Goal: Task Accomplishment & Management: Use online tool/utility

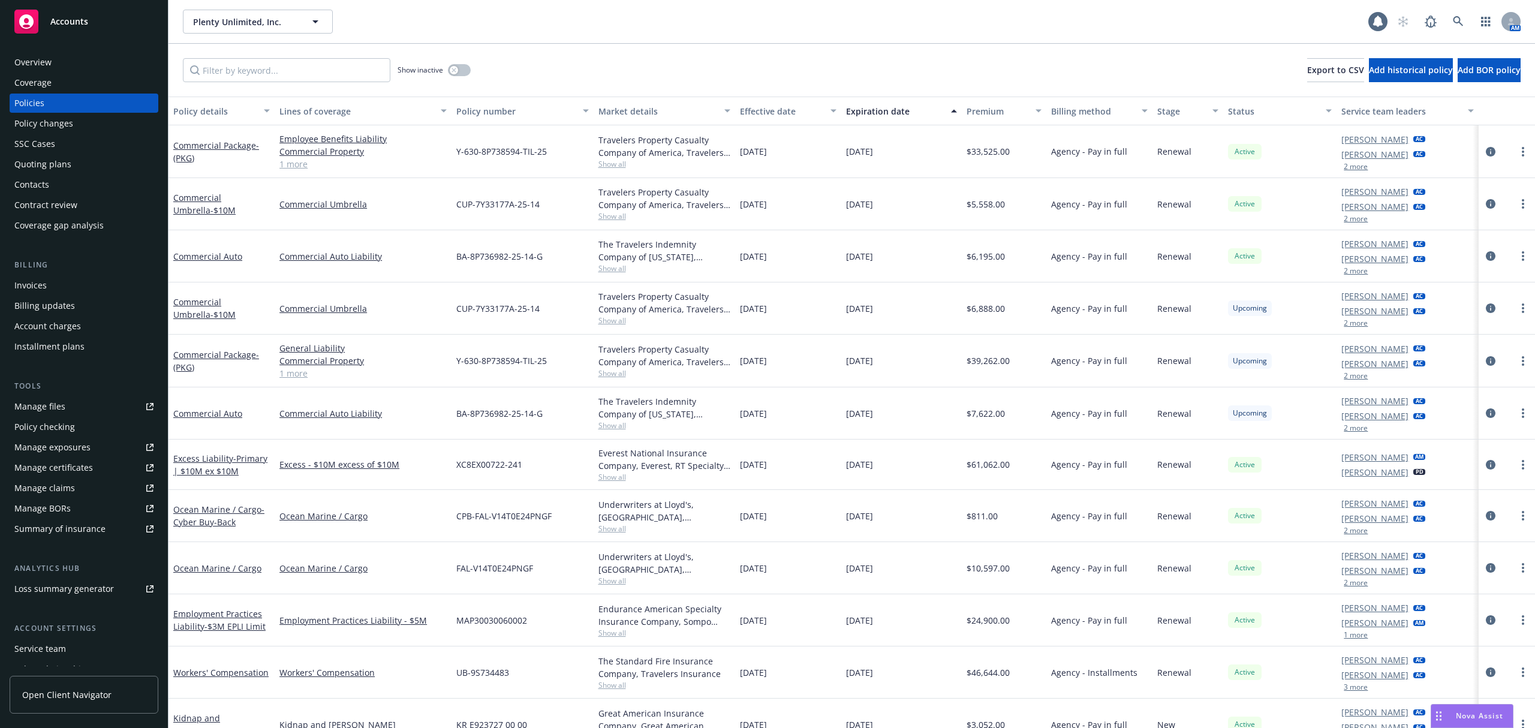
scroll to position [1, 0]
click at [1486, 154] on icon "circleInformation" at bounding box center [1491, 151] width 10 height 10
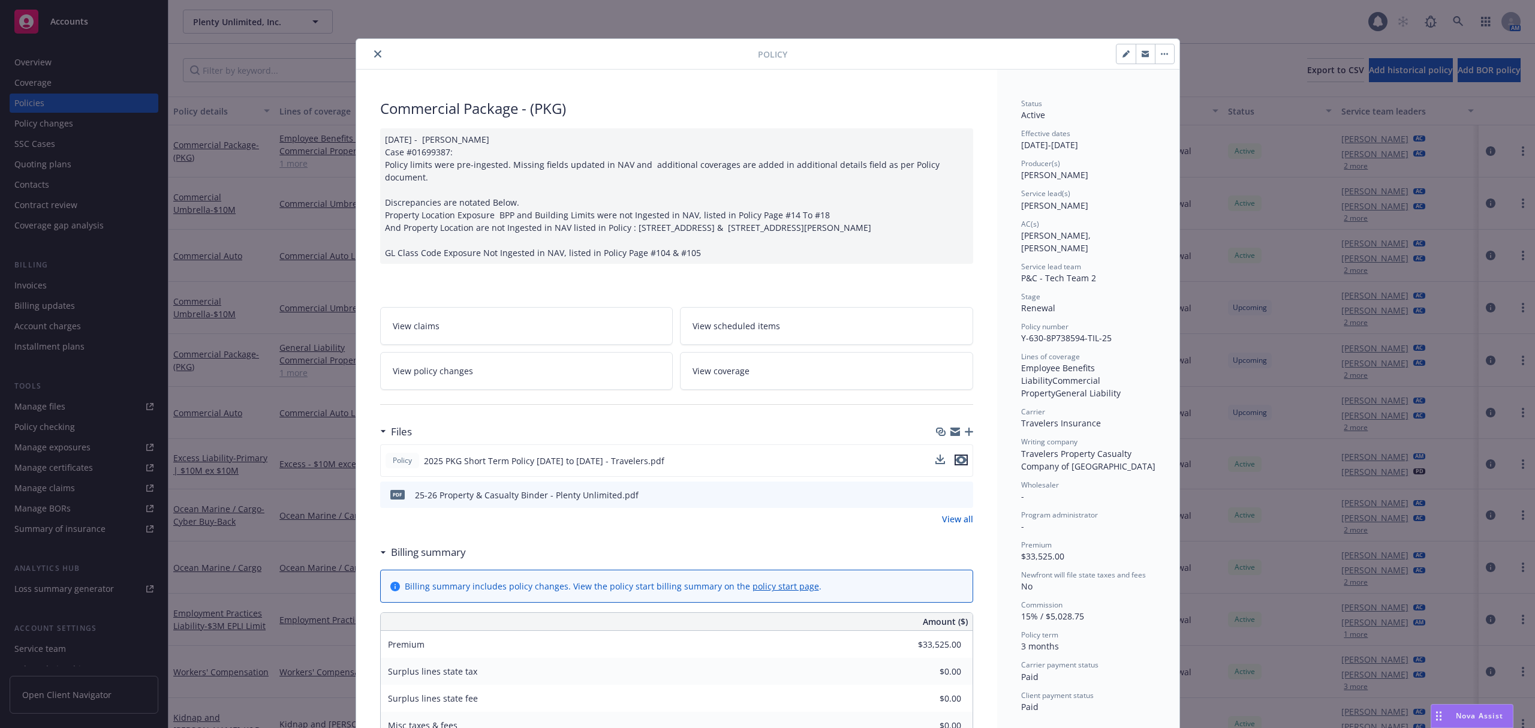
click at [958, 459] on icon "preview file" at bounding box center [961, 460] width 11 height 8
click at [374, 56] on icon "close" at bounding box center [377, 53] width 7 height 7
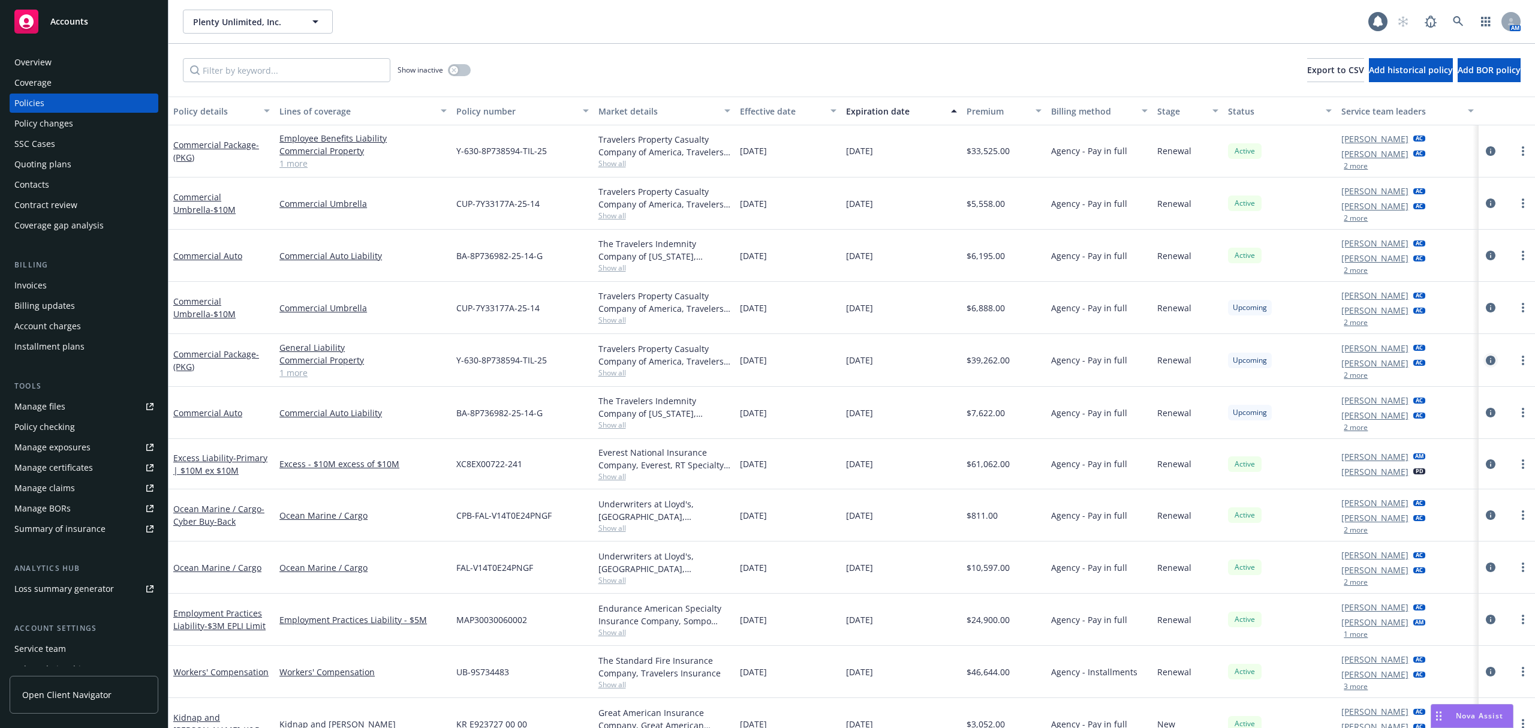
click at [1486, 360] on icon "circleInformation" at bounding box center [1491, 361] width 10 height 10
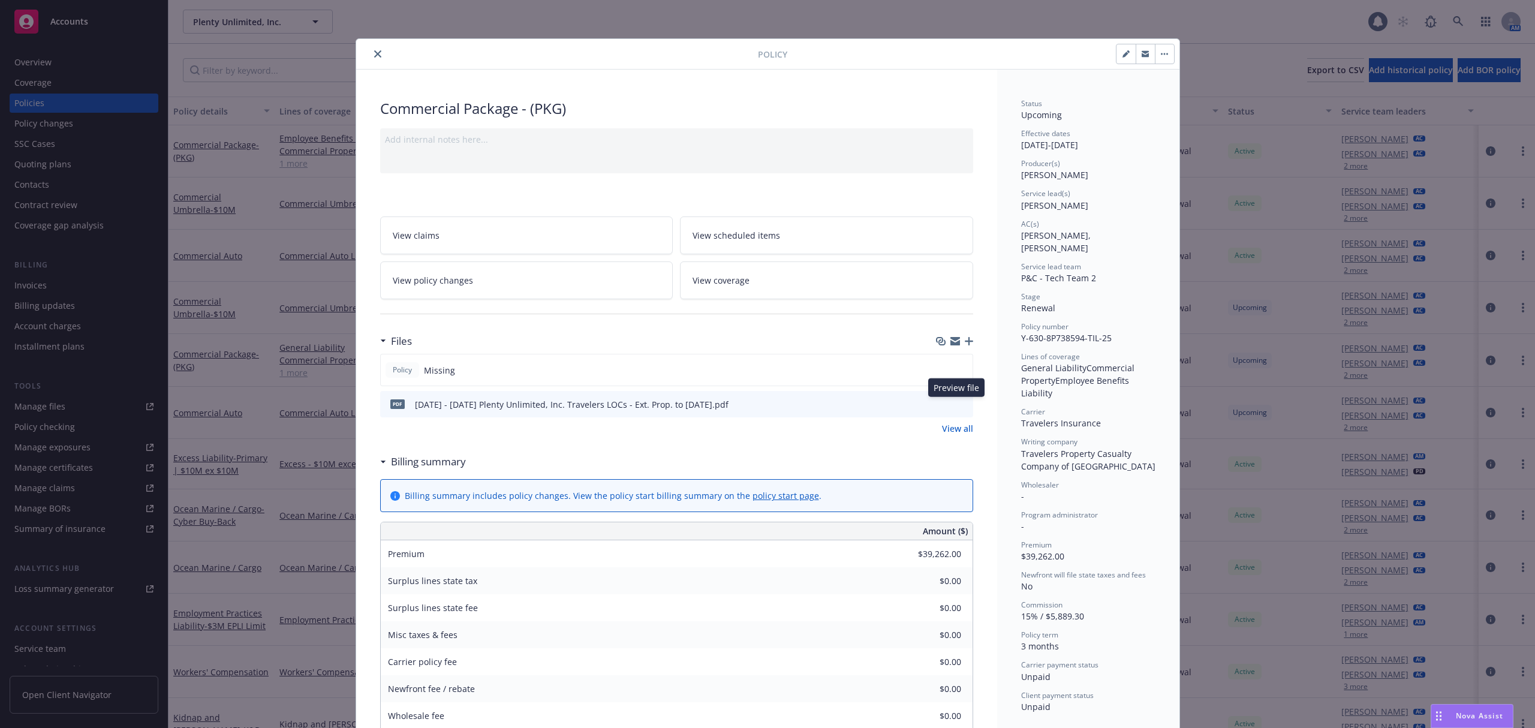
click at [957, 402] on icon "preview file" at bounding box center [962, 403] width 11 height 8
click at [332, 60] on div "Policy Commercial Package - (PKG) Add internal notes here... View claims View s…" at bounding box center [767, 364] width 1535 height 728
click at [371, 58] on button "close" at bounding box center [378, 54] width 14 height 14
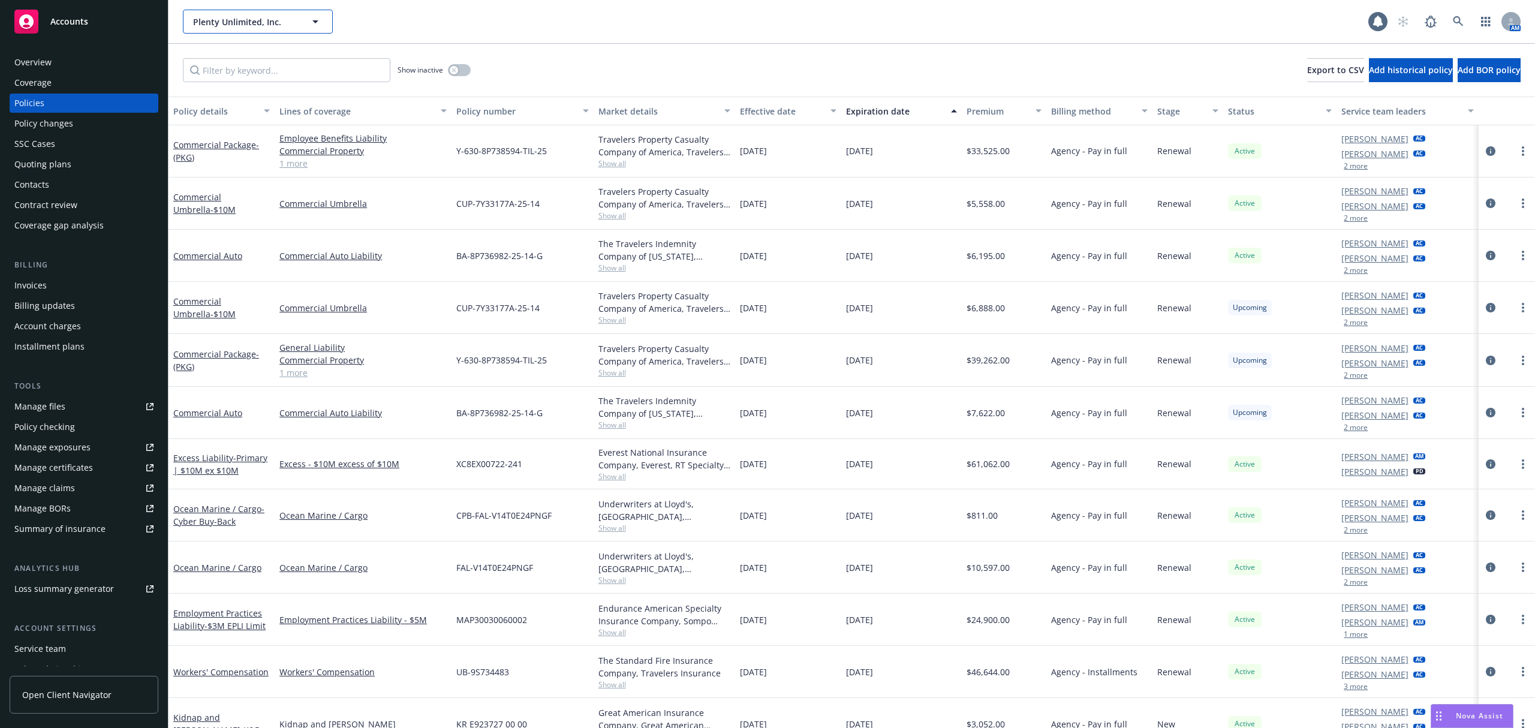
click at [220, 17] on span "Plenty Unlimited, Inc." at bounding box center [245, 22] width 104 height 13
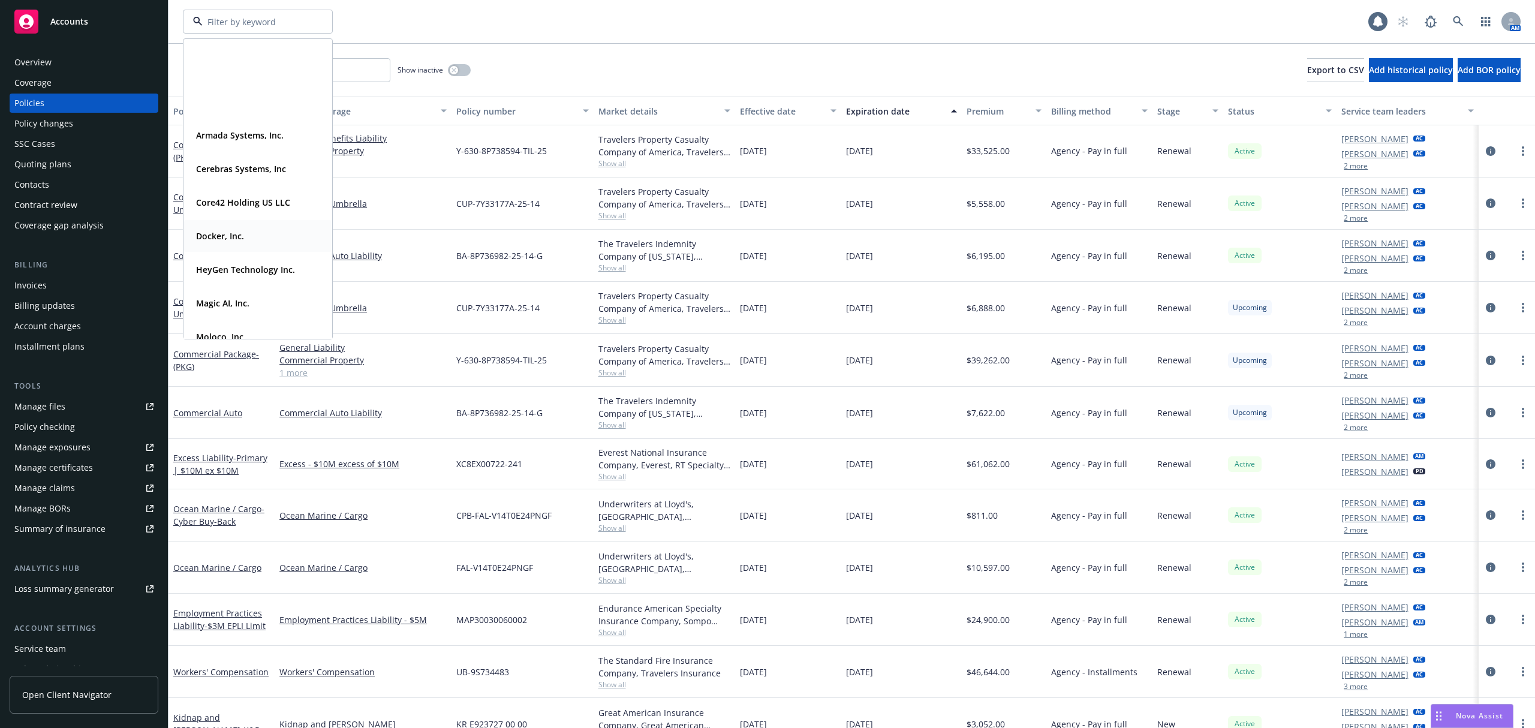
scroll to position [143, 0]
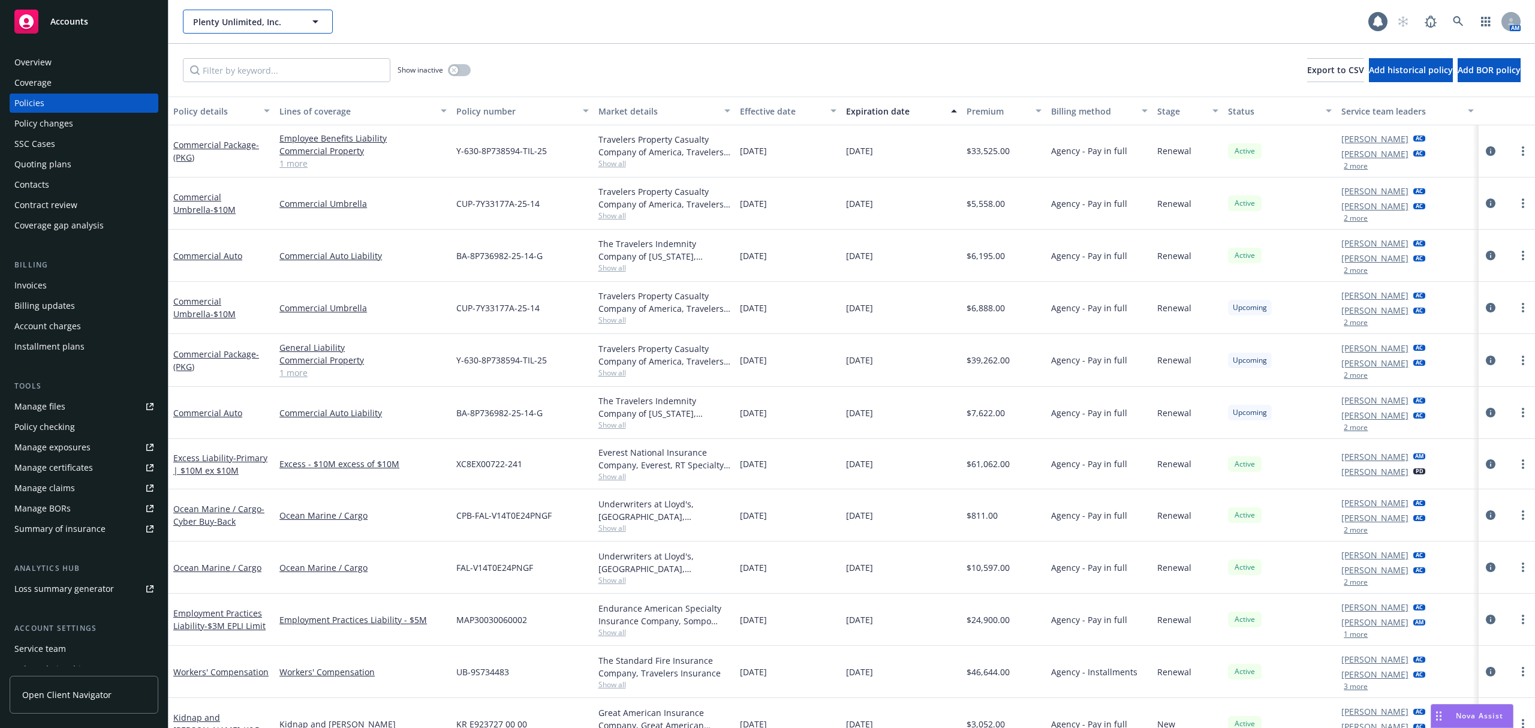
click at [284, 28] on button "Plenty Unlimited, Inc." at bounding box center [258, 22] width 150 height 24
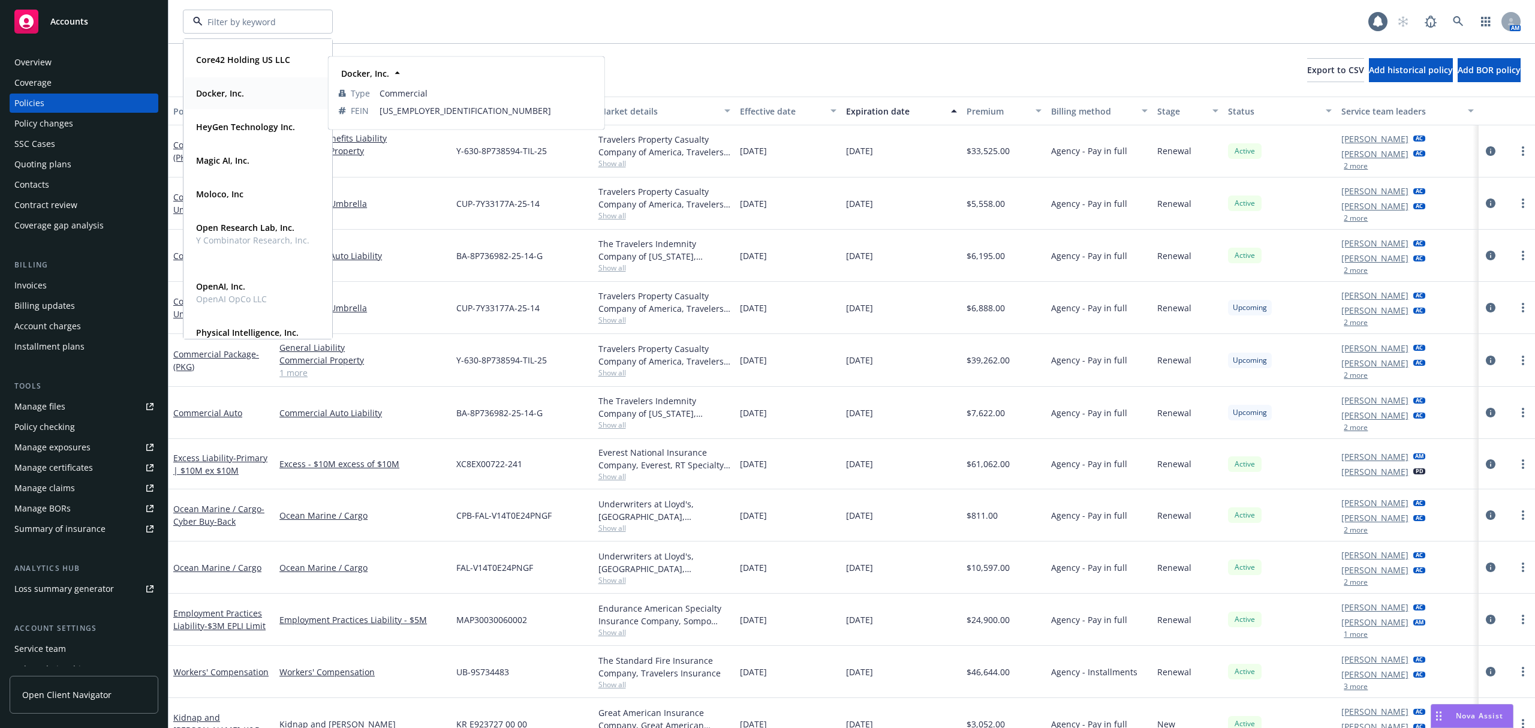
scroll to position [0, 0]
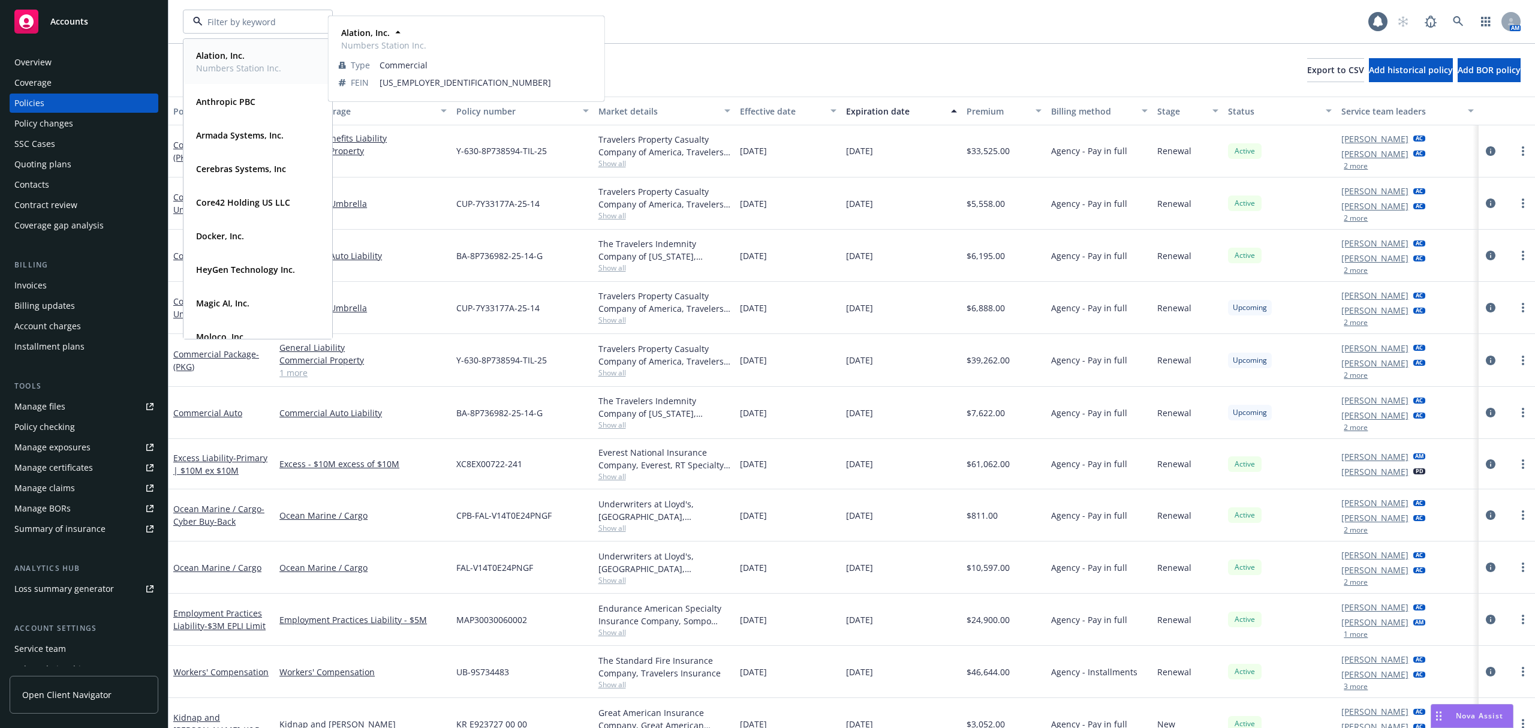
click at [261, 62] on span "Numbers Station Inc." at bounding box center [238, 68] width 85 height 13
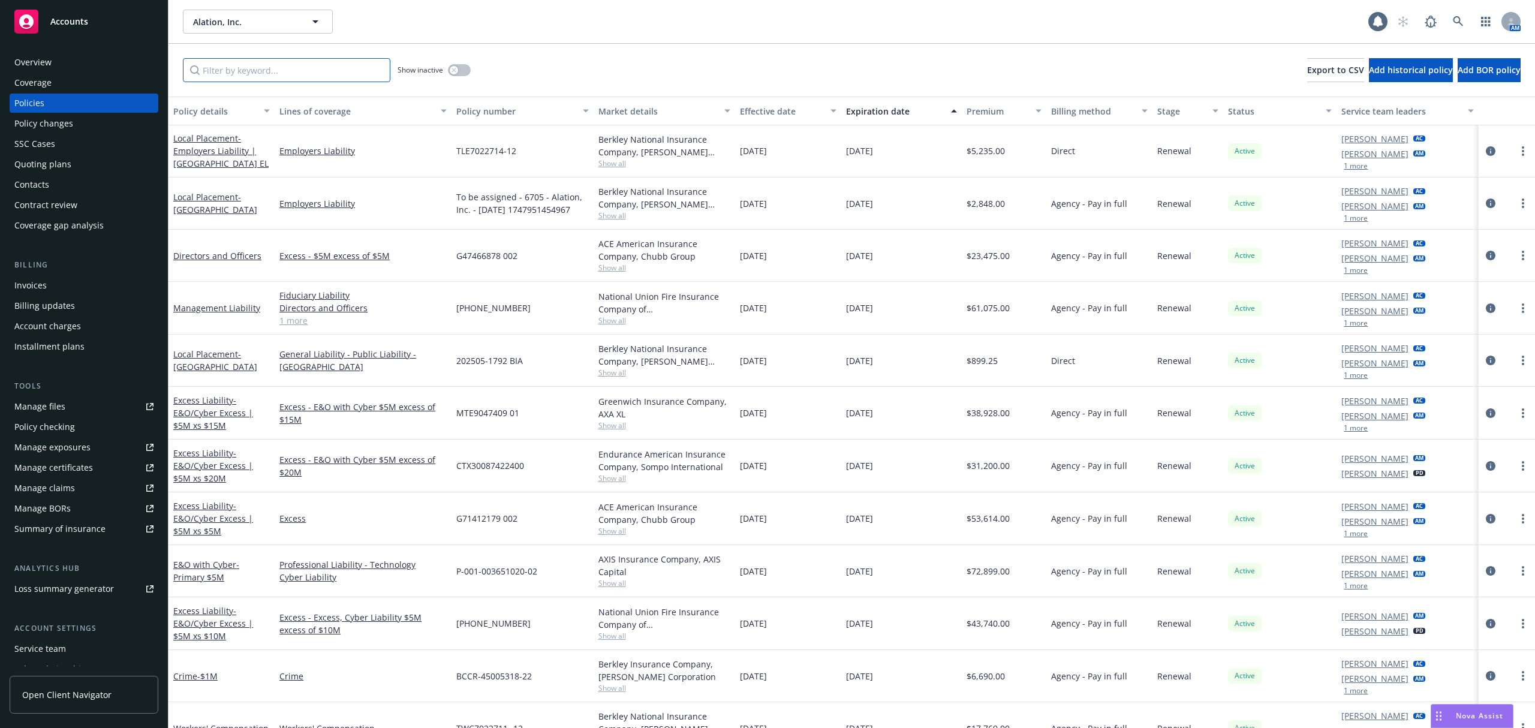
click at [324, 71] on input "Filter by keyword..." at bounding box center [287, 70] width 208 height 24
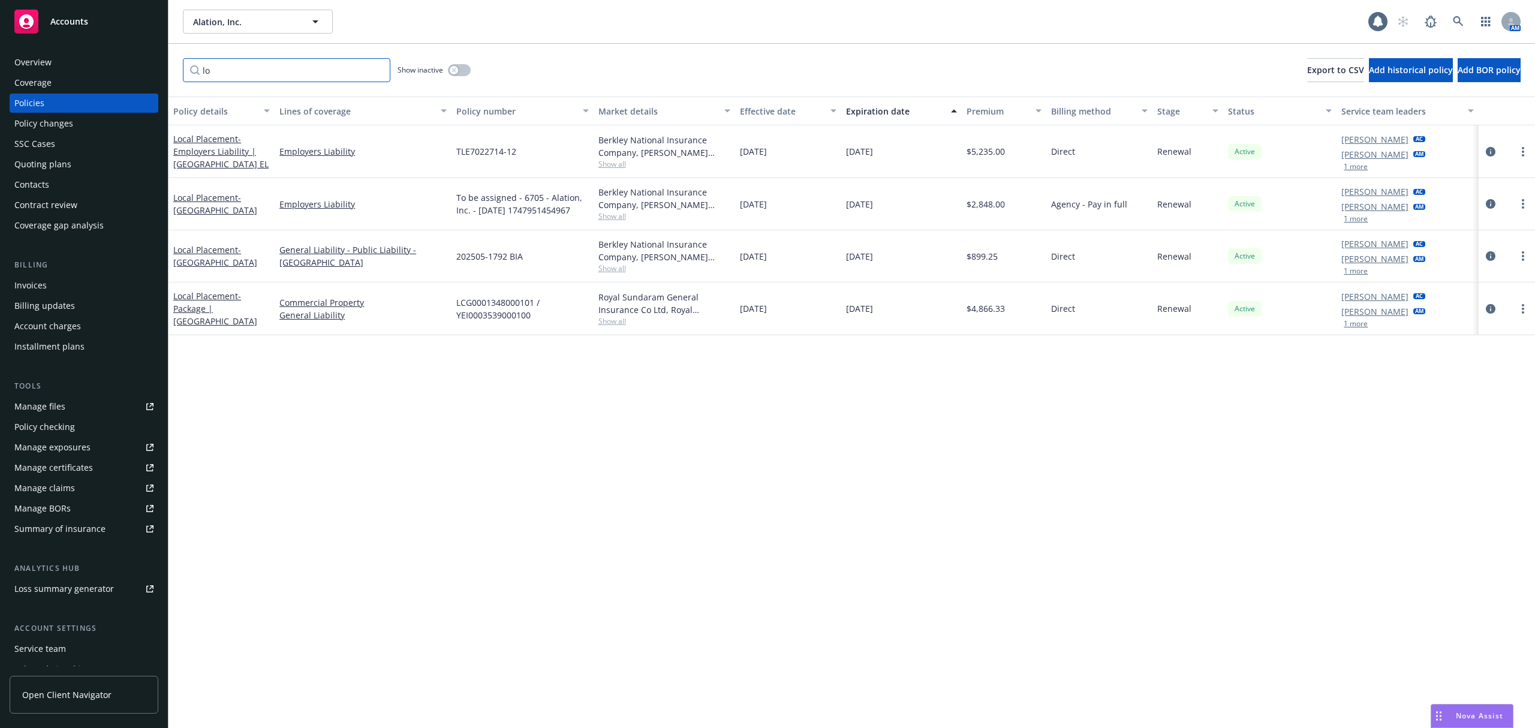
type input "l"
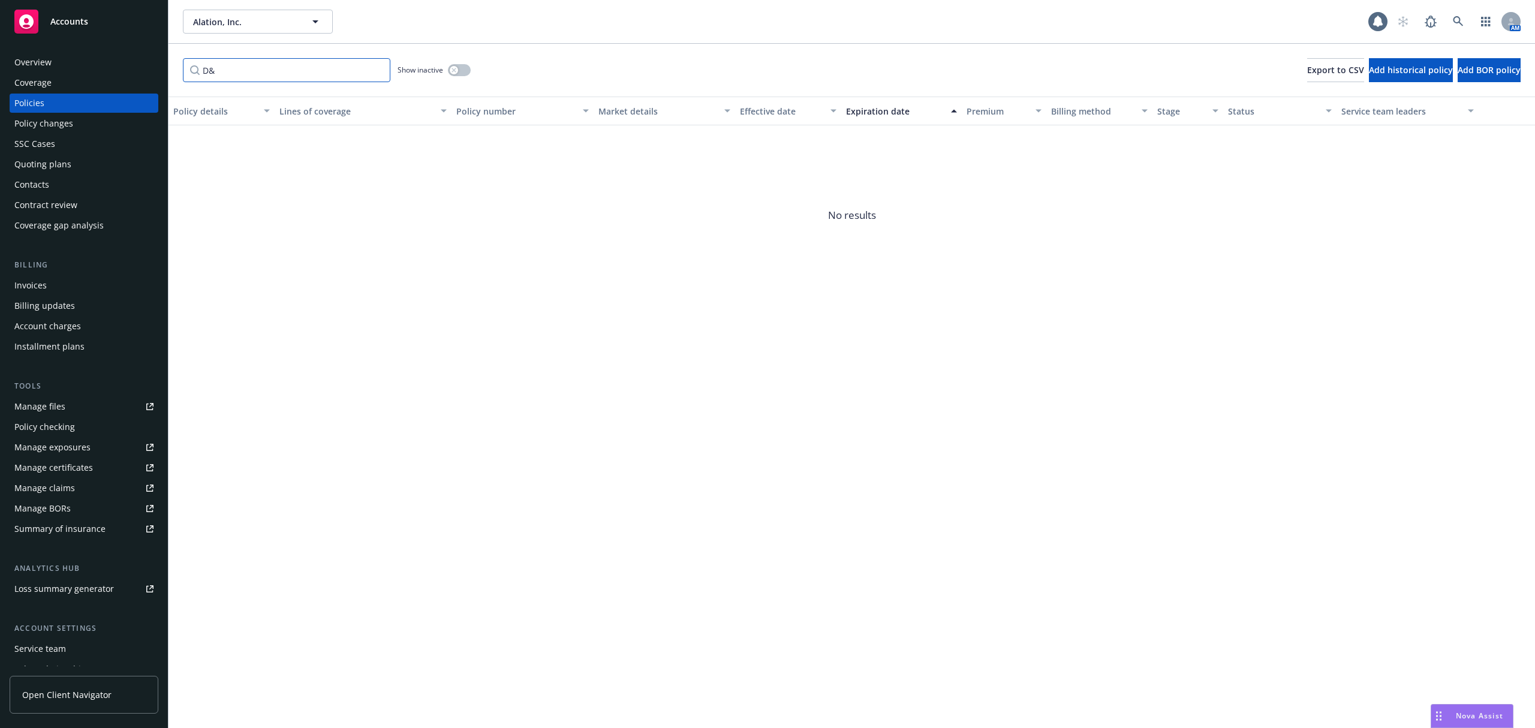
type input "D"
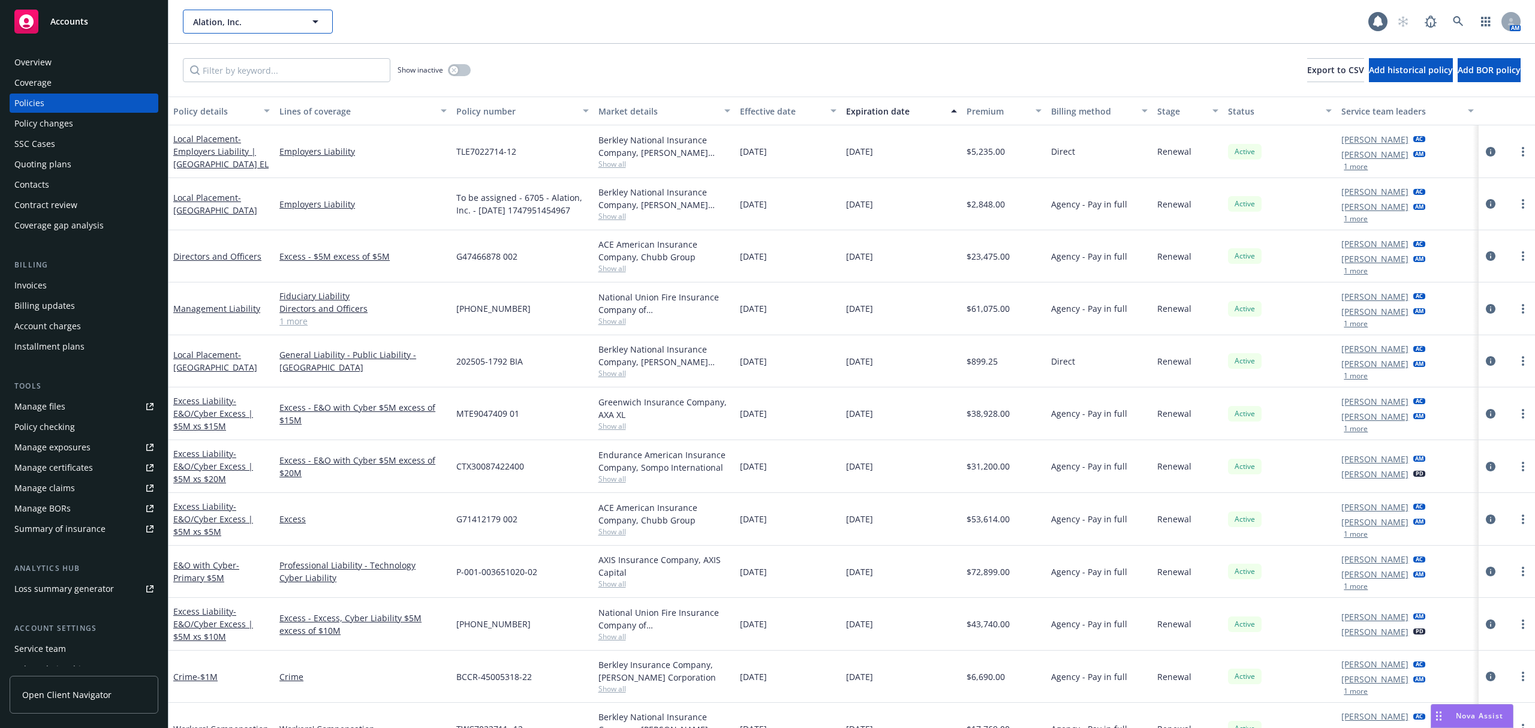
click at [288, 16] on span "Alation, Inc." at bounding box center [245, 22] width 104 height 13
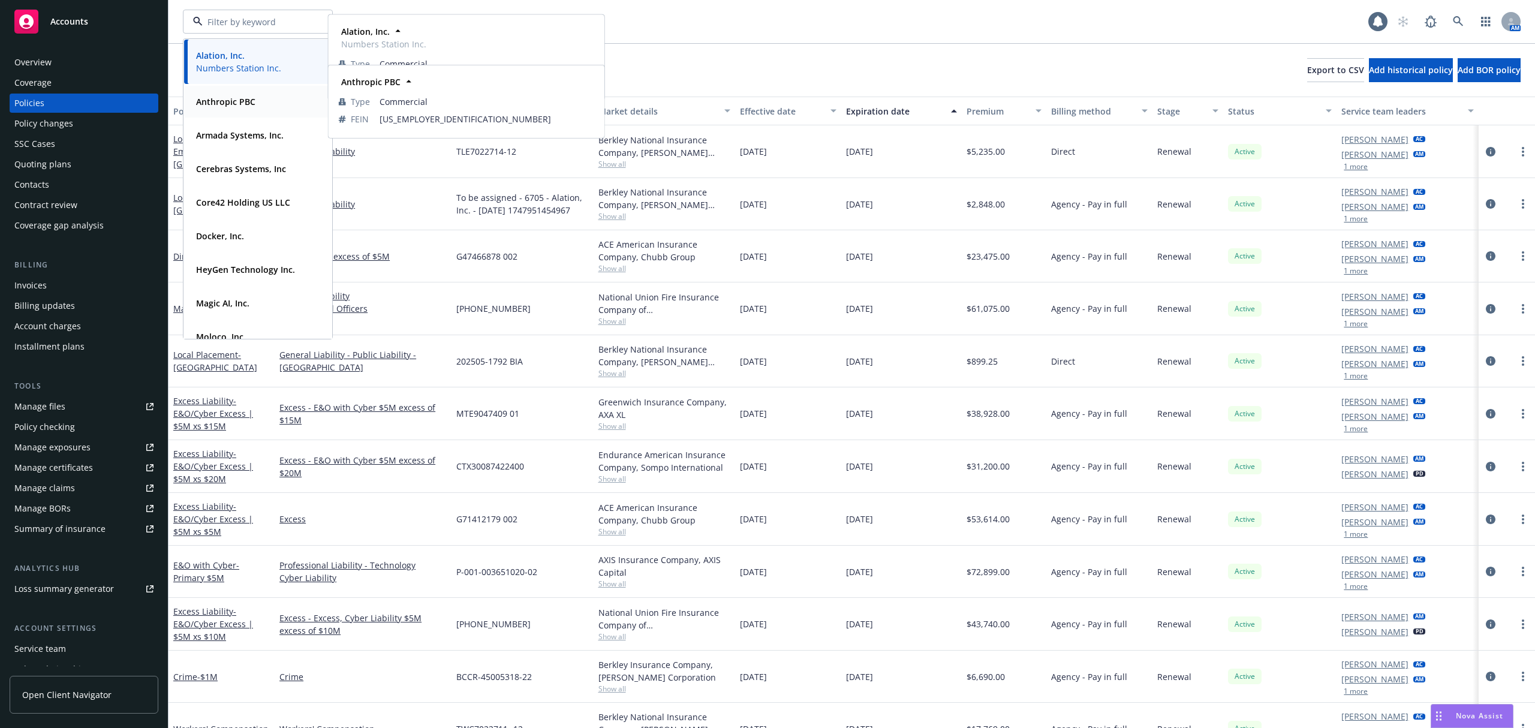
click at [285, 108] on div "Anthropic PBC" at bounding box center [257, 101] width 133 height 17
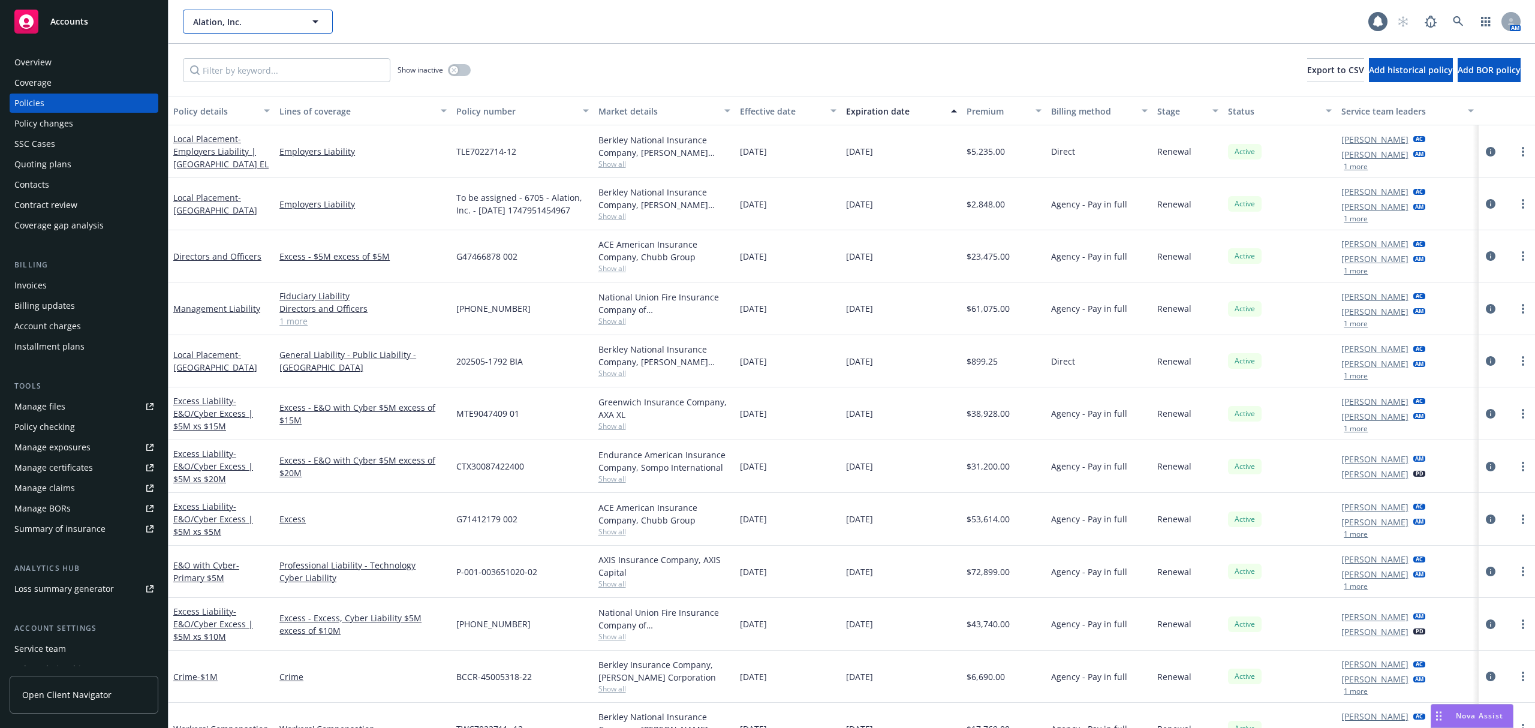
type input "Anthropic PBC"
click at [291, 25] on button "Alation, Inc." at bounding box center [258, 22] width 150 height 24
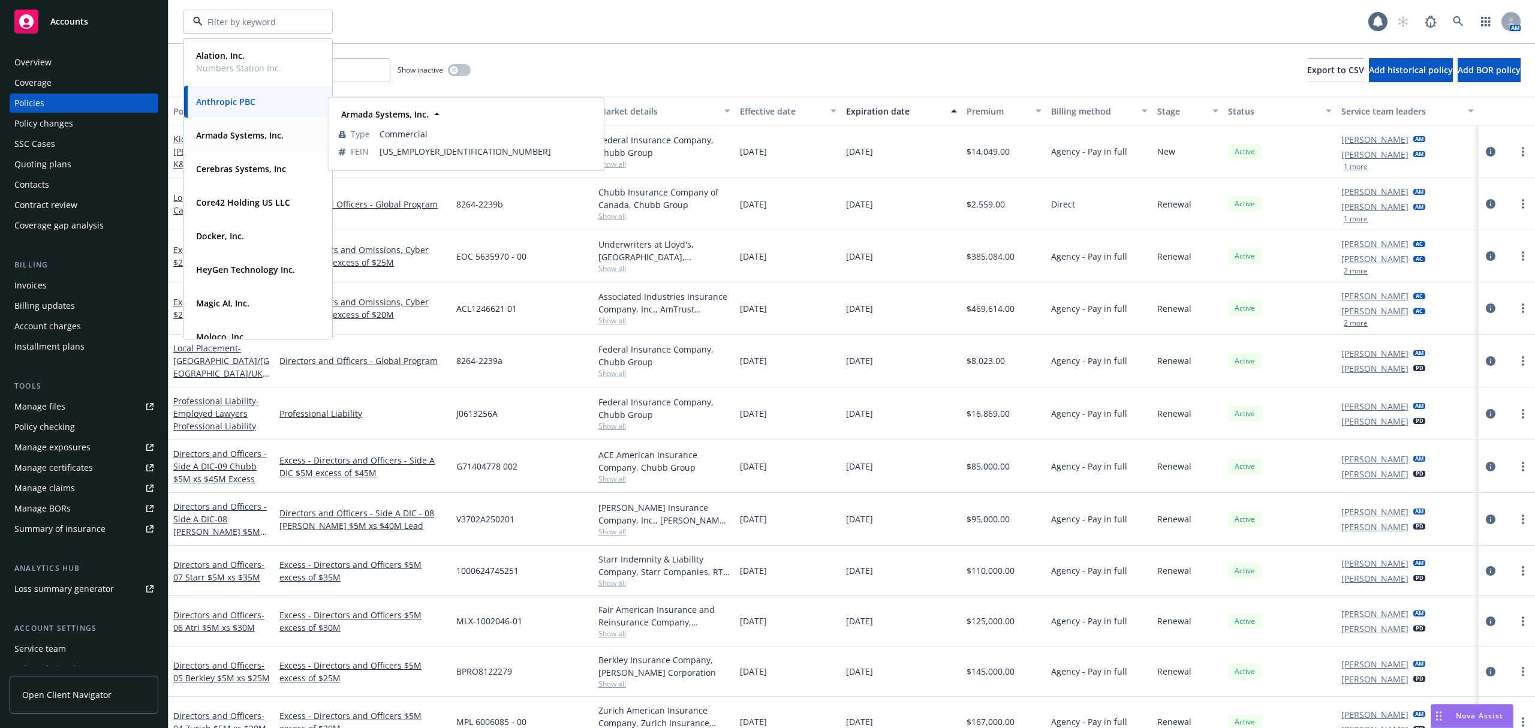
click at [284, 130] on div "Armada Systems, Inc." at bounding box center [238, 135] width 95 height 17
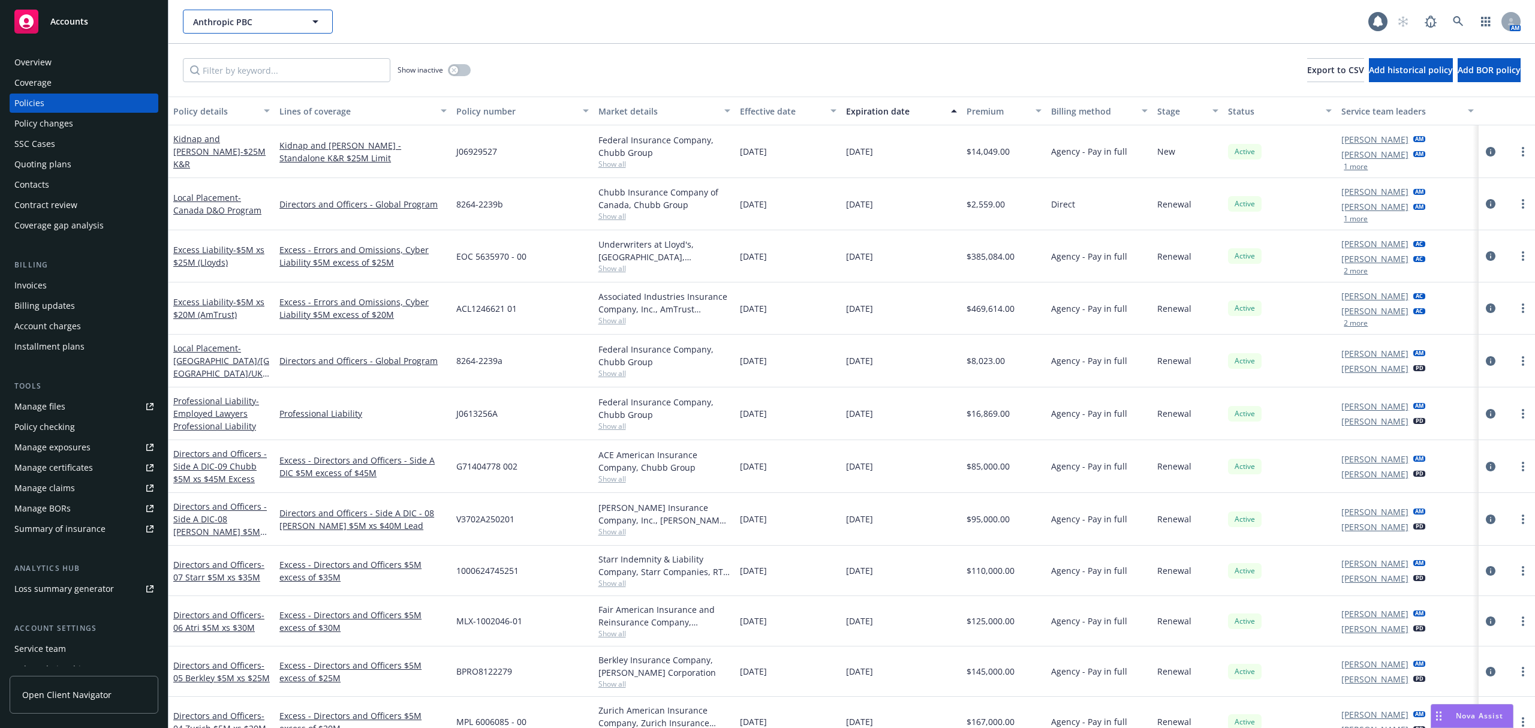
click at [286, 28] on button "Anthropic PBC" at bounding box center [258, 22] width 150 height 24
type input "Anthropic PBC"
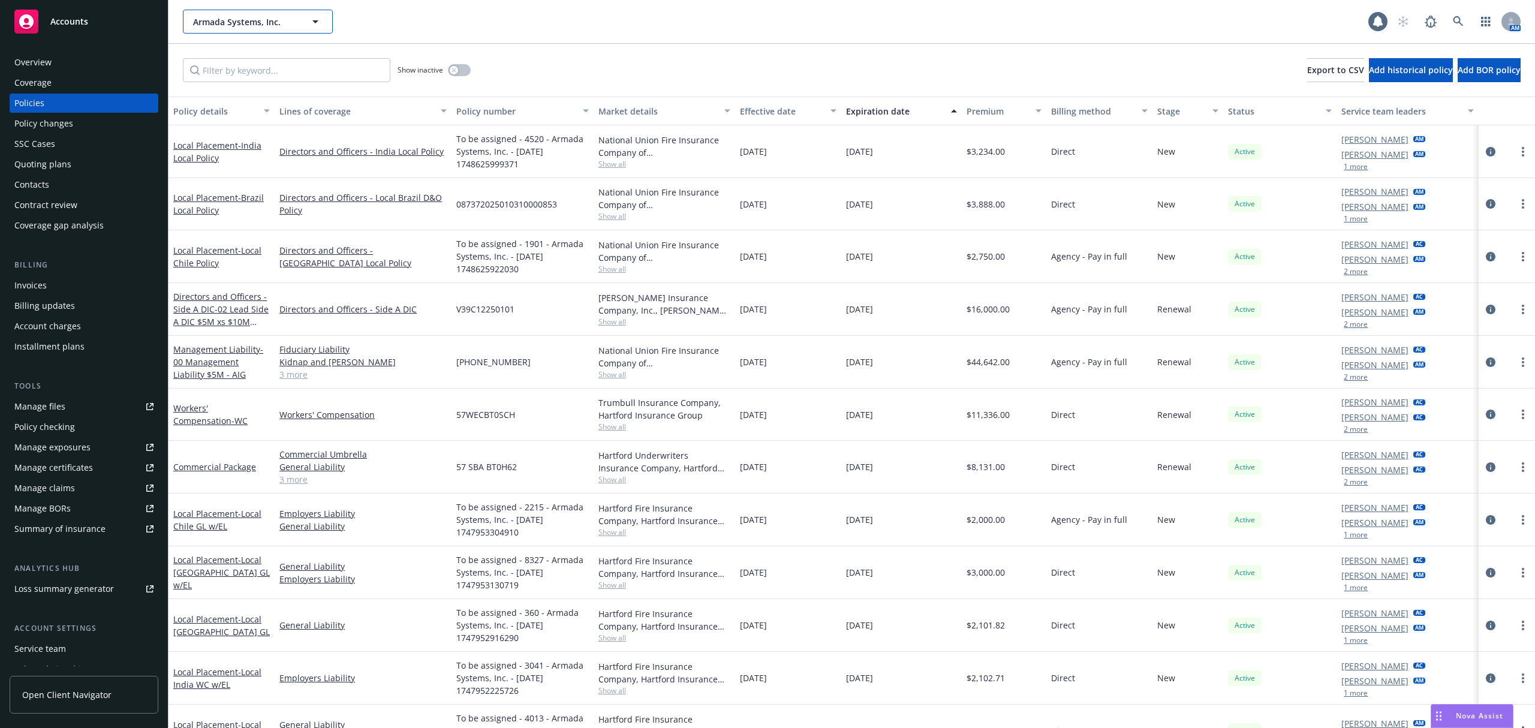
click at [279, 29] on button "Armada Systems, Inc." at bounding box center [258, 22] width 150 height 24
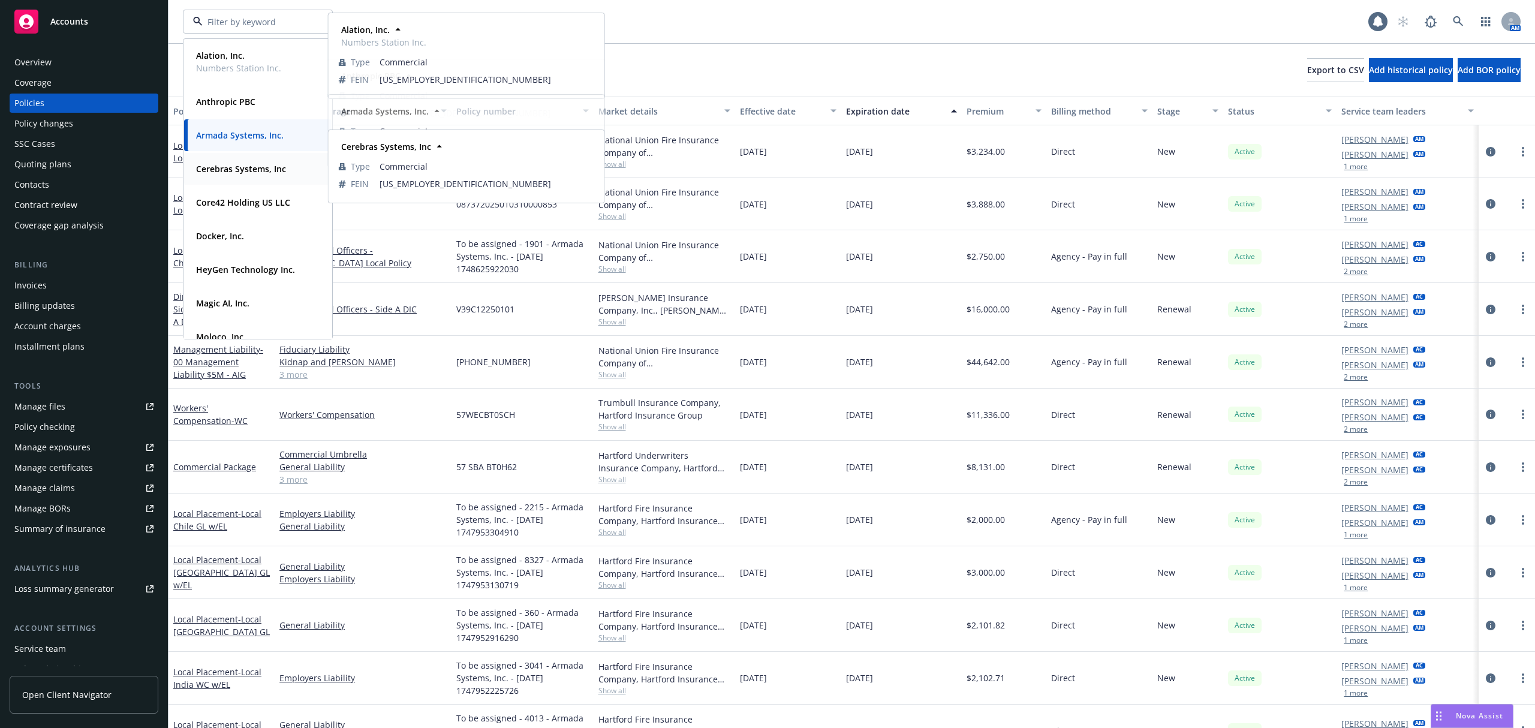
click at [279, 172] on strong "Cerebras Systems, Inc" at bounding box center [241, 168] width 90 height 11
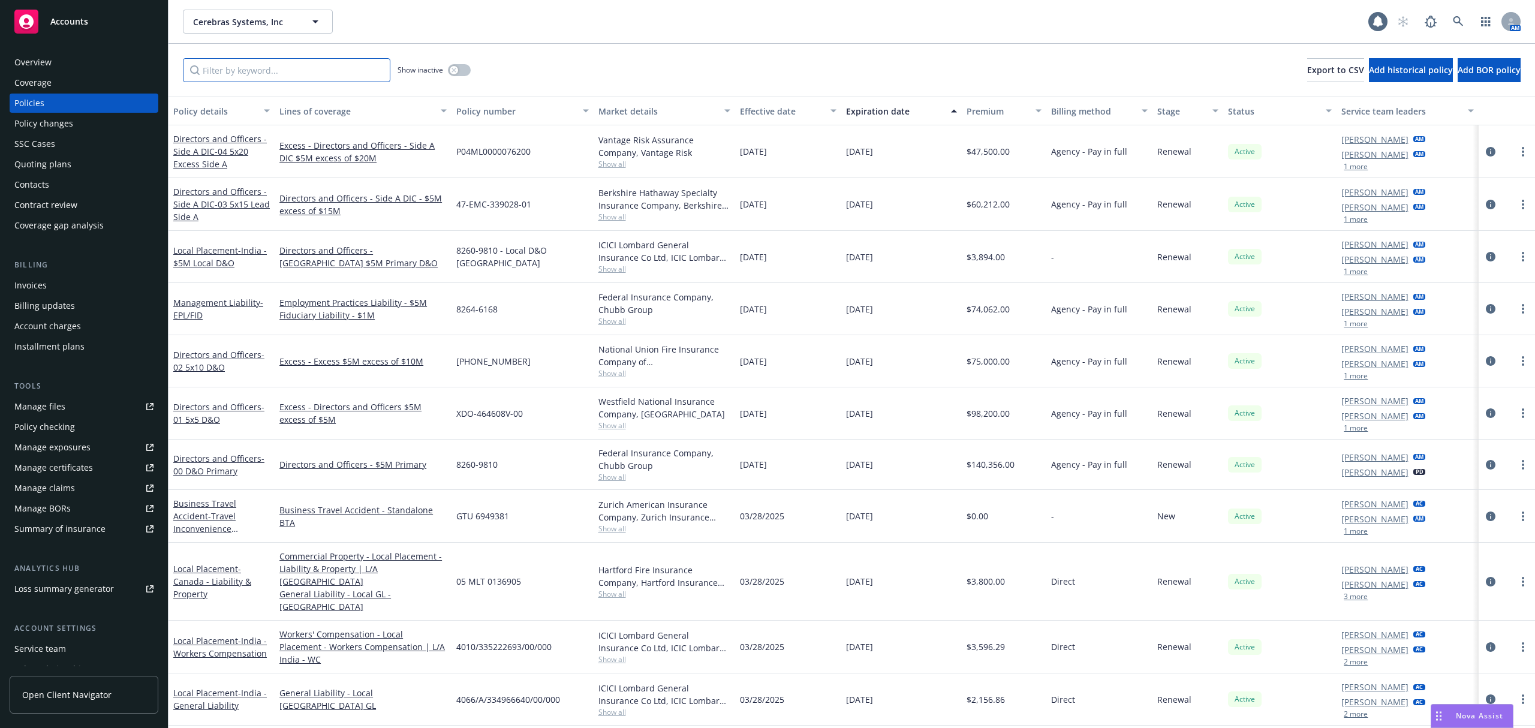
click at [321, 72] on input "Filter by keyword..." at bounding box center [287, 70] width 208 height 24
click at [294, 22] on span "Cerebras Systems, Inc" at bounding box center [245, 22] width 104 height 13
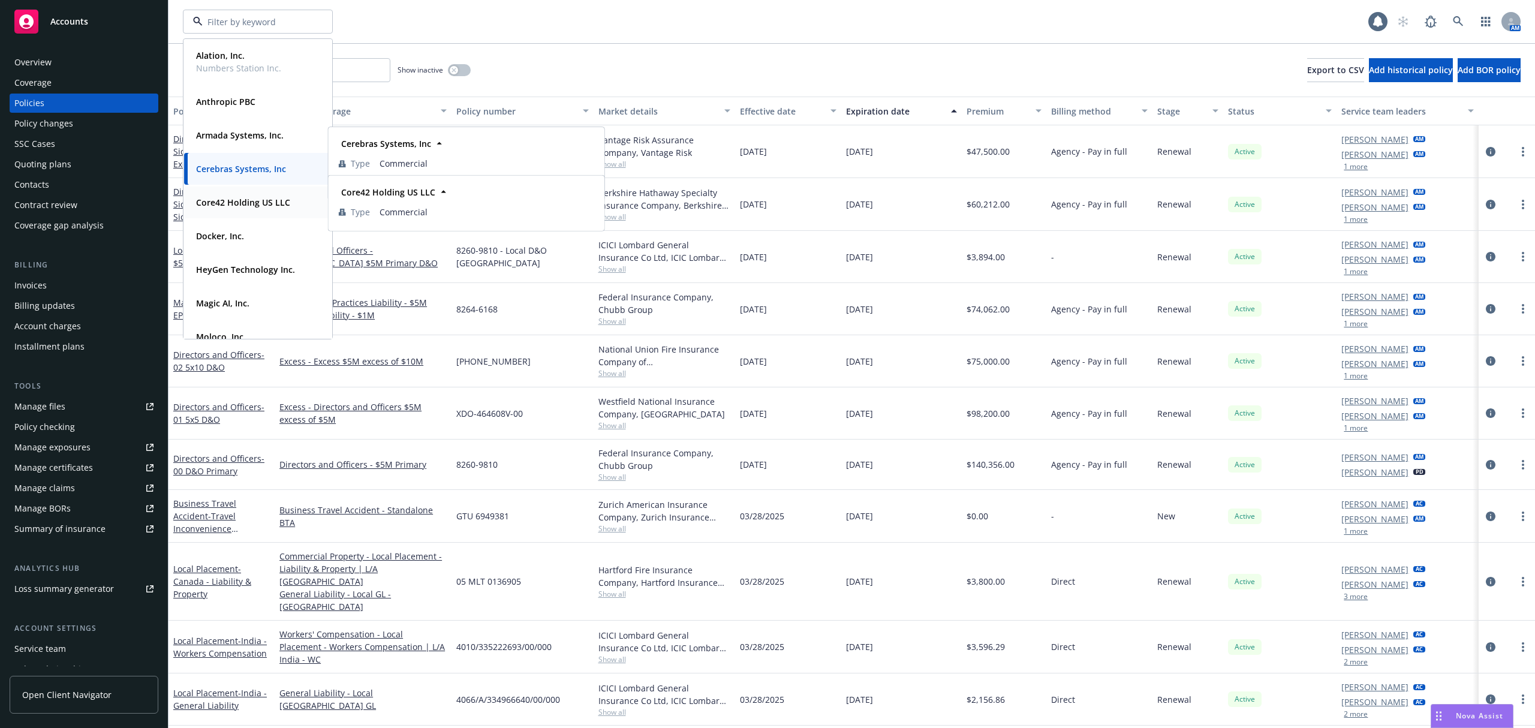
click at [279, 193] on div "Core42 Holding US LLC Type Commercial" at bounding box center [258, 203] width 148 height 32
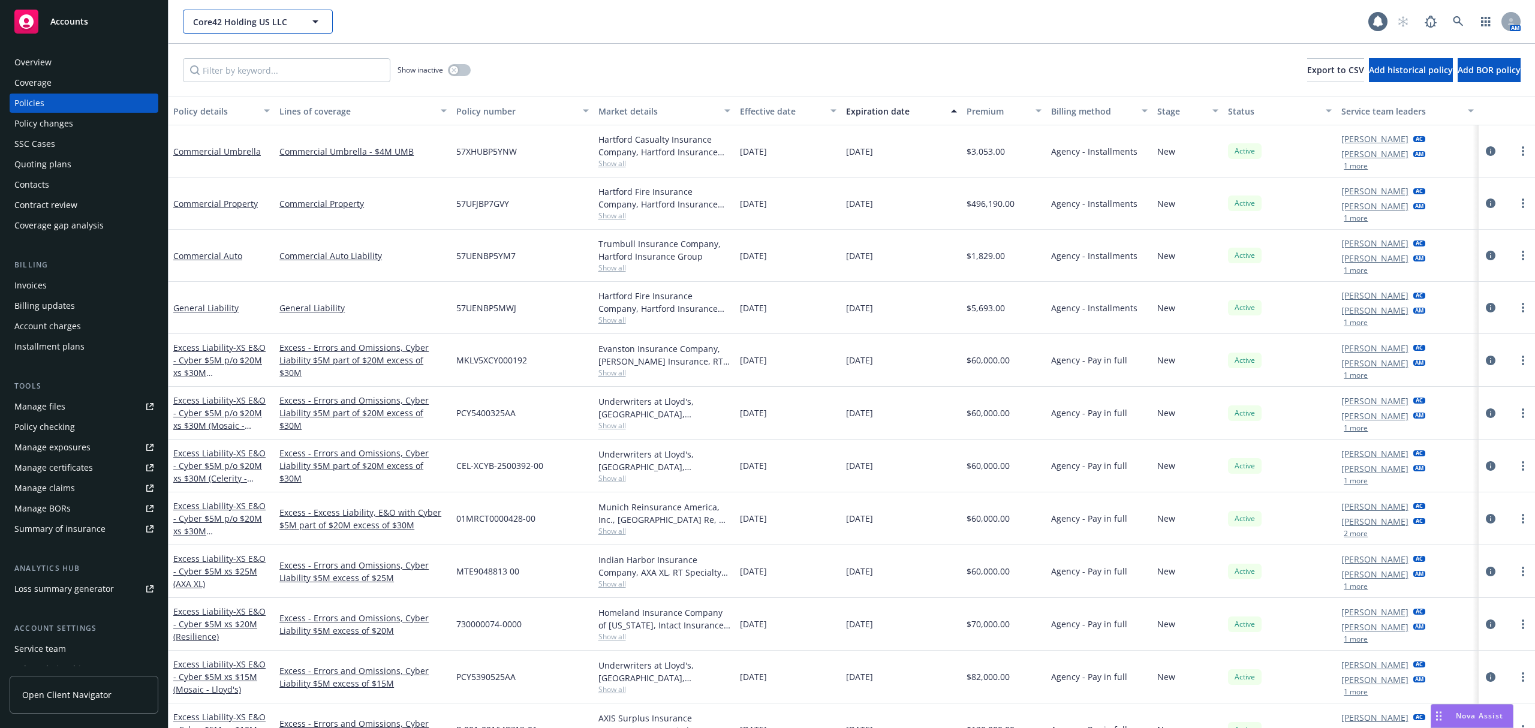
click at [290, 16] on span "Core42 Holding US LLC" at bounding box center [245, 22] width 104 height 13
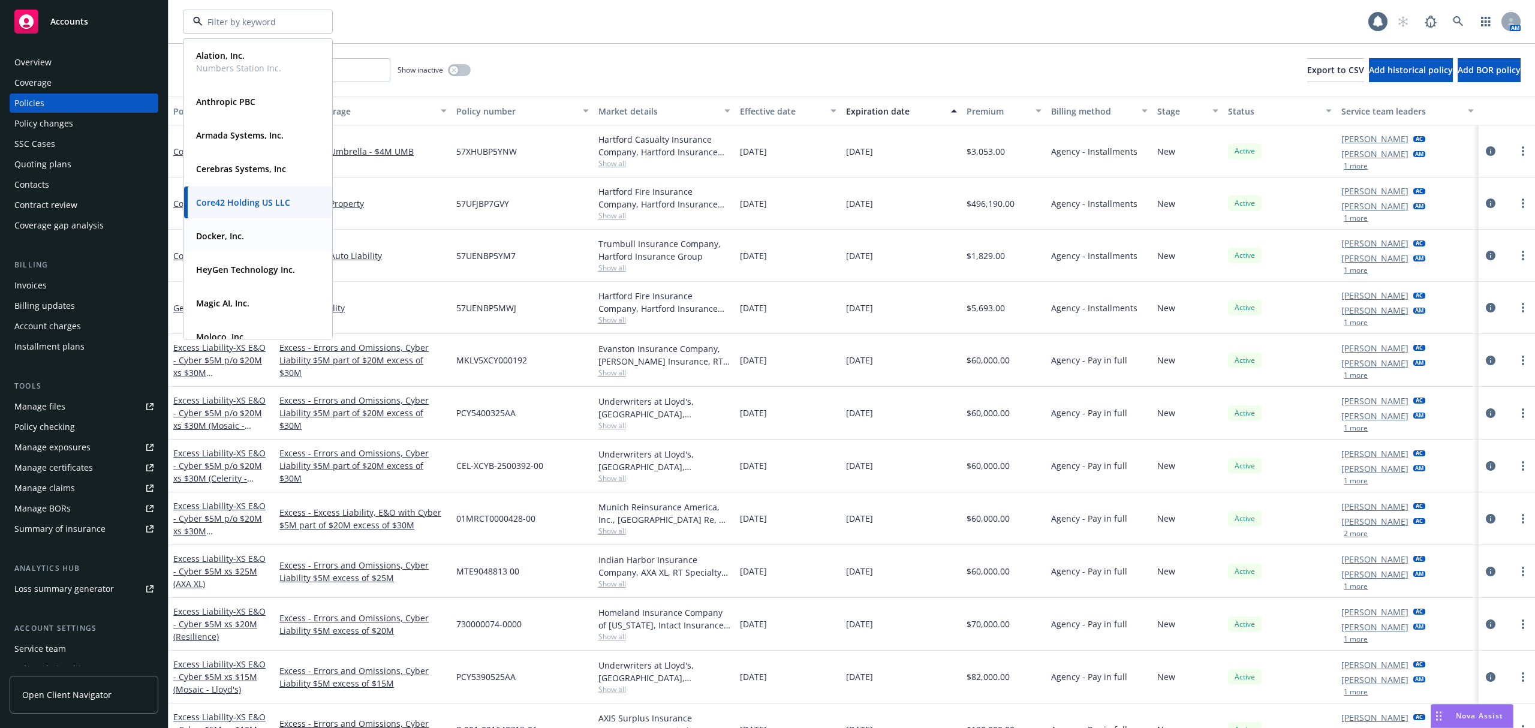
click at [275, 241] on div "Docker, Inc." at bounding box center [257, 235] width 133 height 17
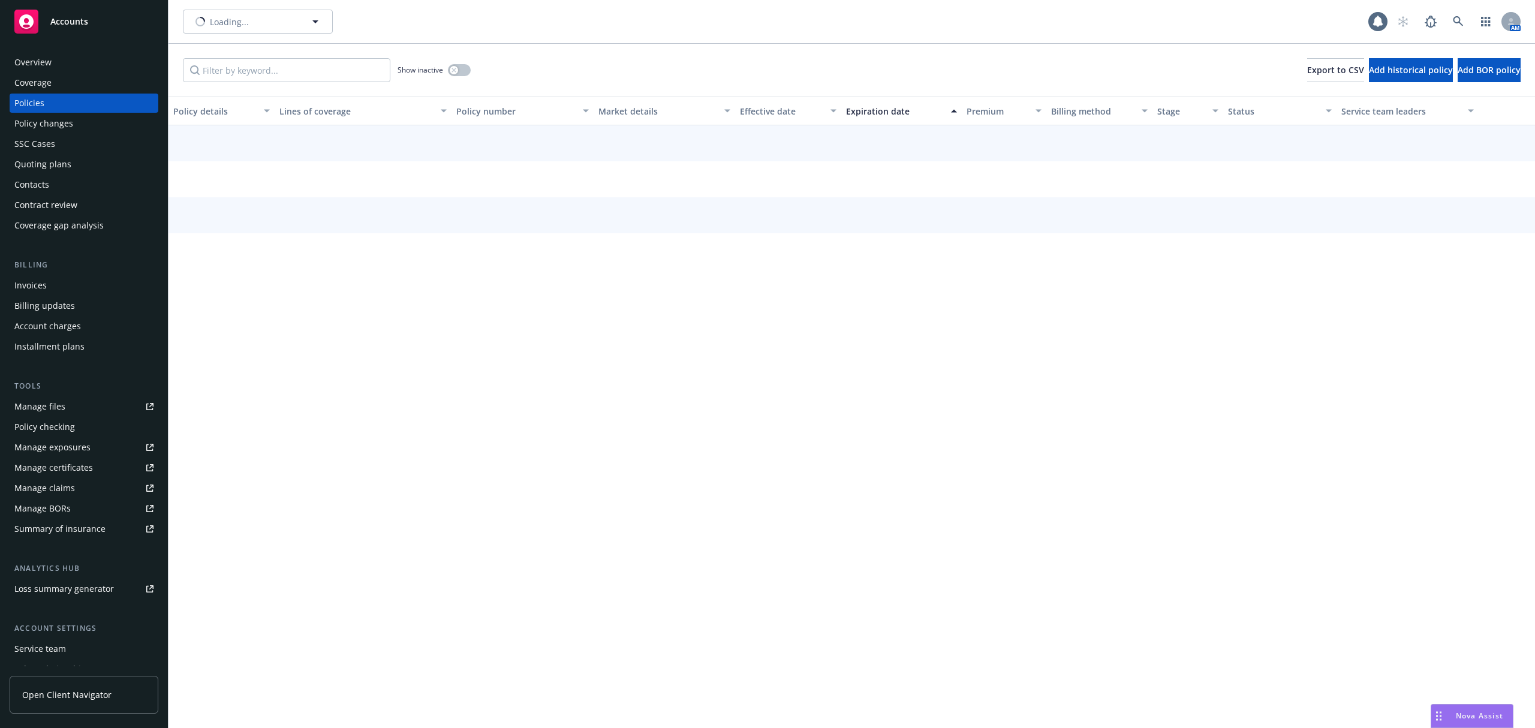
type input "Docker, Inc."
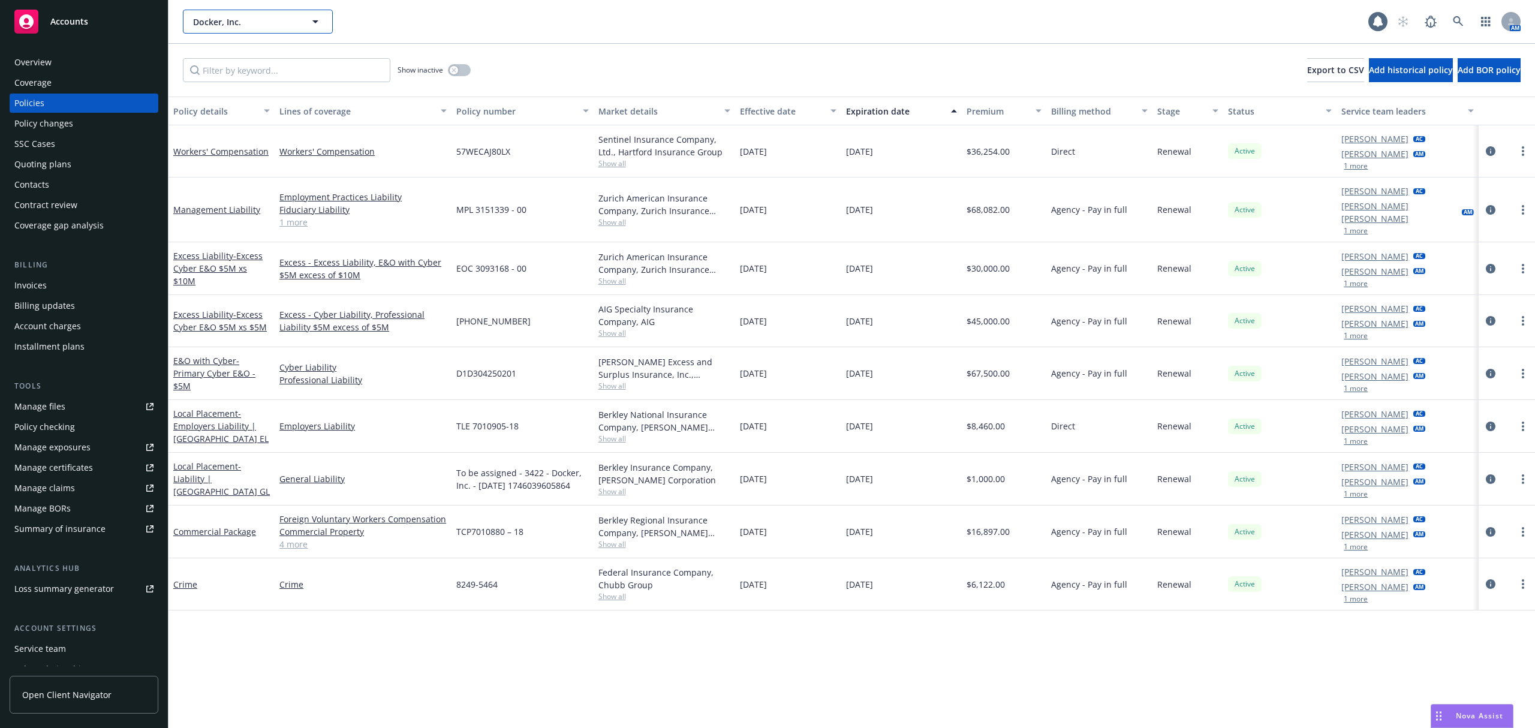
click at [245, 22] on span "Docker, Inc." at bounding box center [245, 22] width 104 height 13
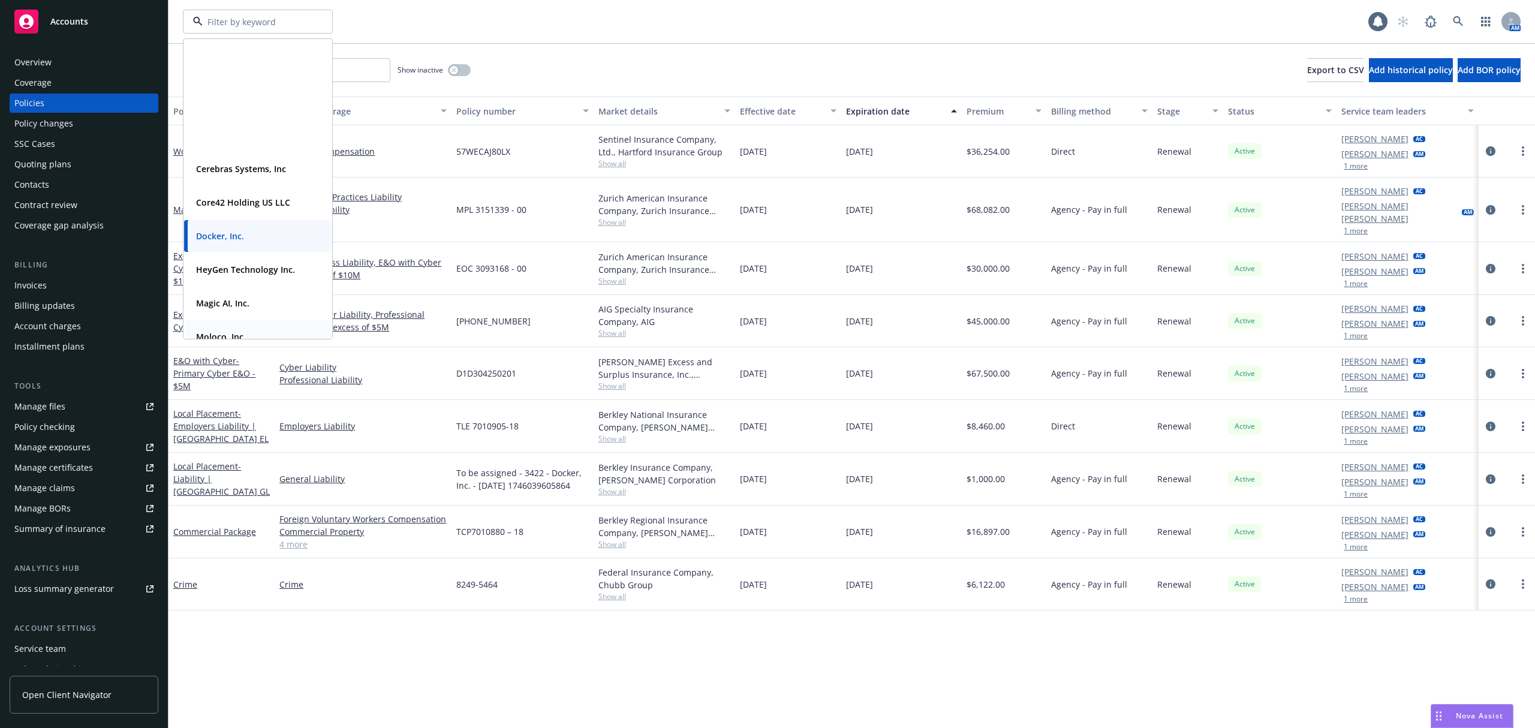
scroll to position [155, 0]
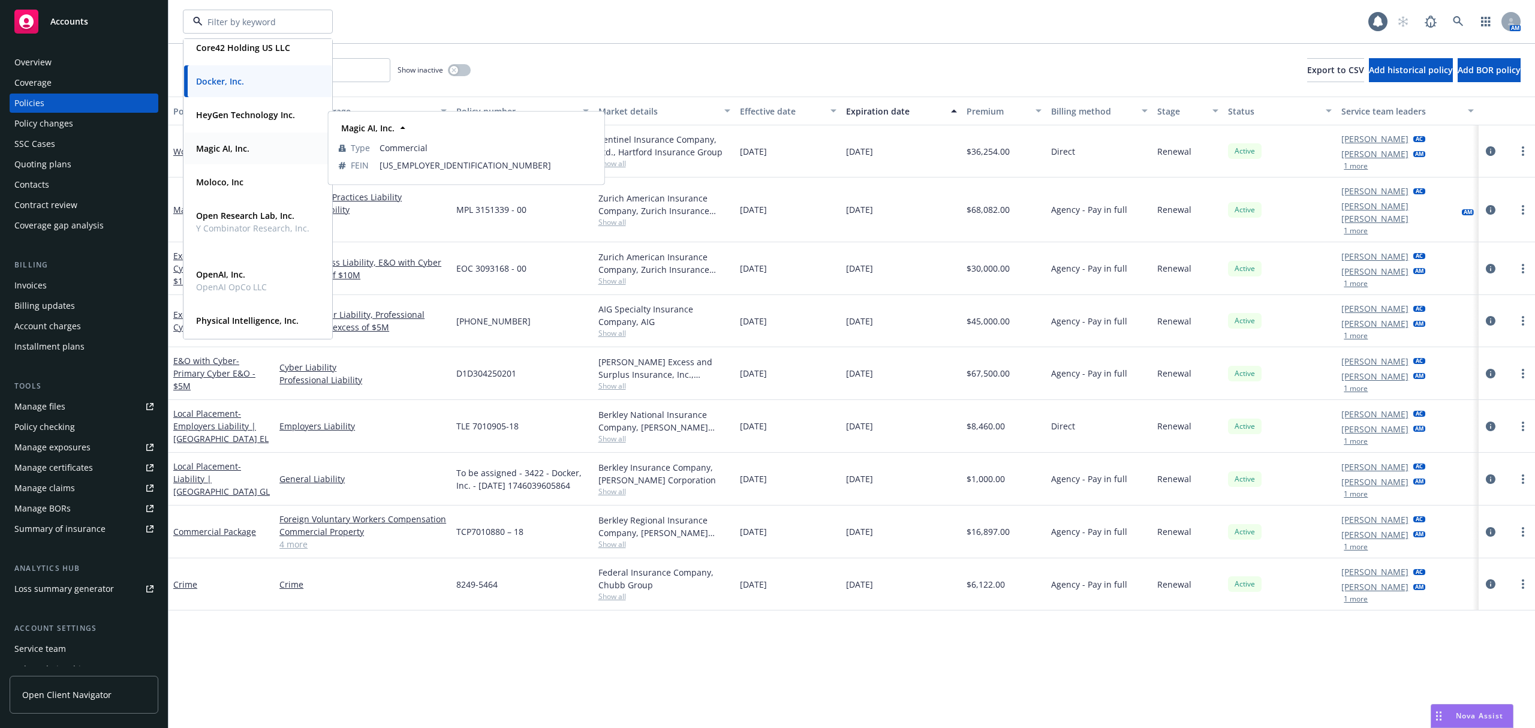
click at [248, 152] on strong "Magic AI, Inc." at bounding box center [222, 148] width 53 height 11
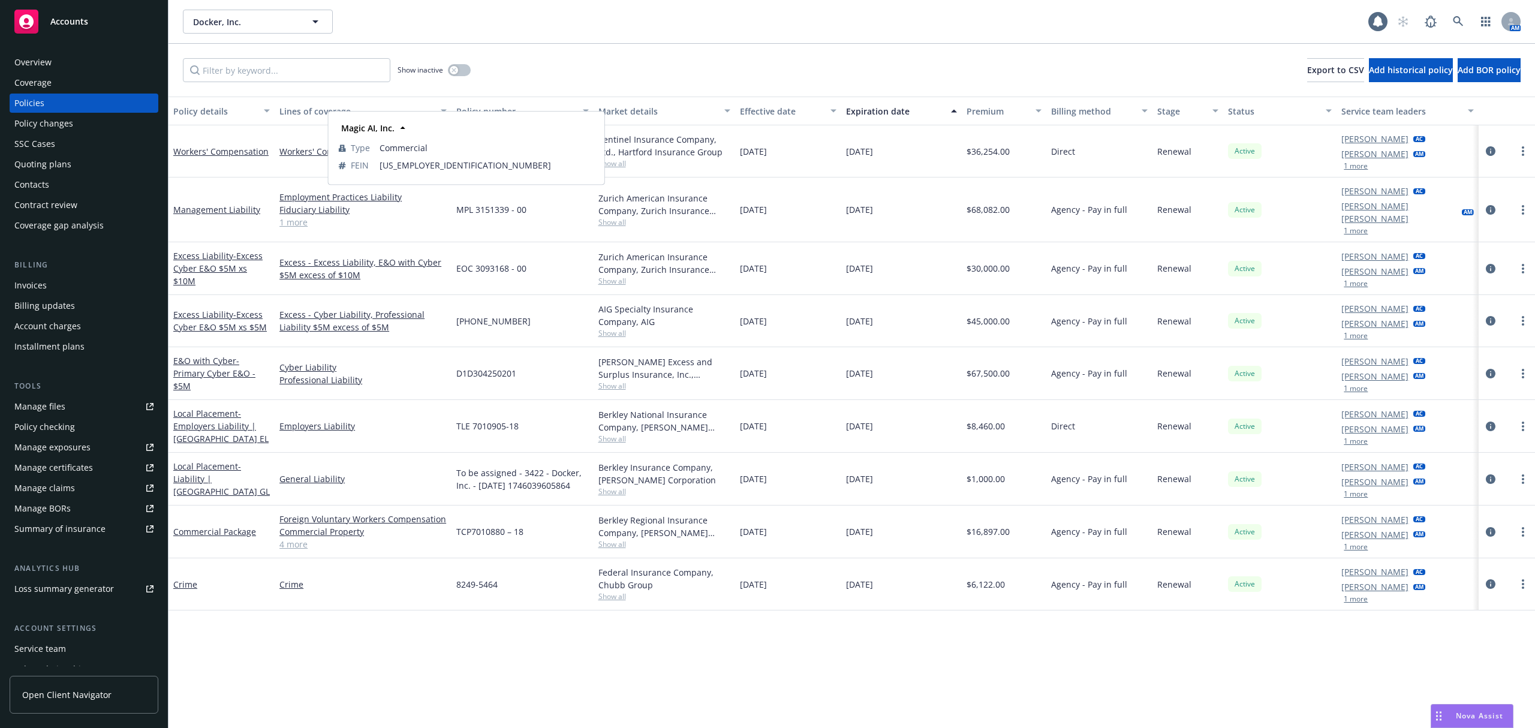
type input "Docker, Inc."
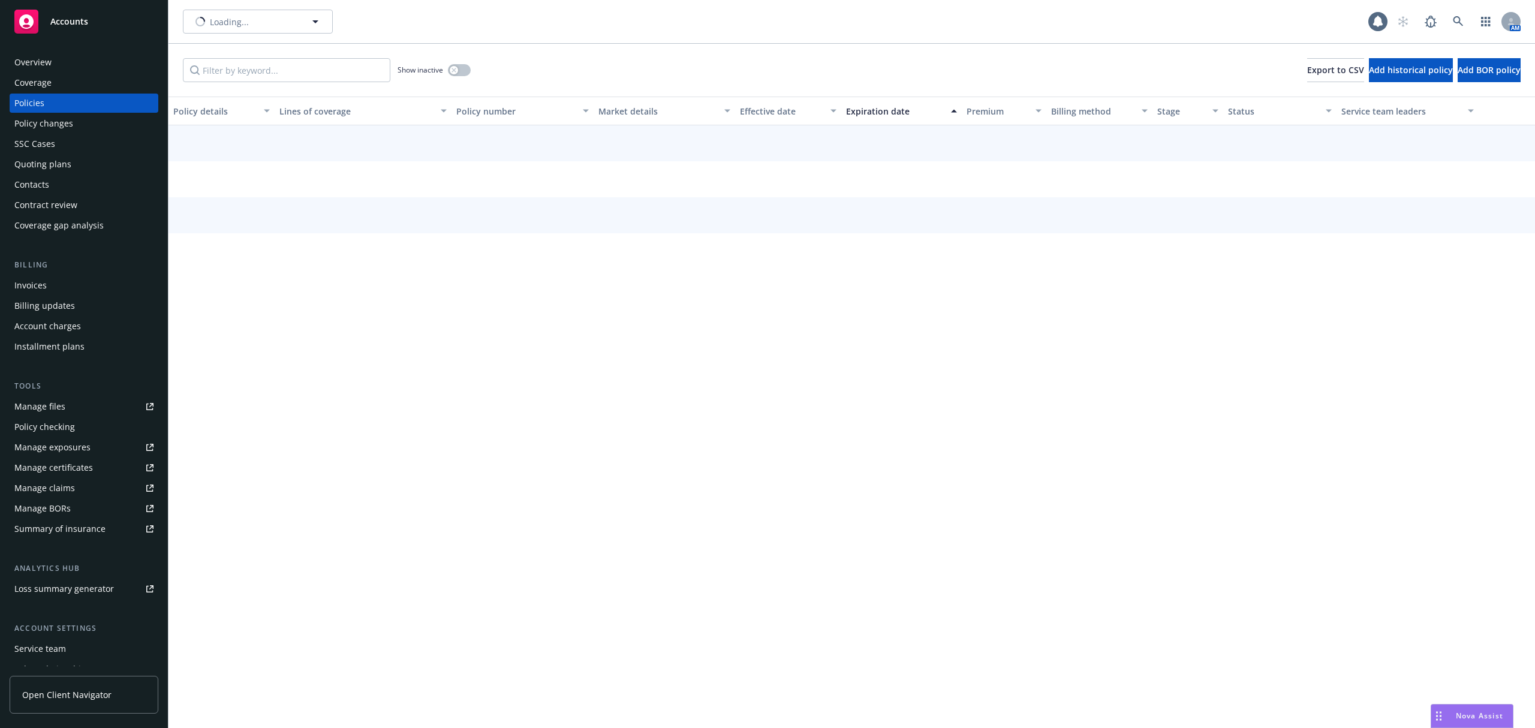
type input "Magic AI, Inc."
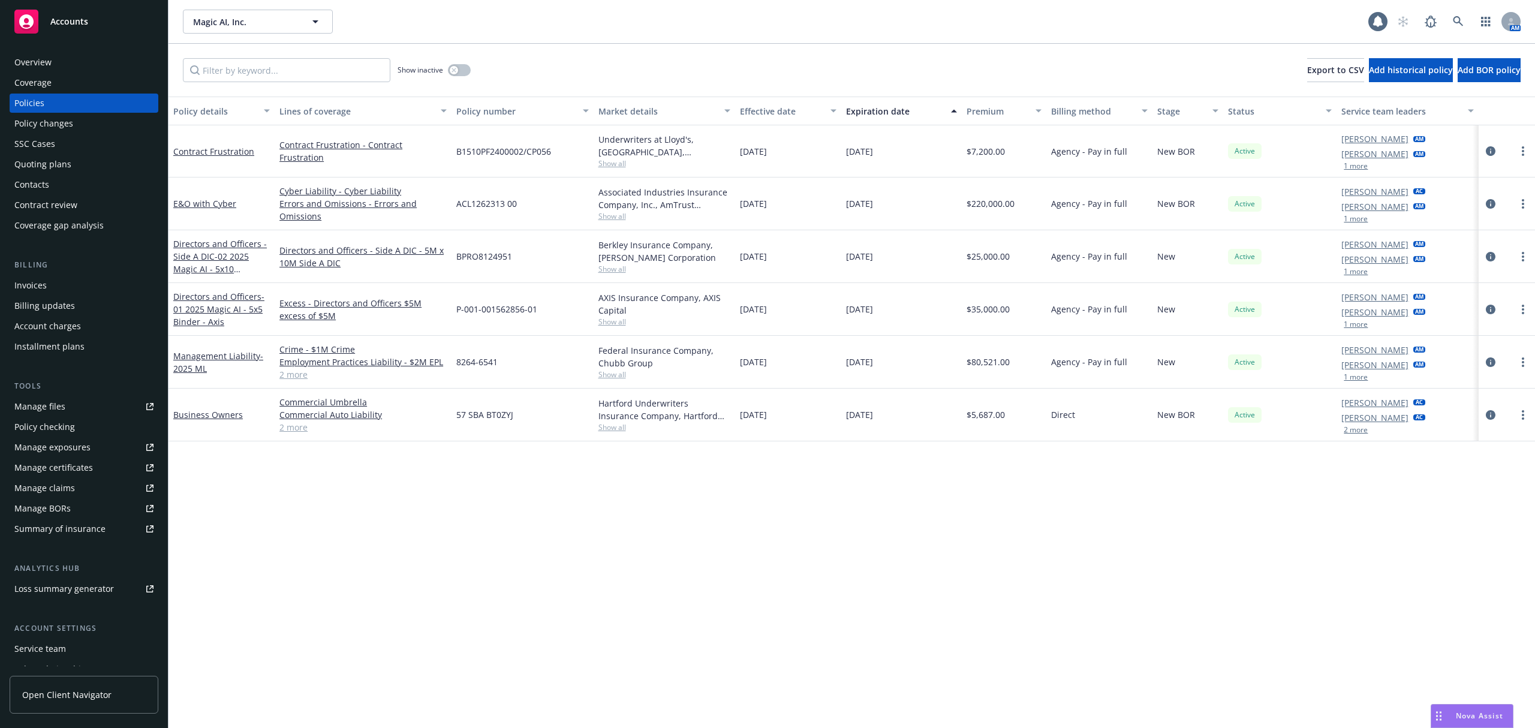
click at [240, 36] on div "Magic AI, Inc. Magic AI, Inc. 1 AM" at bounding box center [852, 21] width 1367 height 43
click at [229, 22] on span "Magic AI, Inc." at bounding box center [245, 22] width 104 height 13
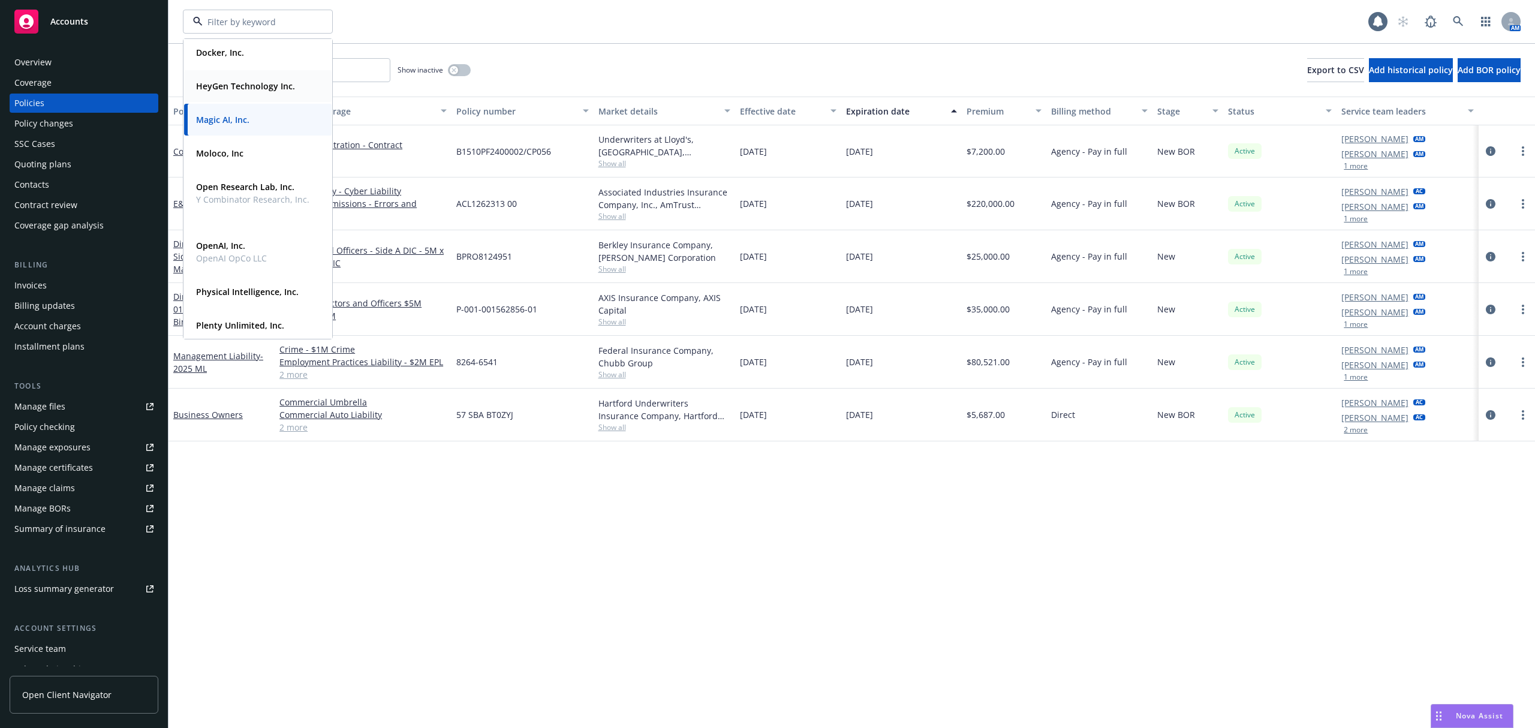
scroll to position [187, 0]
click at [245, 147] on div "Moloco, Inc" at bounding box center [218, 149] width 55 height 17
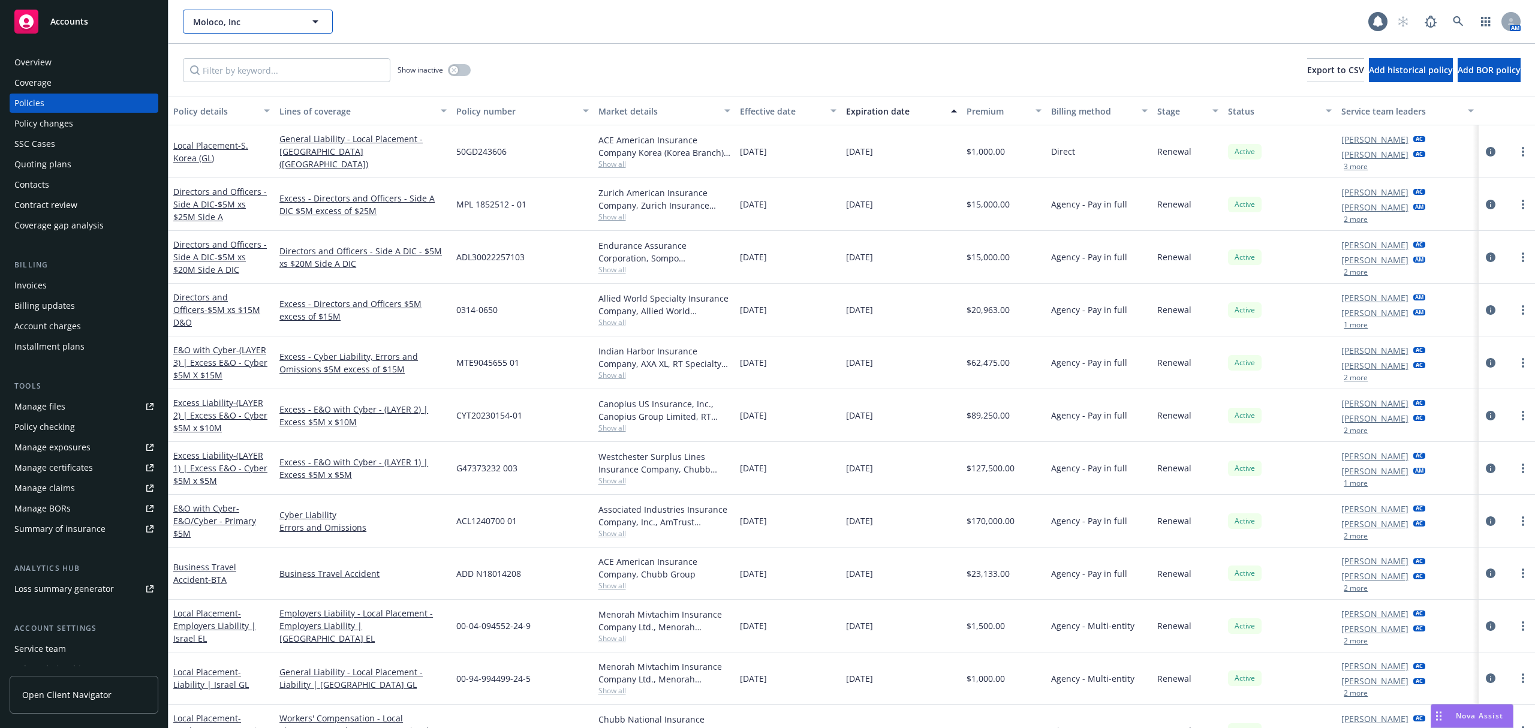
click at [276, 16] on span "Moloco, Inc" at bounding box center [245, 22] width 104 height 13
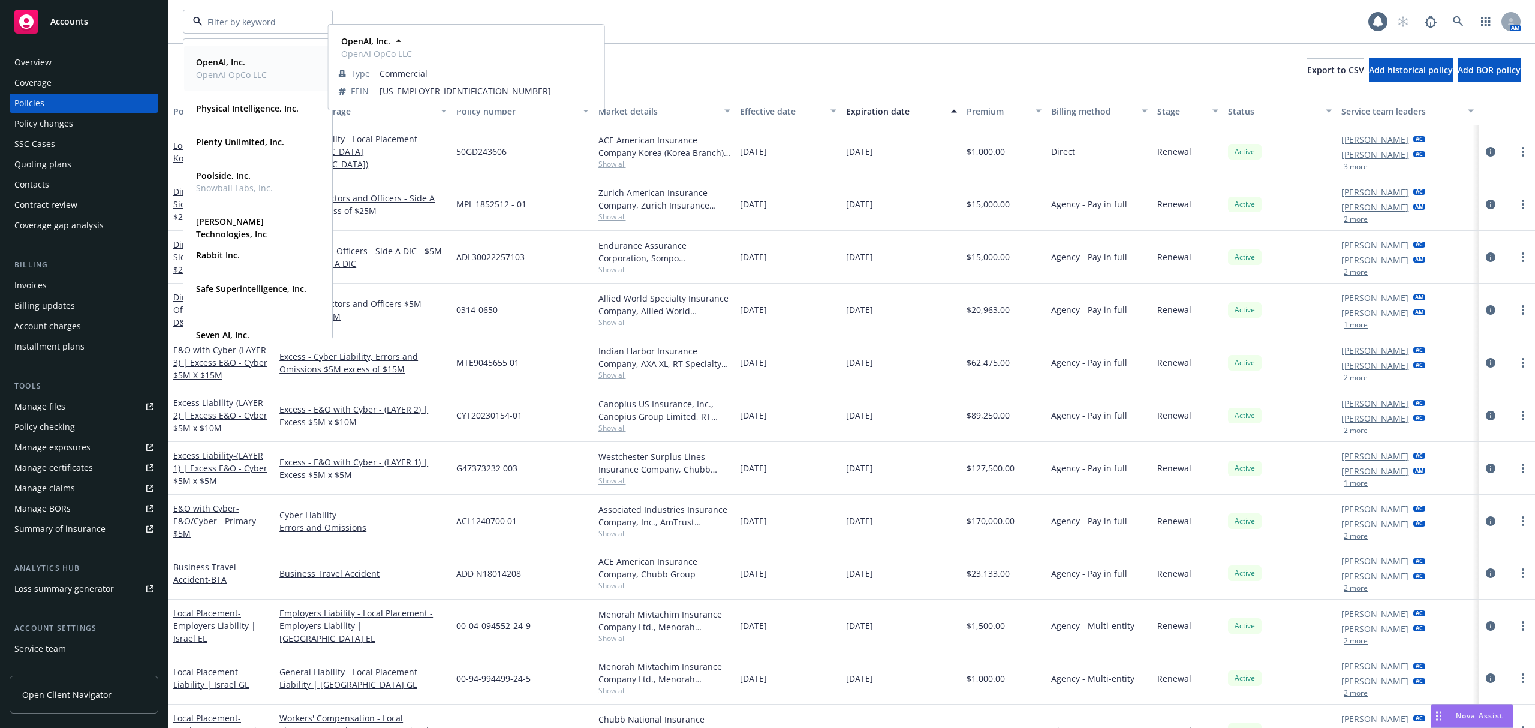
scroll to position [368, 0]
click at [271, 149] on div "Plenty Unlimited, Inc." at bounding box center [238, 141] width 95 height 17
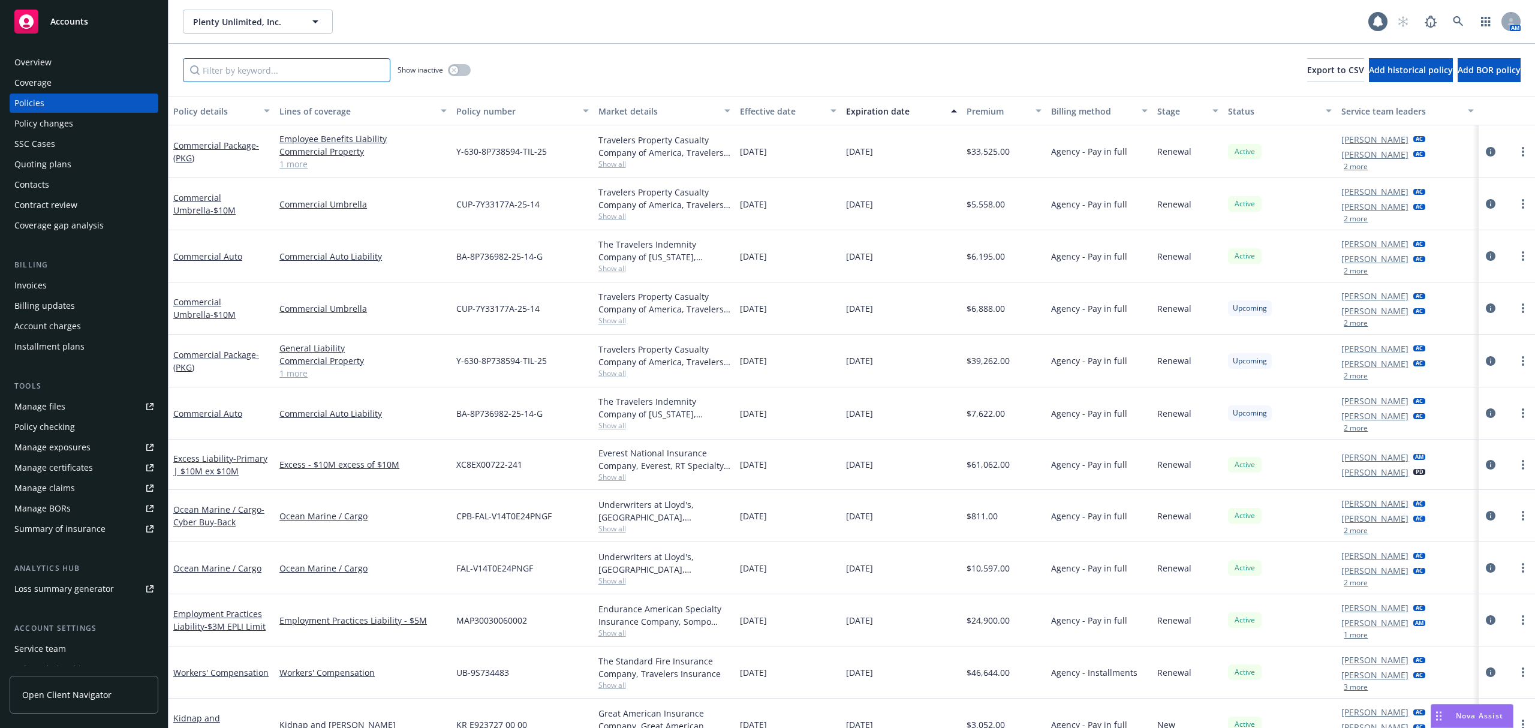
click at [265, 72] on input "Filter by keyword..." at bounding box center [287, 70] width 208 height 24
click at [252, 32] on button "Plenty Unlimited, Inc." at bounding box center [258, 22] width 150 height 24
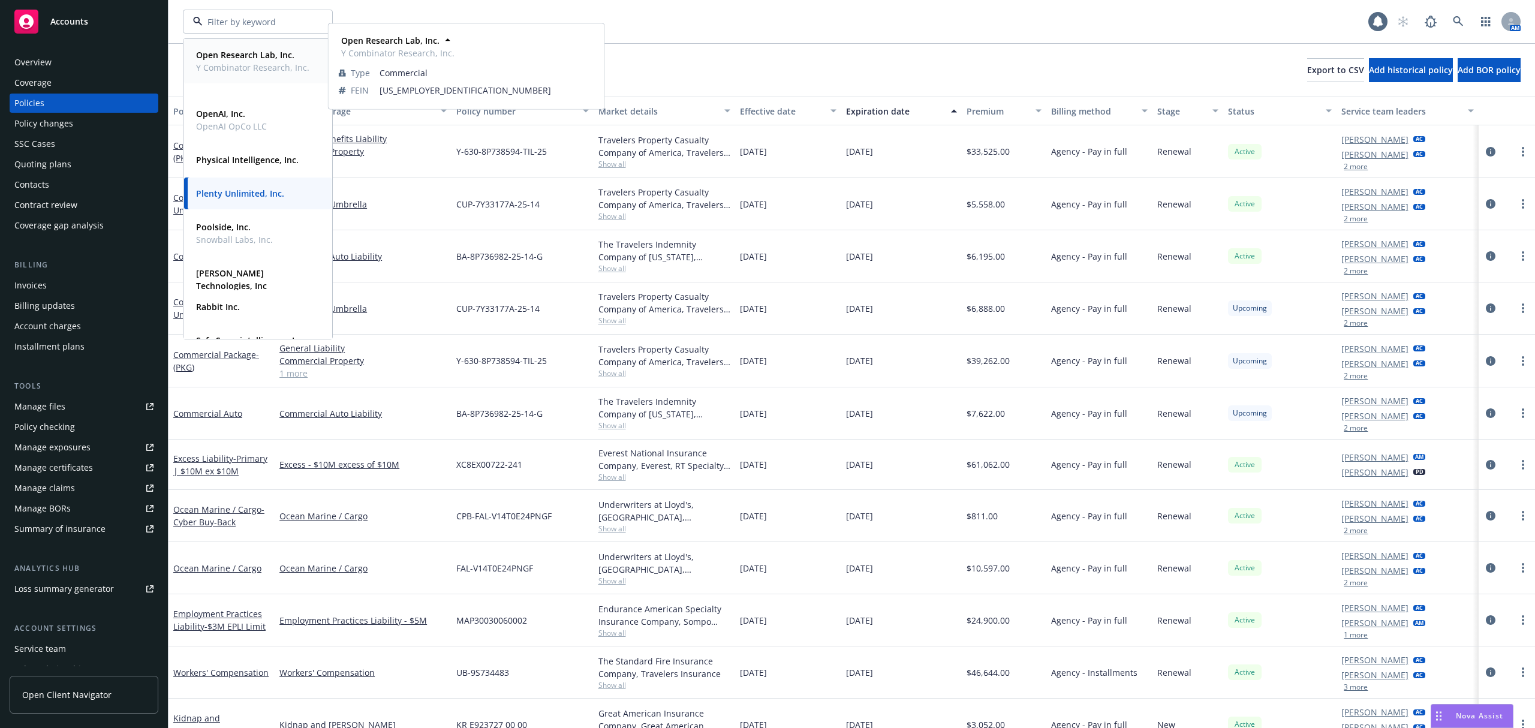
scroll to position [317, 0]
click at [264, 221] on span "Poolside, Inc." at bounding box center [234, 226] width 77 height 13
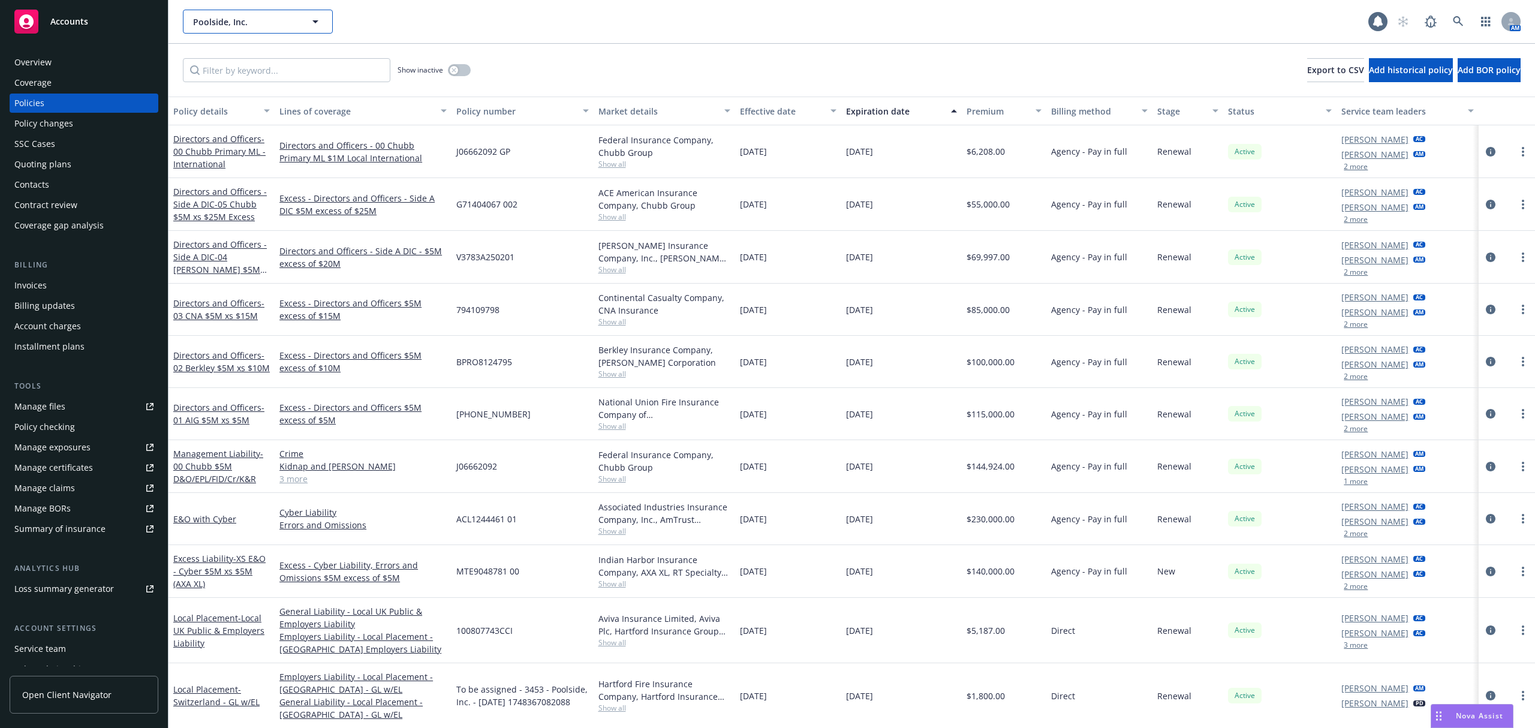
click at [250, 27] on span "Poolside, Inc." at bounding box center [245, 22] width 104 height 13
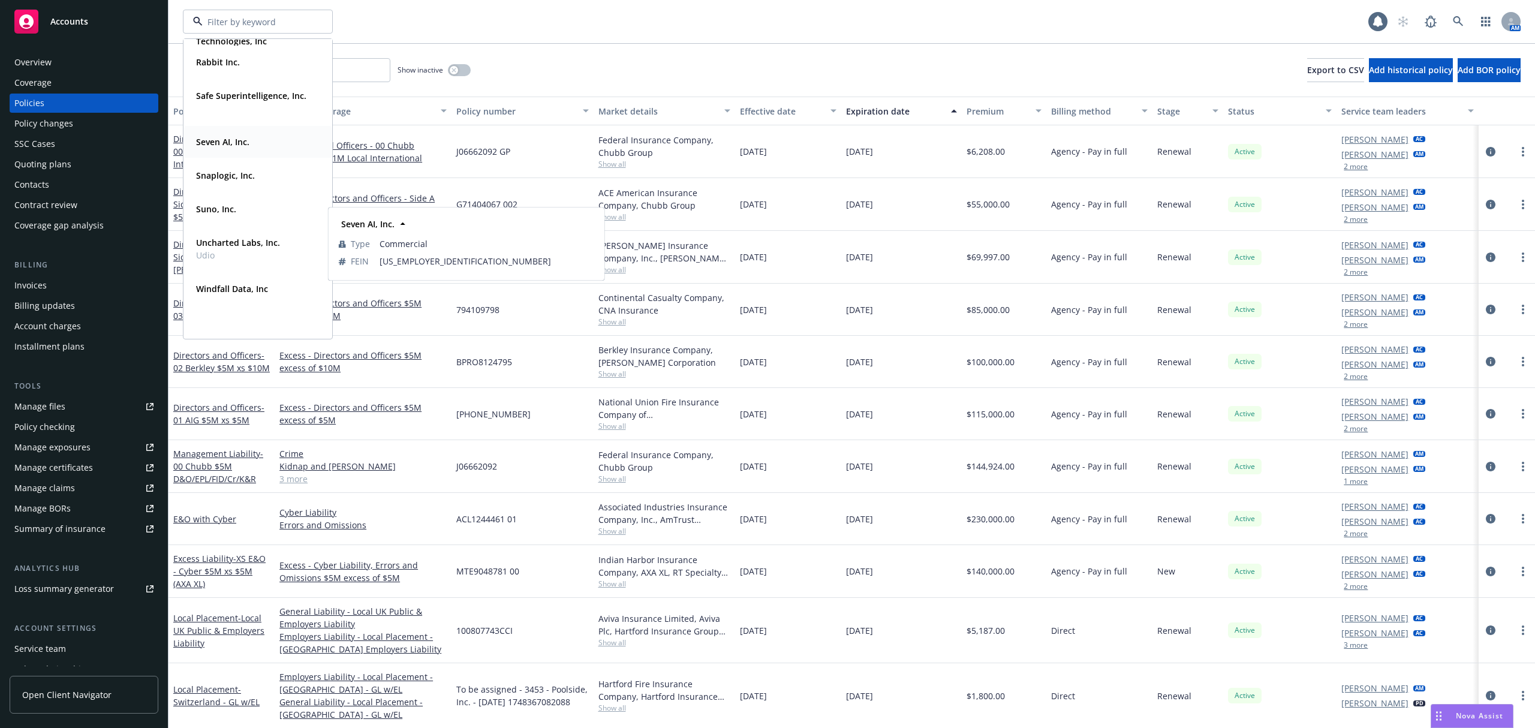
scroll to position [445, 0]
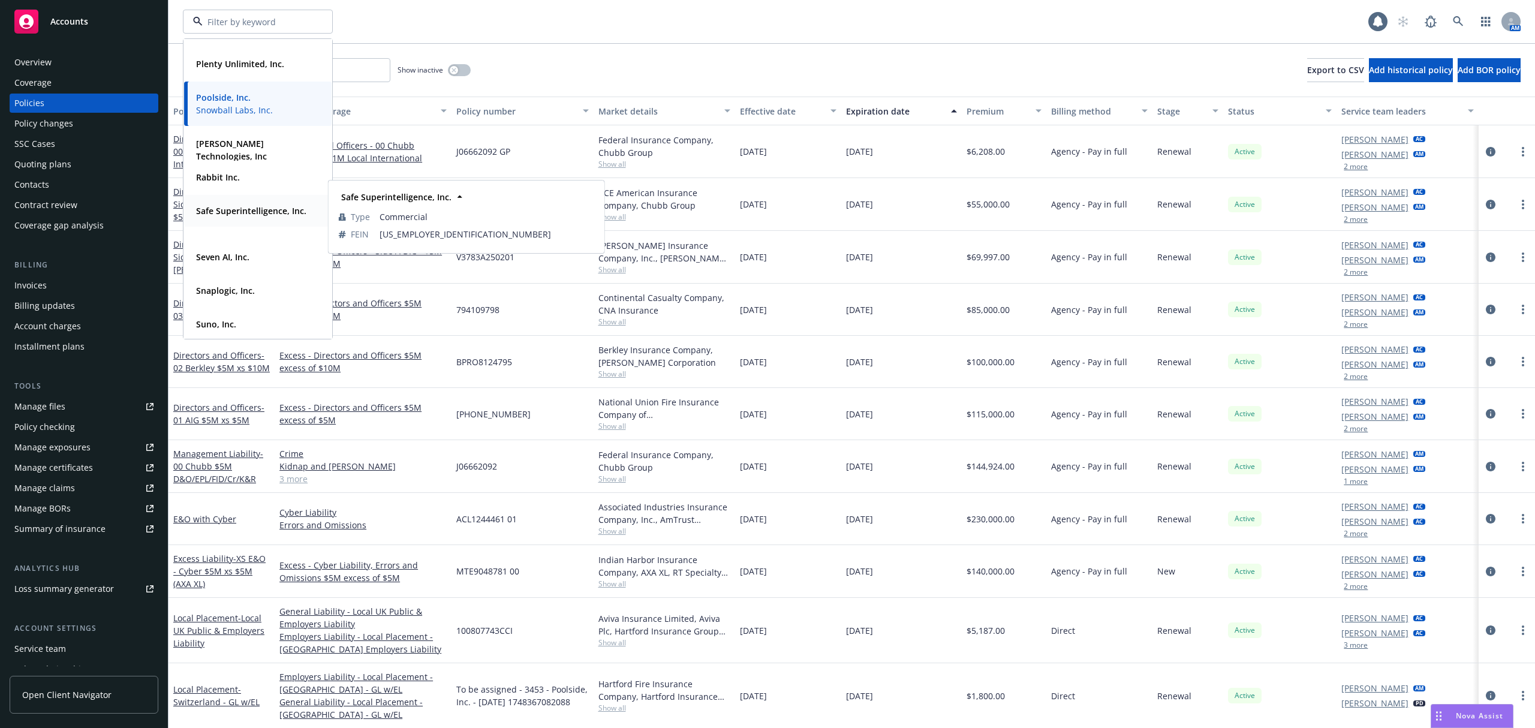
click at [257, 217] on span "Safe Superintelligence, Inc." at bounding box center [251, 211] width 110 height 13
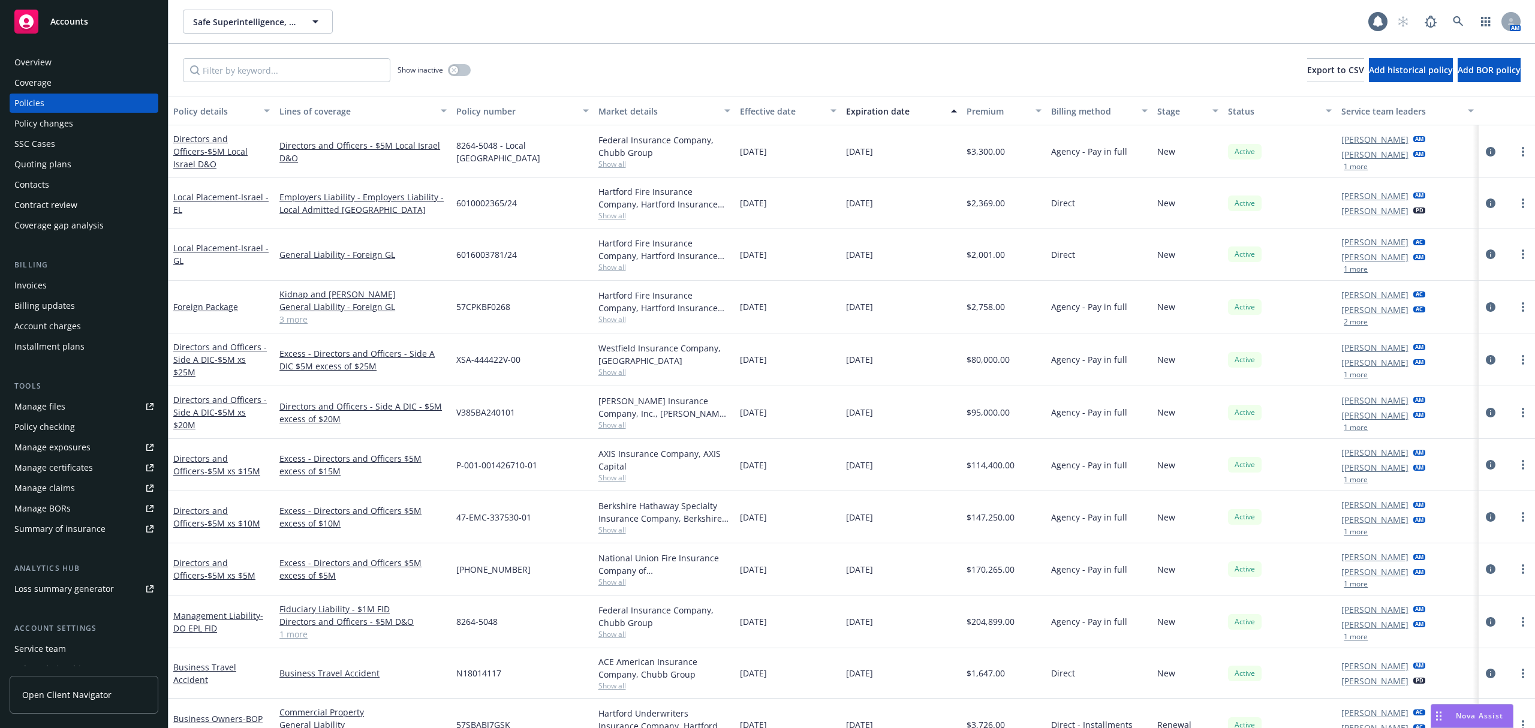
scroll to position [25, 0]
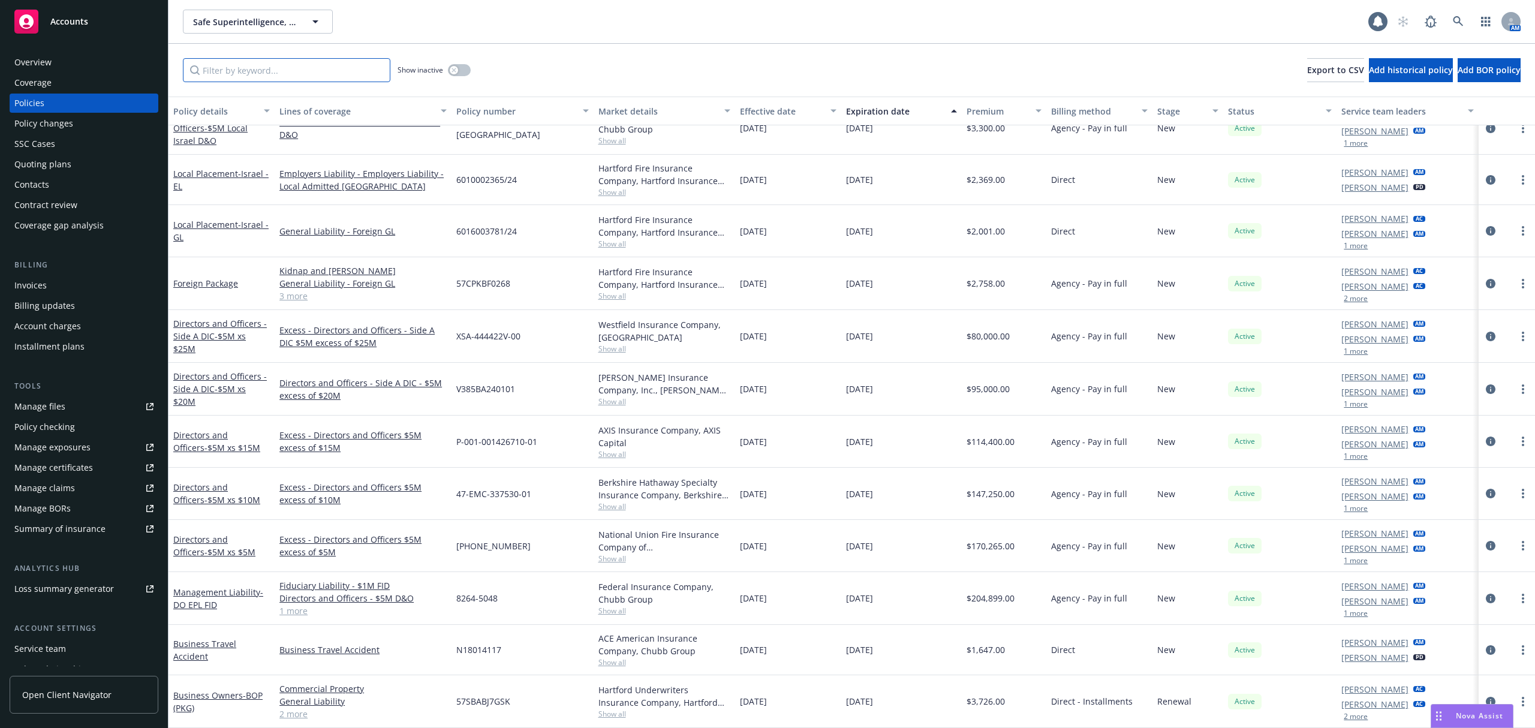
click at [324, 65] on input "Filter by keyword..." at bounding box center [287, 70] width 208 height 24
click at [286, 19] on span "Safe Superintelligence, Inc." at bounding box center [245, 22] width 104 height 13
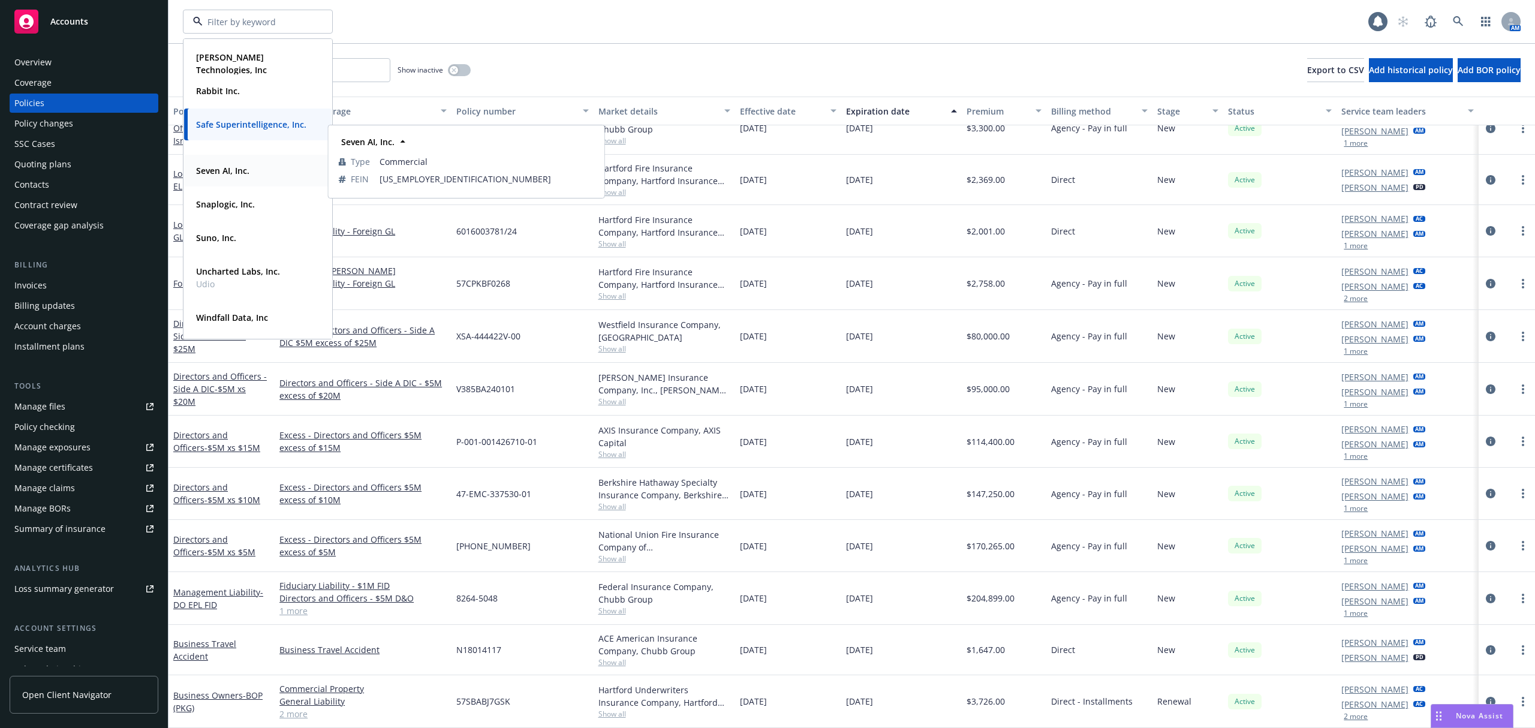
scroll to position [560, 0]
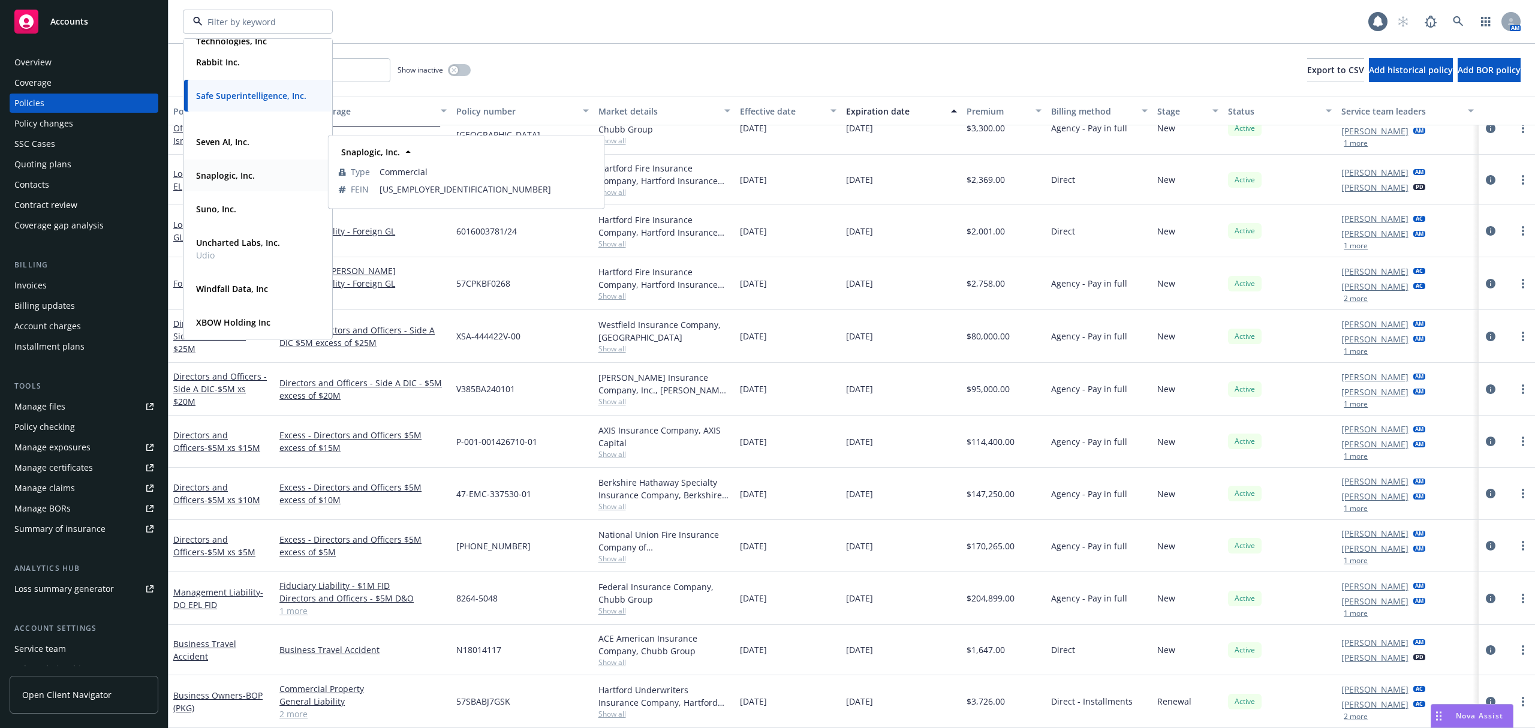
click at [254, 173] on div "Snaplogic, Inc." at bounding box center [224, 175] width 66 height 17
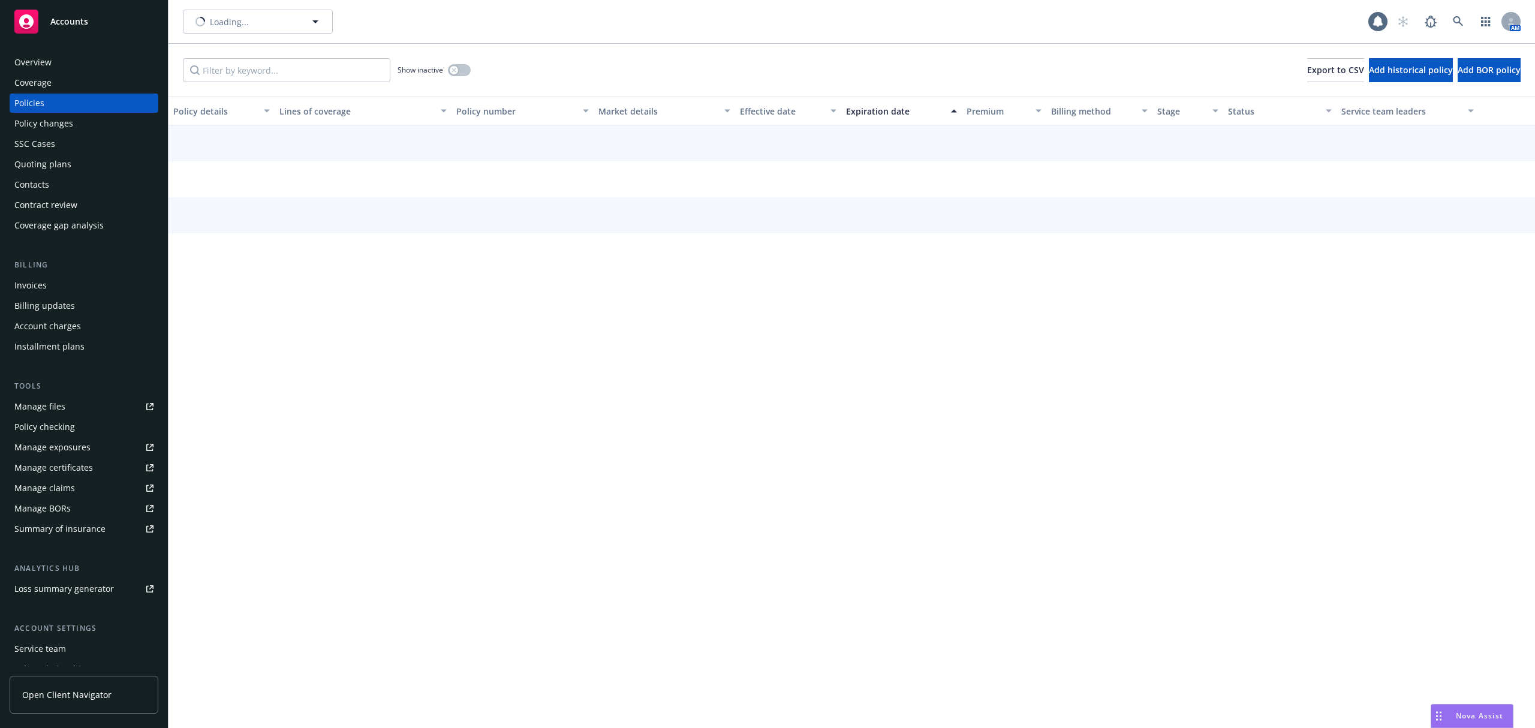
type input "Snaplogic, Inc."
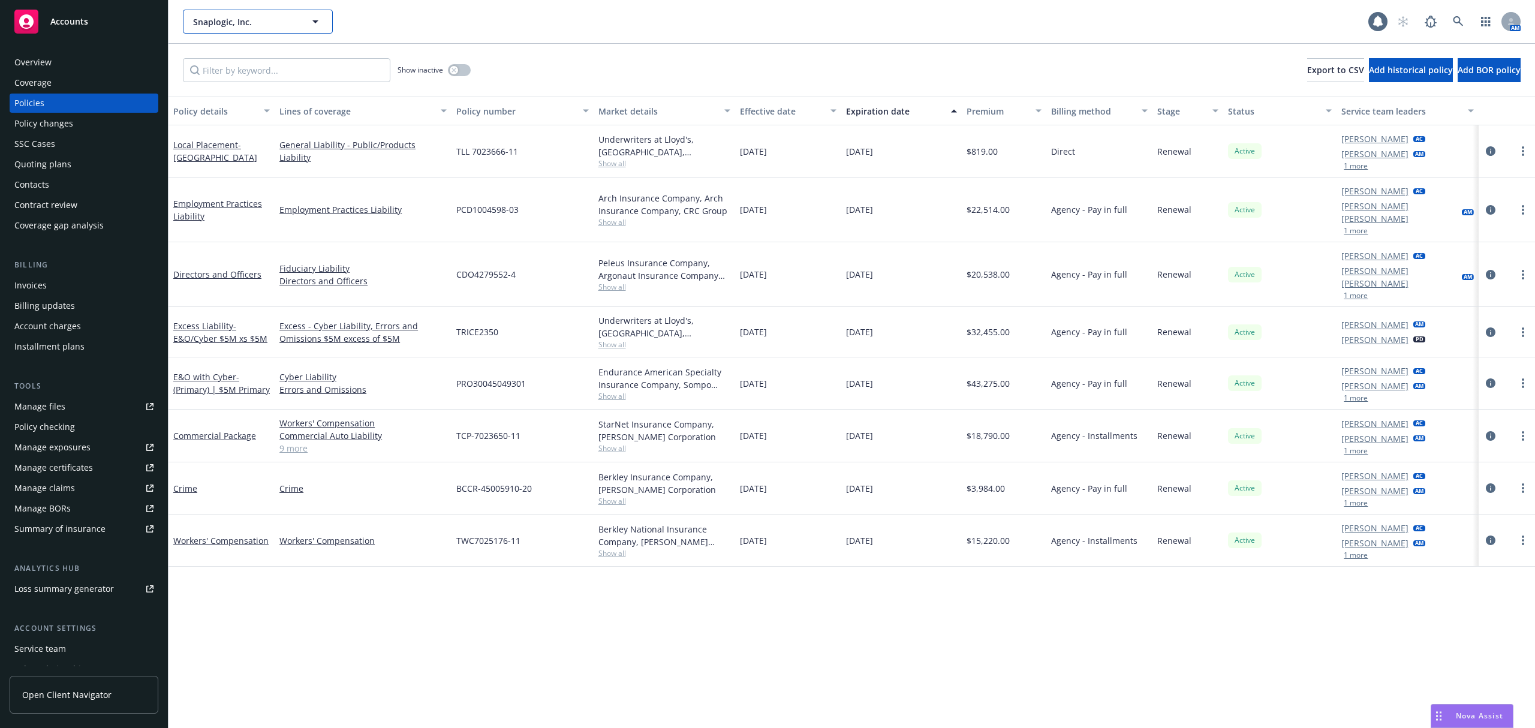
click at [281, 25] on span "Snaplogic, Inc." at bounding box center [245, 22] width 104 height 13
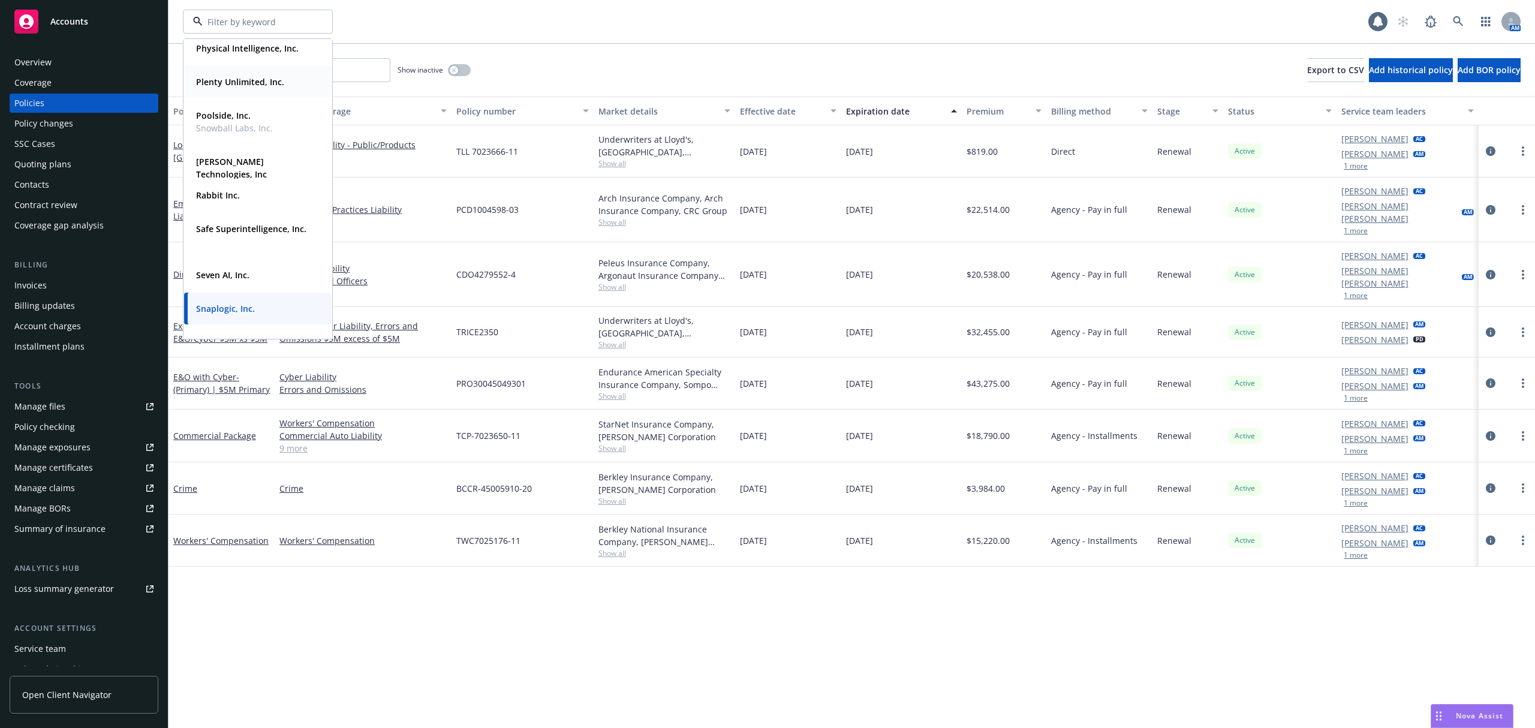
scroll to position [560, 0]
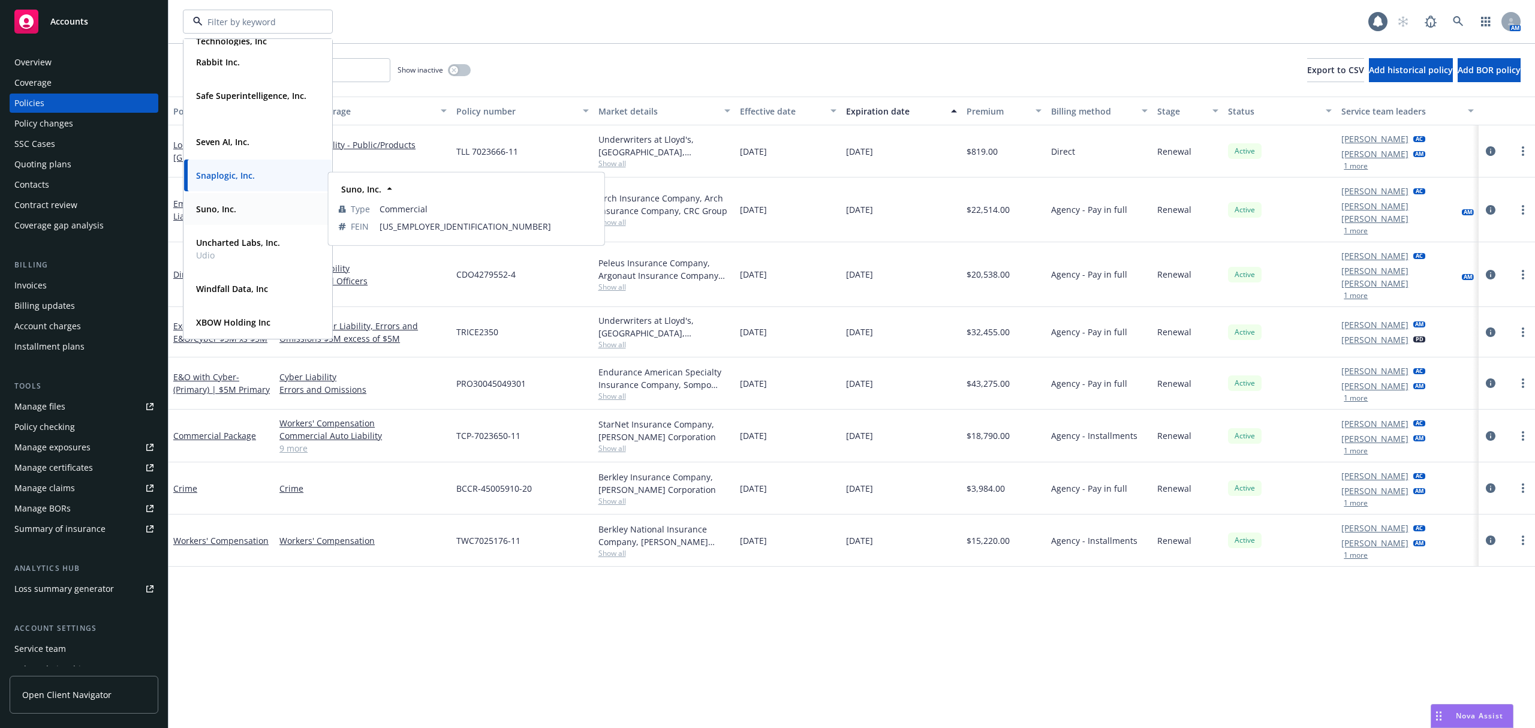
click at [263, 220] on div "Suno, Inc. Type Commercial FEIN 30-1297644" at bounding box center [258, 209] width 148 height 32
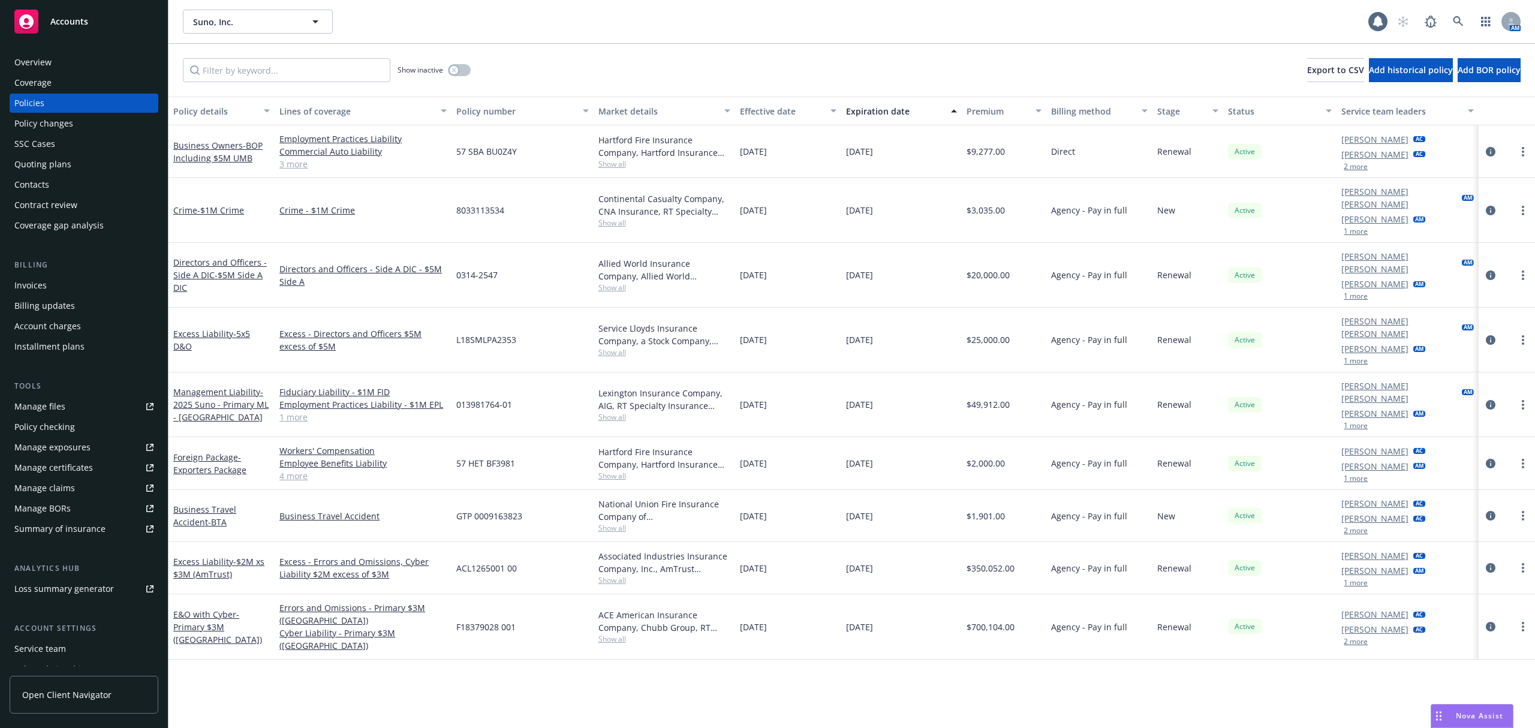
click at [518, 29] on div "Suno, Inc. Suno, Inc. Suno, Inc. Type Commercial FEIN 30-1297644" at bounding box center [776, 22] width 1186 height 24
click at [285, 18] on span "Suno, Inc." at bounding box center [245, 22] width 104 height 13
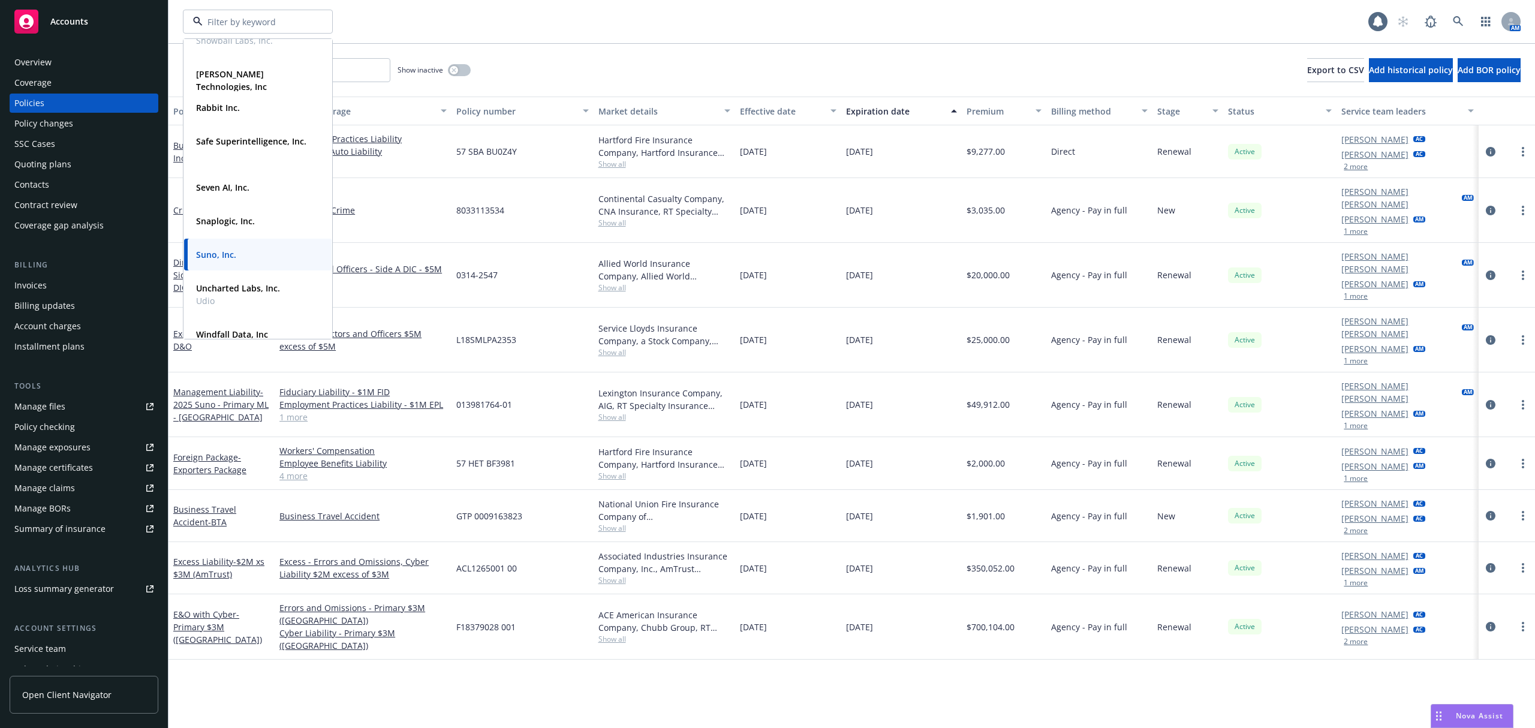
scroll to position [560, 0]
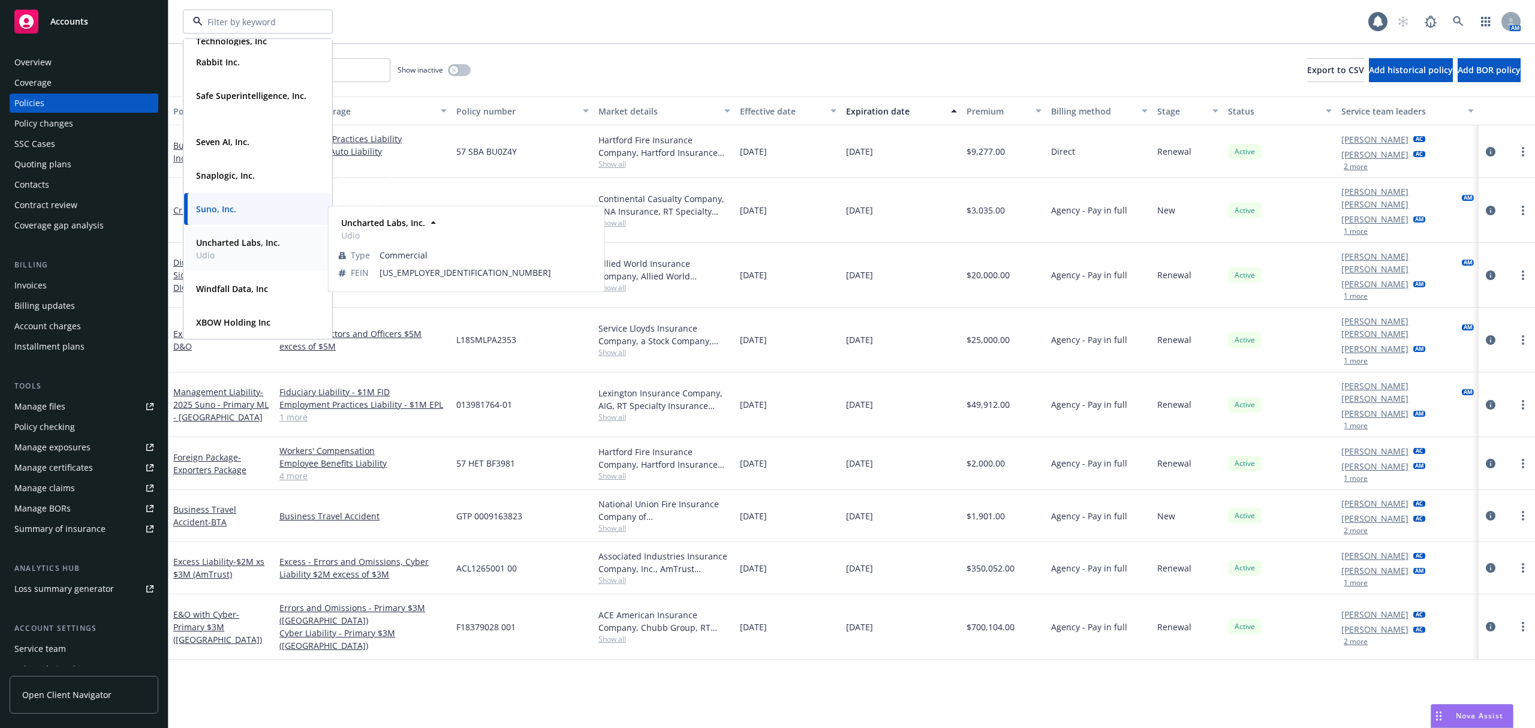
click at [283, 256] on div "Uncharted Labs, Inc. Udio" at bounding box center [257, 249] width 133 height 30
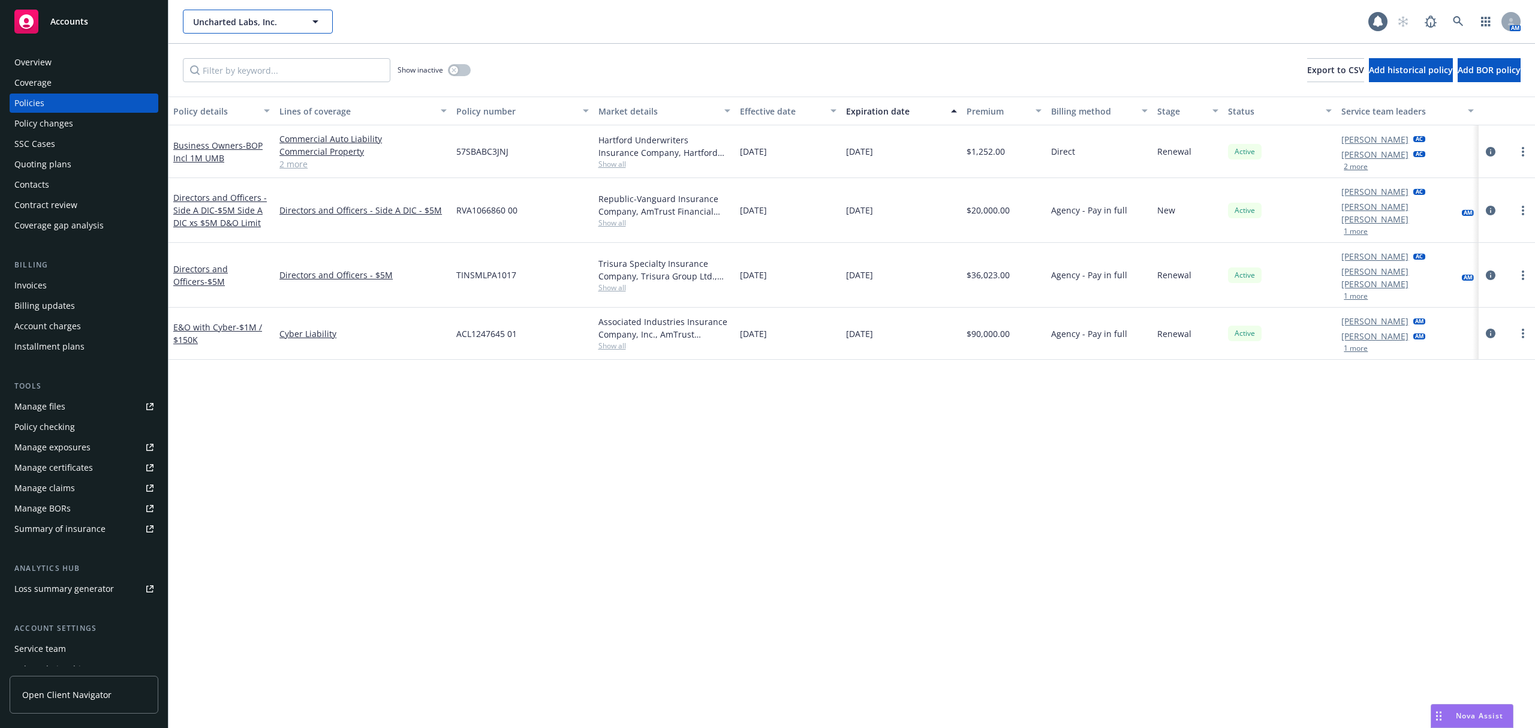
click at [310, 16] on icon "button" at bounding box center [315, 21] width 14 height 14
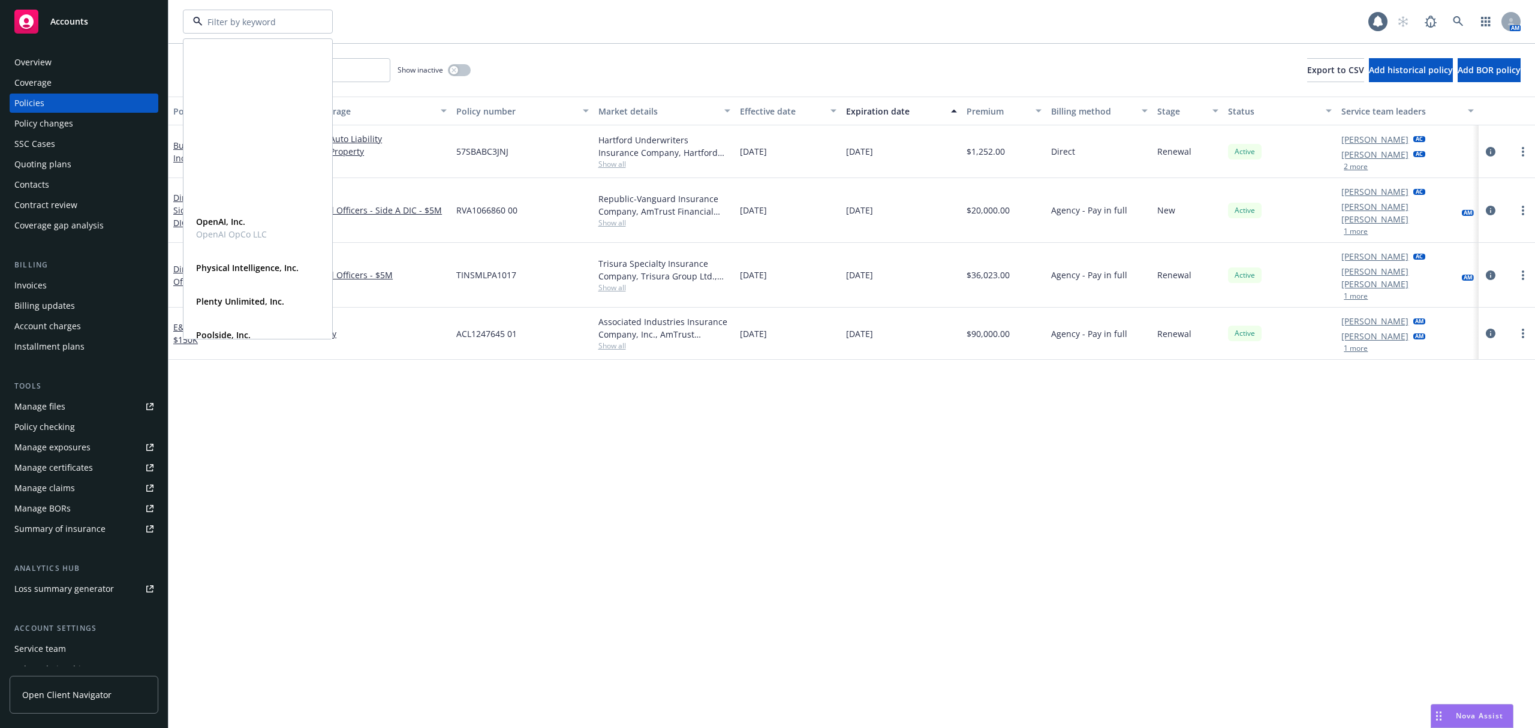
scroll to position [560, 0]
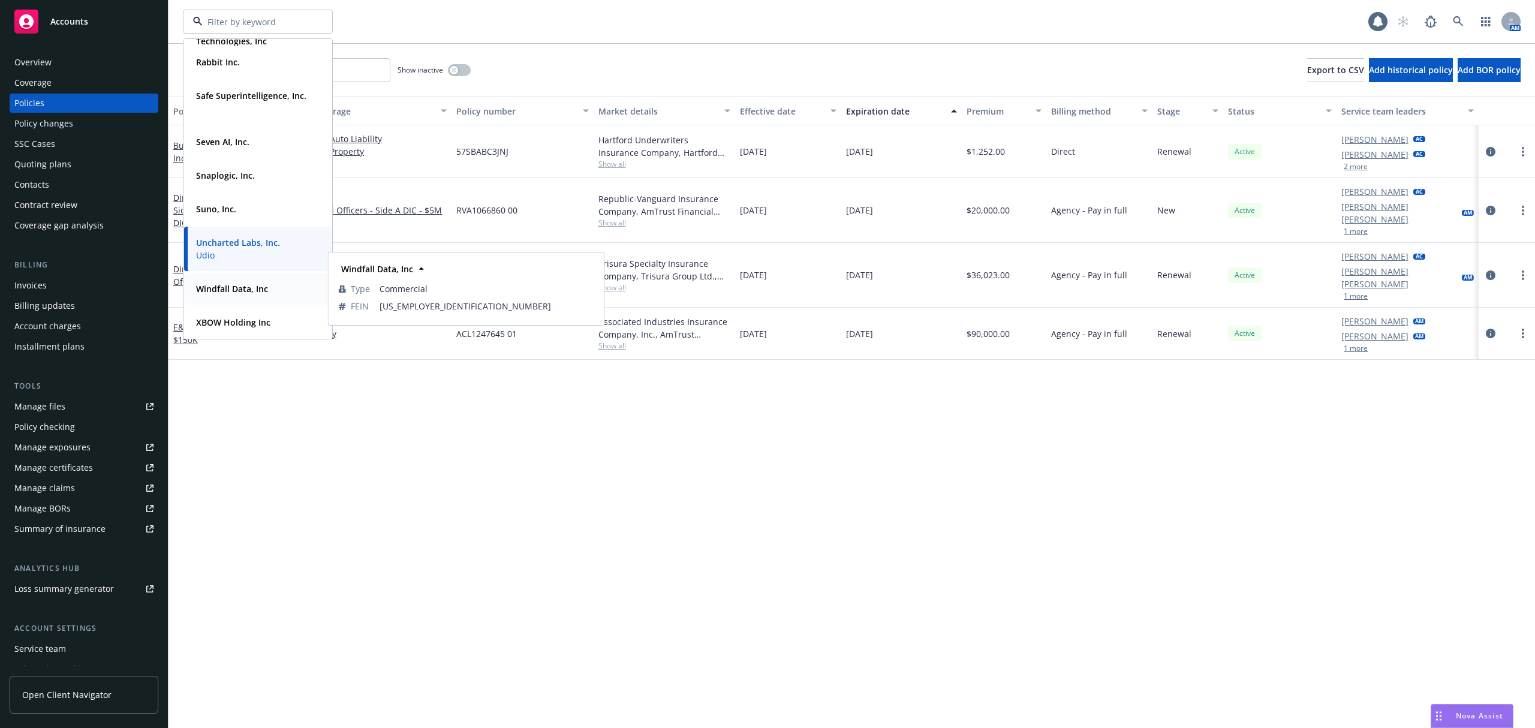
click at [273, 297] on div "Windfall Data, Inc Type Commercial FEIN 81-3232300" at bounding box center [258, 289] width 148 height 32
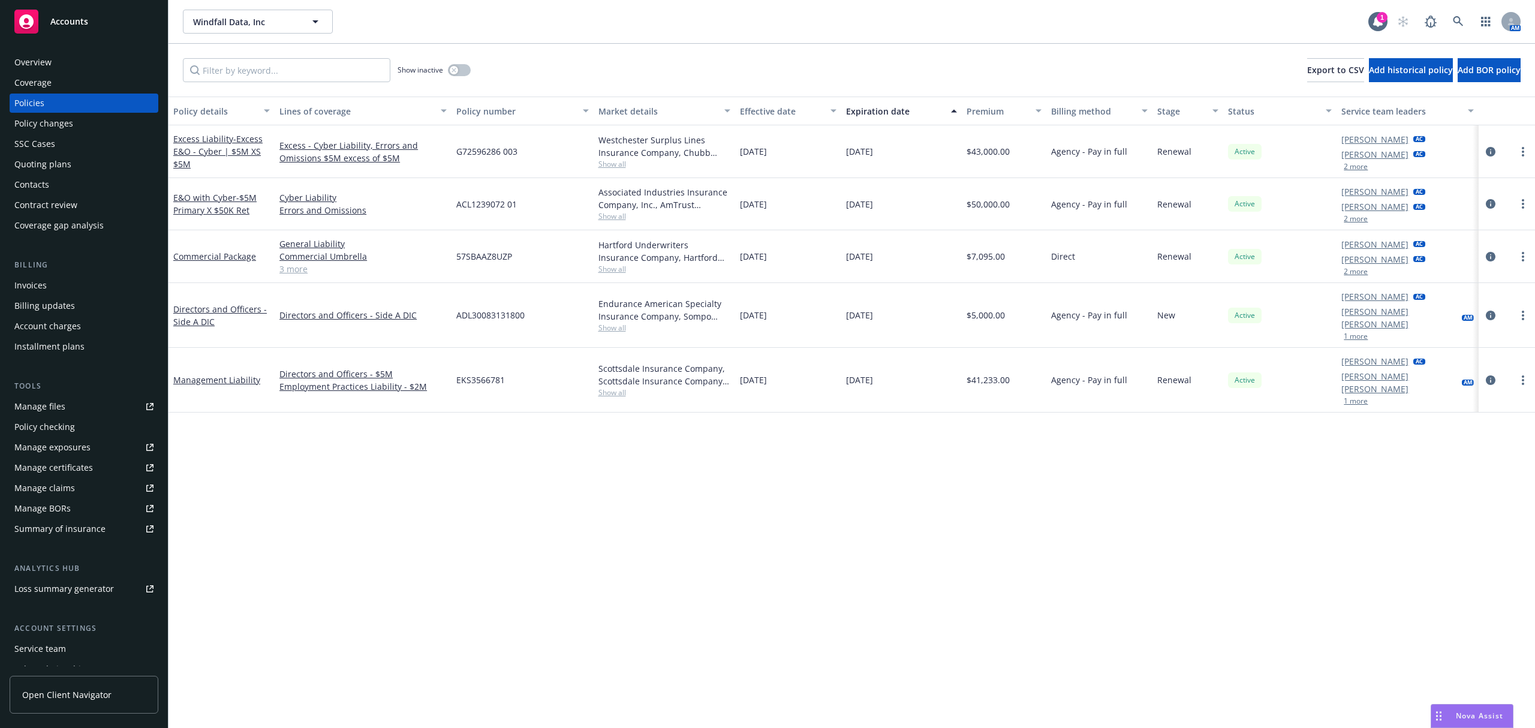
click at [109, 27] on div "Accounts" at bounding box center [83, 22] width 139 height 24
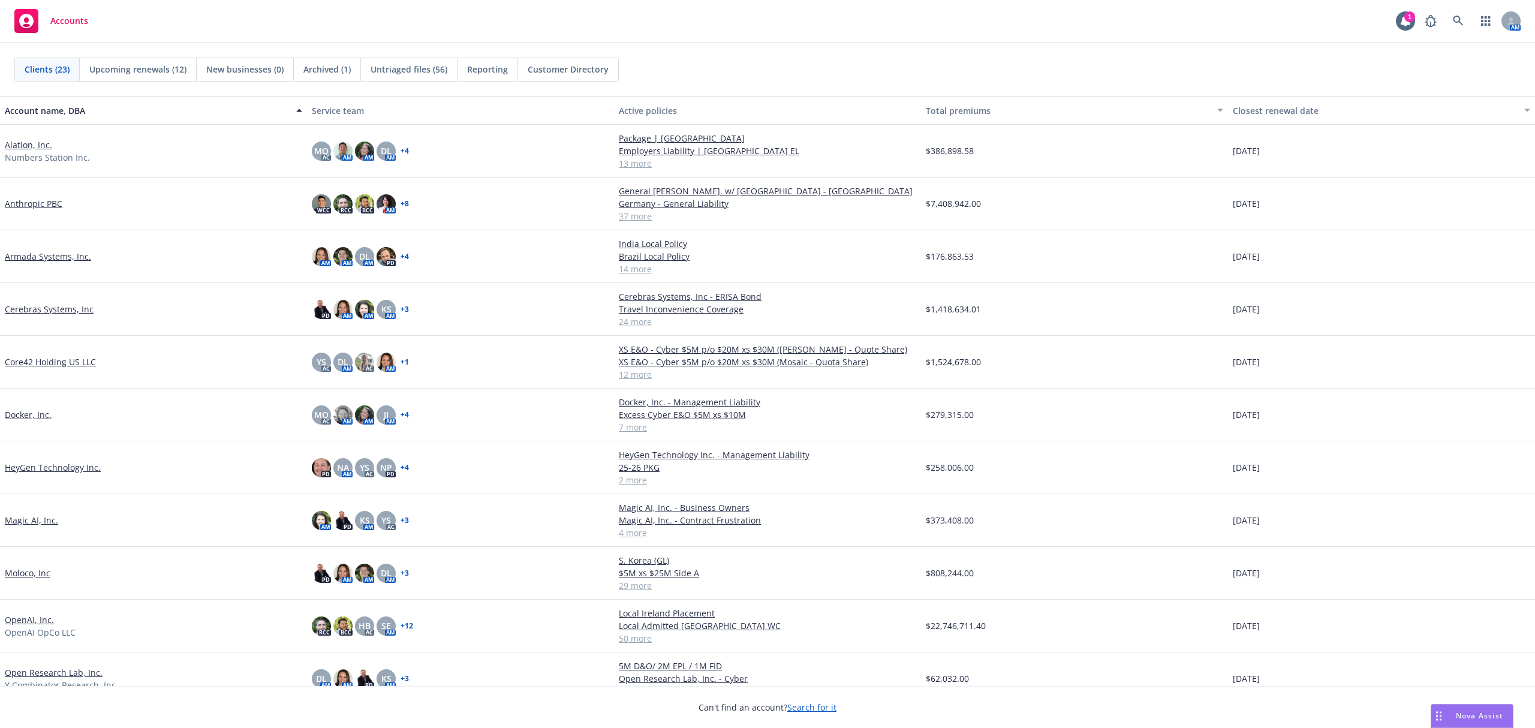
click at [428, 72] on span "Untriaged files (56)" at bounding box center [409, 69] width 77 height 13
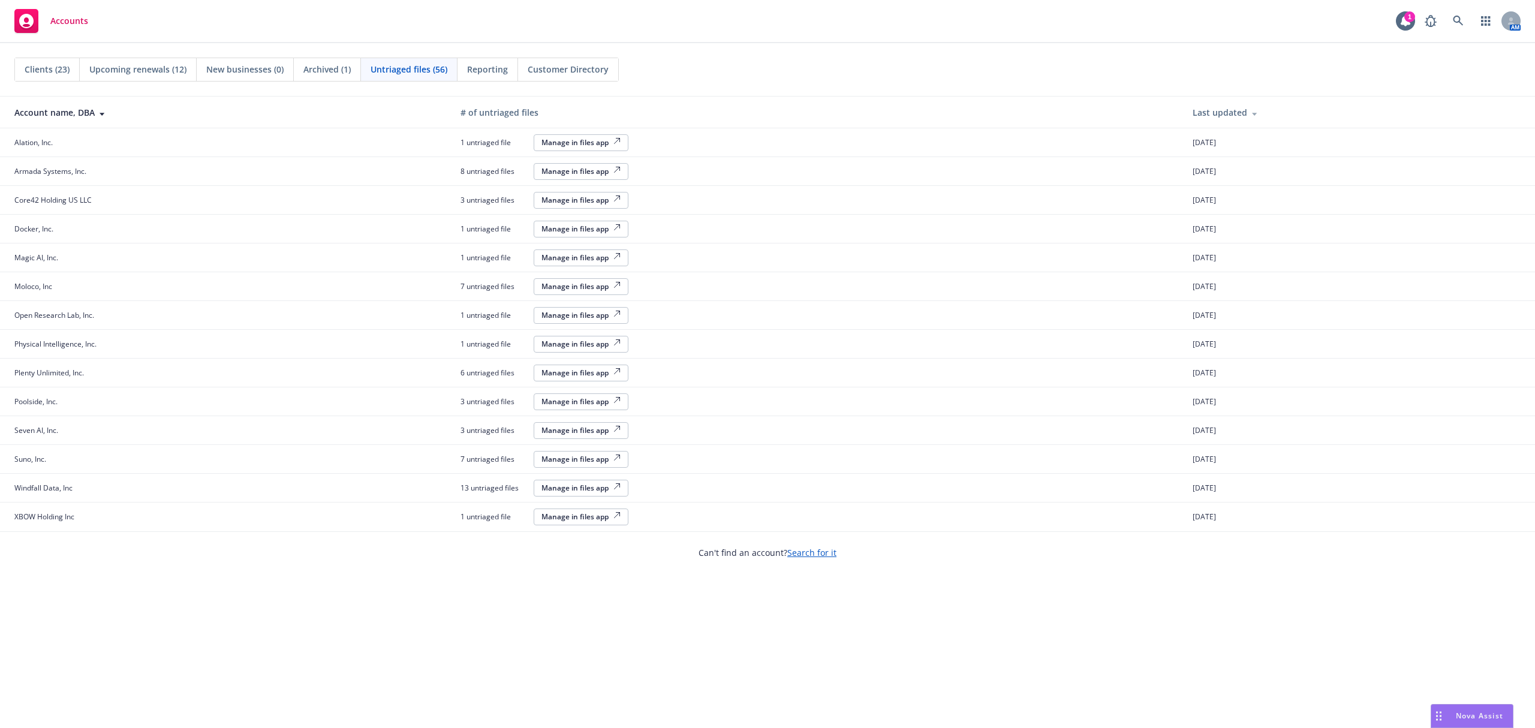
click at [575, 145] on div "Manage in files app" at bounding box center [581, 142] width 79 height 10
click at [564, 134] on button "Manage in files app" at bounding box center [581, 142] width 95 height 17
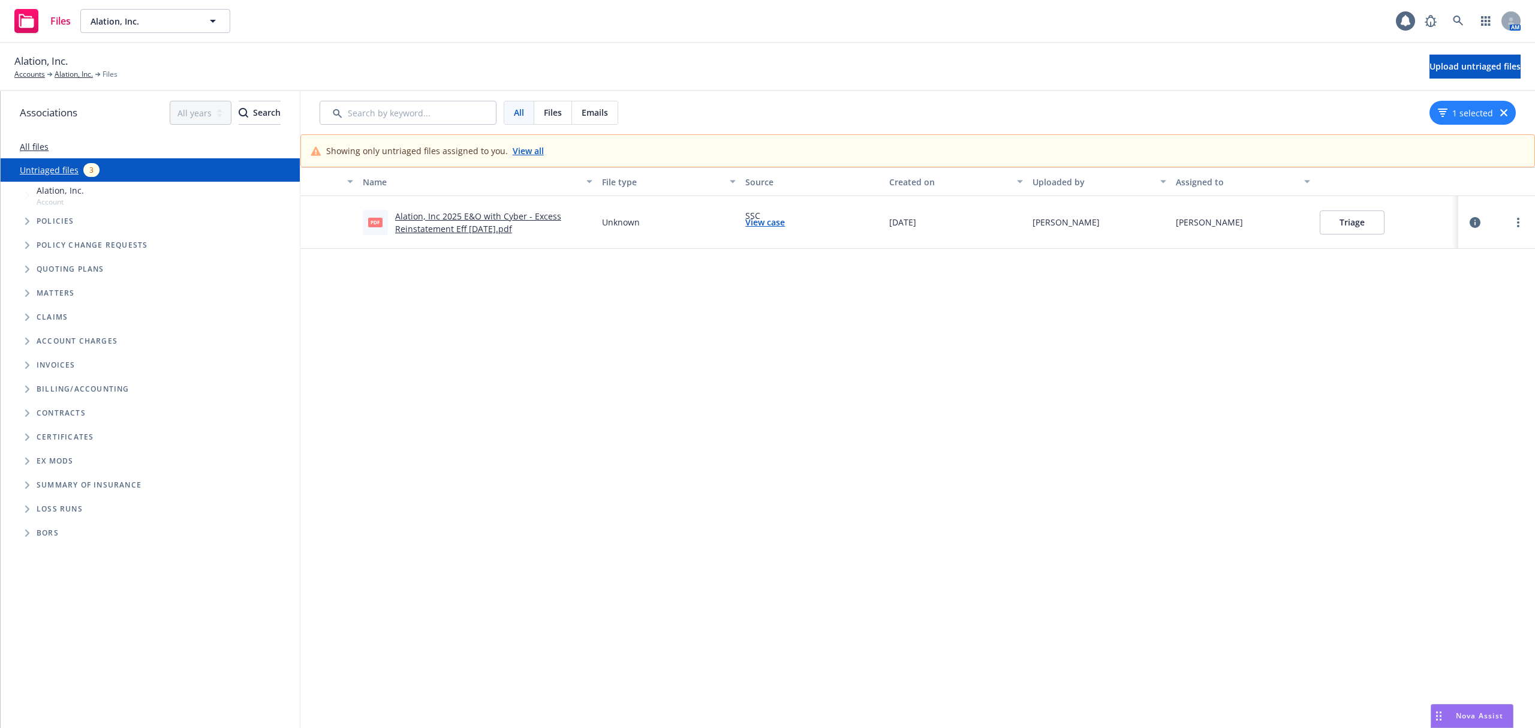
click at [533, 154] on link "View all" at bounding box center [528, 151] width 31 height 13
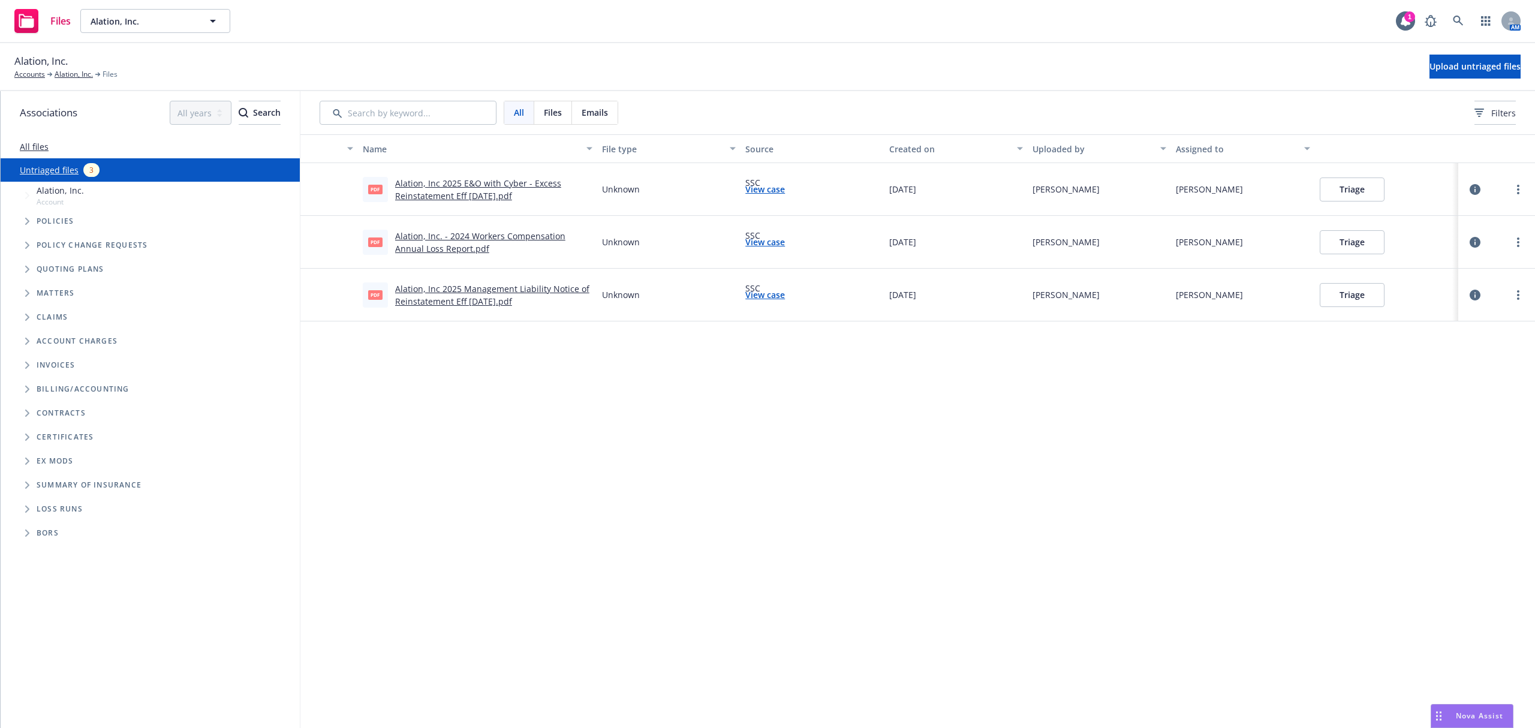
click at [491, 238] on link "Alation, Inc. - 2024 Workers Compensation Annual Loss Report.pdf" at bounding box center [480, 242] width 170 height 24
click at [764, 241] on link "View case" at bounding box center [766, 242] width 40 height 13
click at [1349, 241] on button "Triage" at bounding box center [1352, 242] width 65 height 24
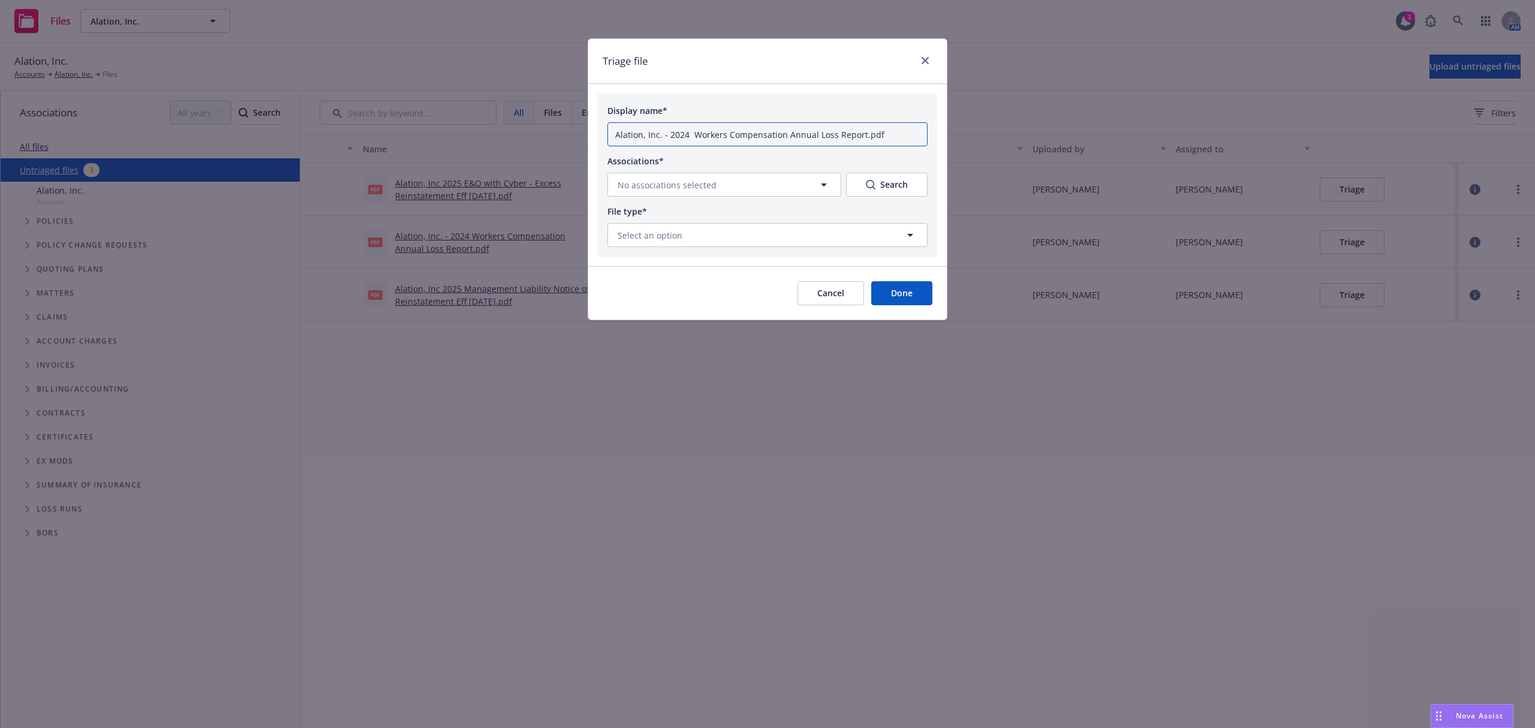
click at [857, 137] on input "Alation, Inc. - 2024 Workers Compensation Annual Loss Report.pdf" at bounding box center [768, 134] width 320 height 24
click at [618, 136] on input "Alation, Inc. - 2024 Workers Compensation Annual Loss Report.pdf" at bounding box center [768, 134] width 320 height 24
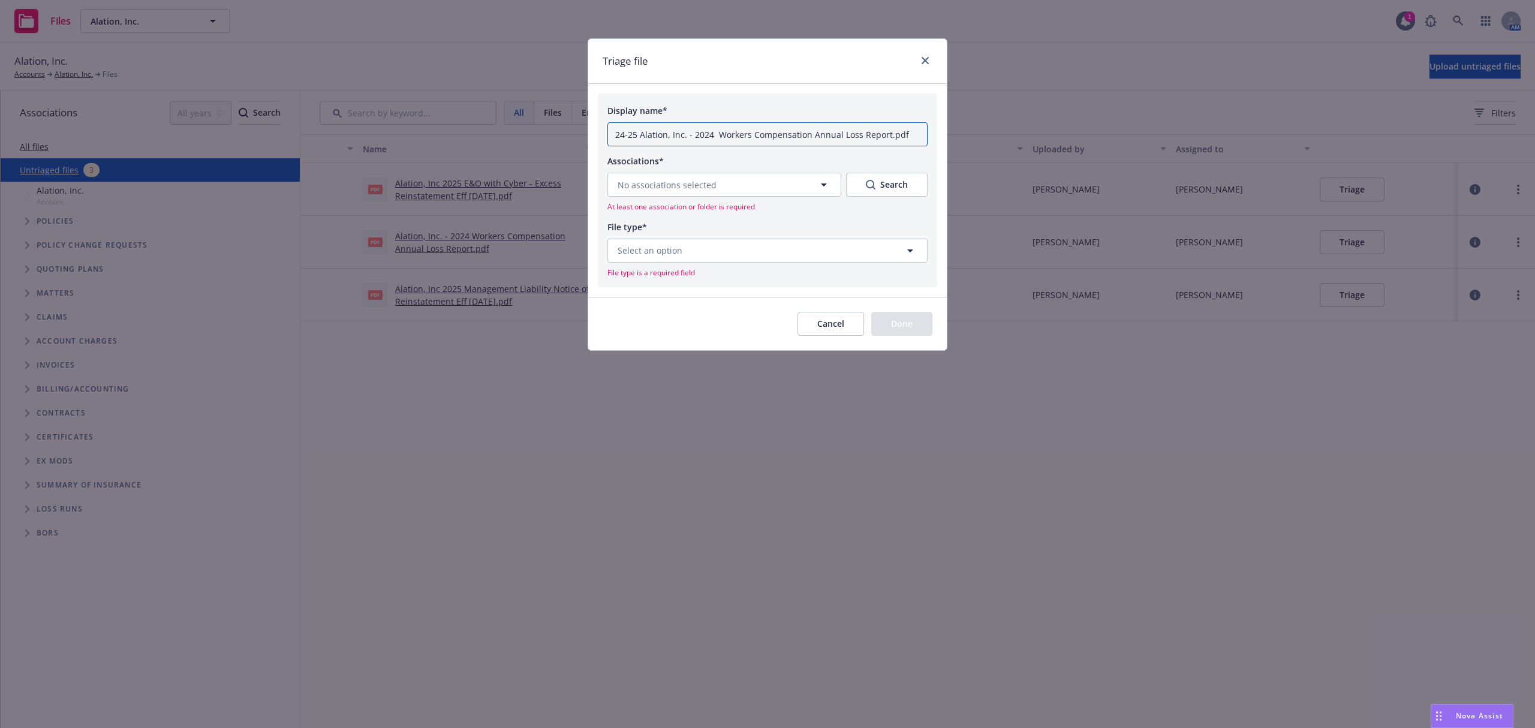
click at [685, 137] on input "24-25 Alation, Inc. - 2024 Workers Compensation Annual Loss Report.pdf" at bounding box center [768, 134] width 320 height 24
click at [716, 138] on input "24-25 Alation, Inc. - 2024 Workers Compensation Annual Loss Report.pdf" at bounding box center [768, 134] width 320 height 24
drag, startPoint x: 722, startPoint y: 137, endPoint x: 701, endPoint y: 137, distance: 21.6
click at [701, 137] on input "24-25 Alation, Inc. Workers Compensation Annual Loss Report.pdf" at bounding box center [768, 134] width 320 height 24
drag, startPoint x: 699, startPoint y: 137, endPoint x: 747, endPoint y: 140, distance: 48.7
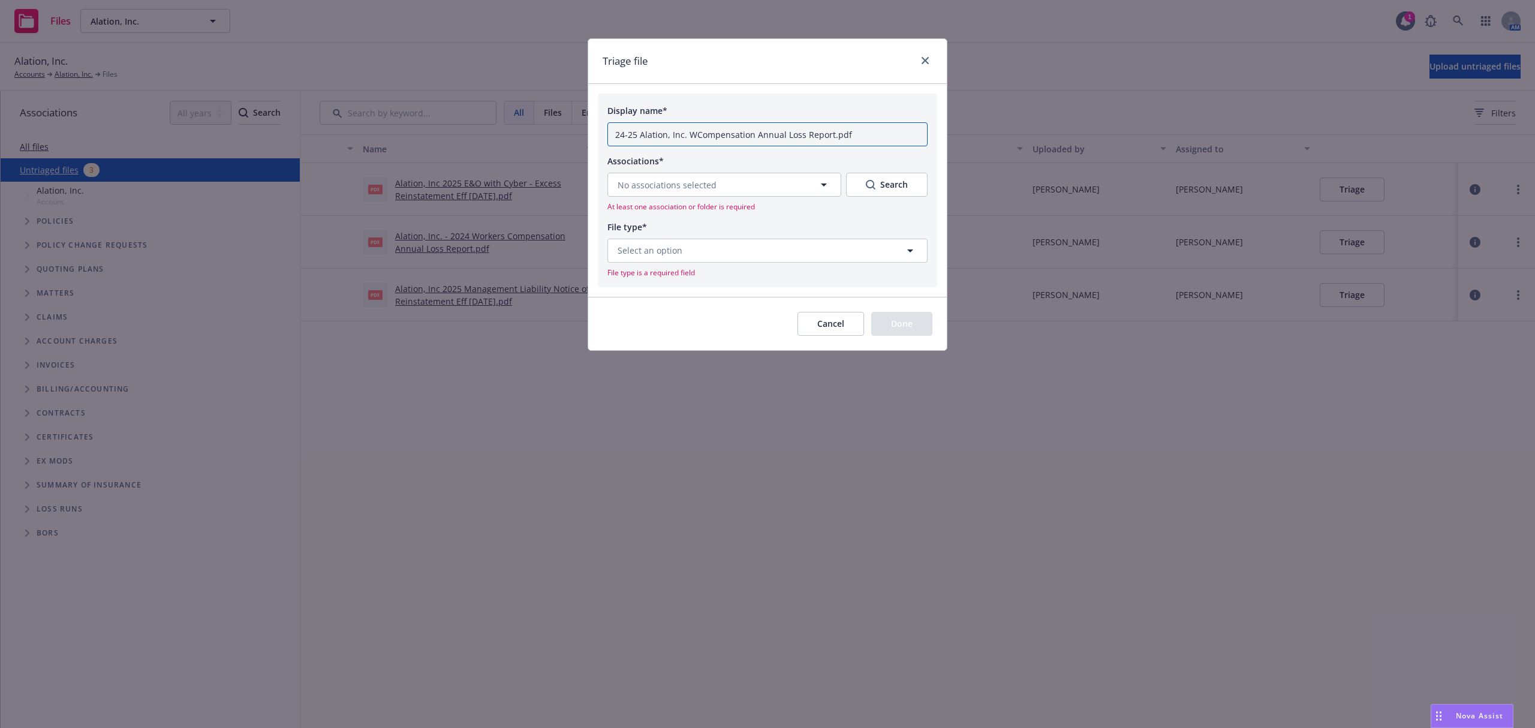
click at [747, 140] on input "24-25 Alation, Inc. WCompensation Annual Loss Report.pdf" at bounding box center [768, 134] width 320 height 24
click at [781, 140] on input "24-25 Alation, Inc. WC - Annual Loss Report.pdf" at bounding box center [768, 134] width 320 height 24
type input "24-25 Alation, Inc. WC - Annual Loss Report (AR).pdf"
click at [762, 185] on button "No associations selected" at bounding box center [725, 185] width 234 height 24
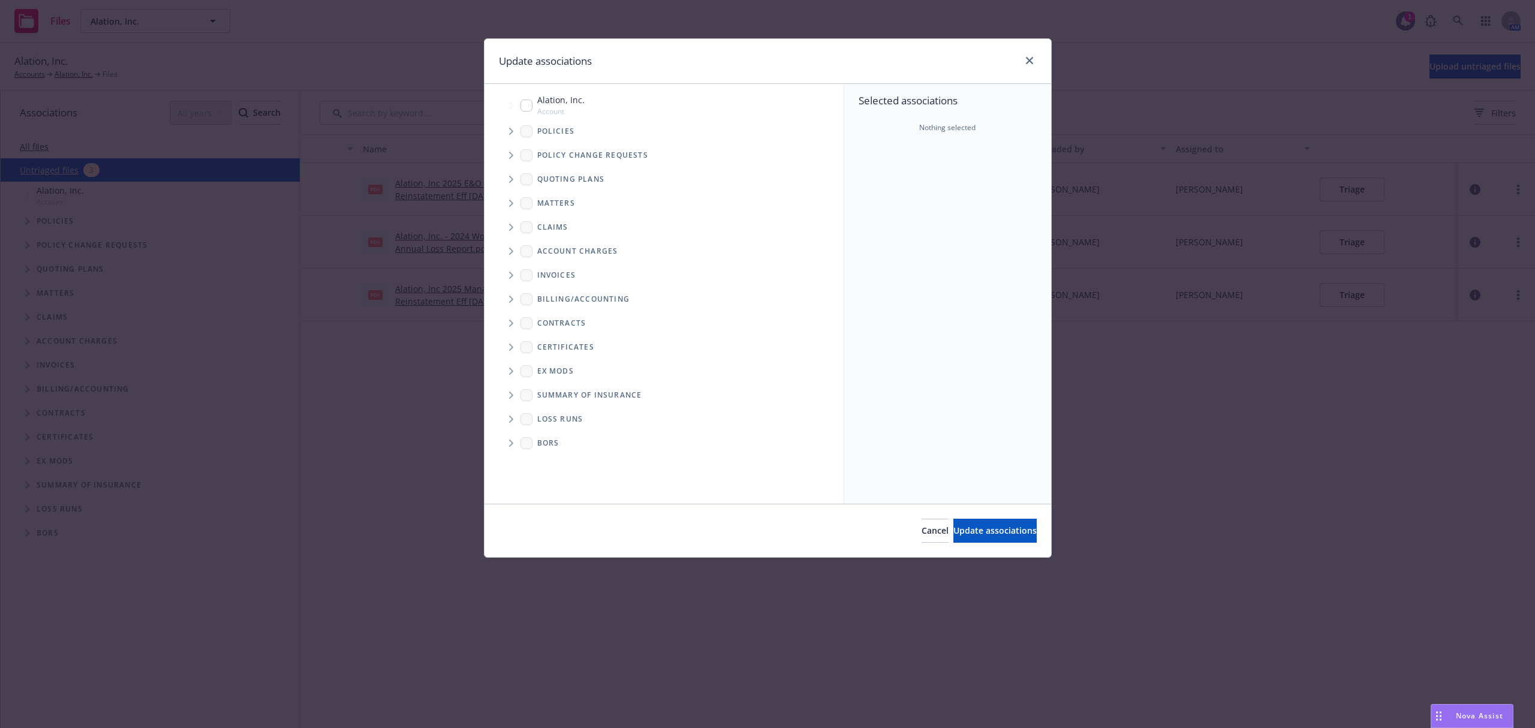
click at [513, 130] on icon "Tree Example" at bounding box center [511, 131] width 5 height 7
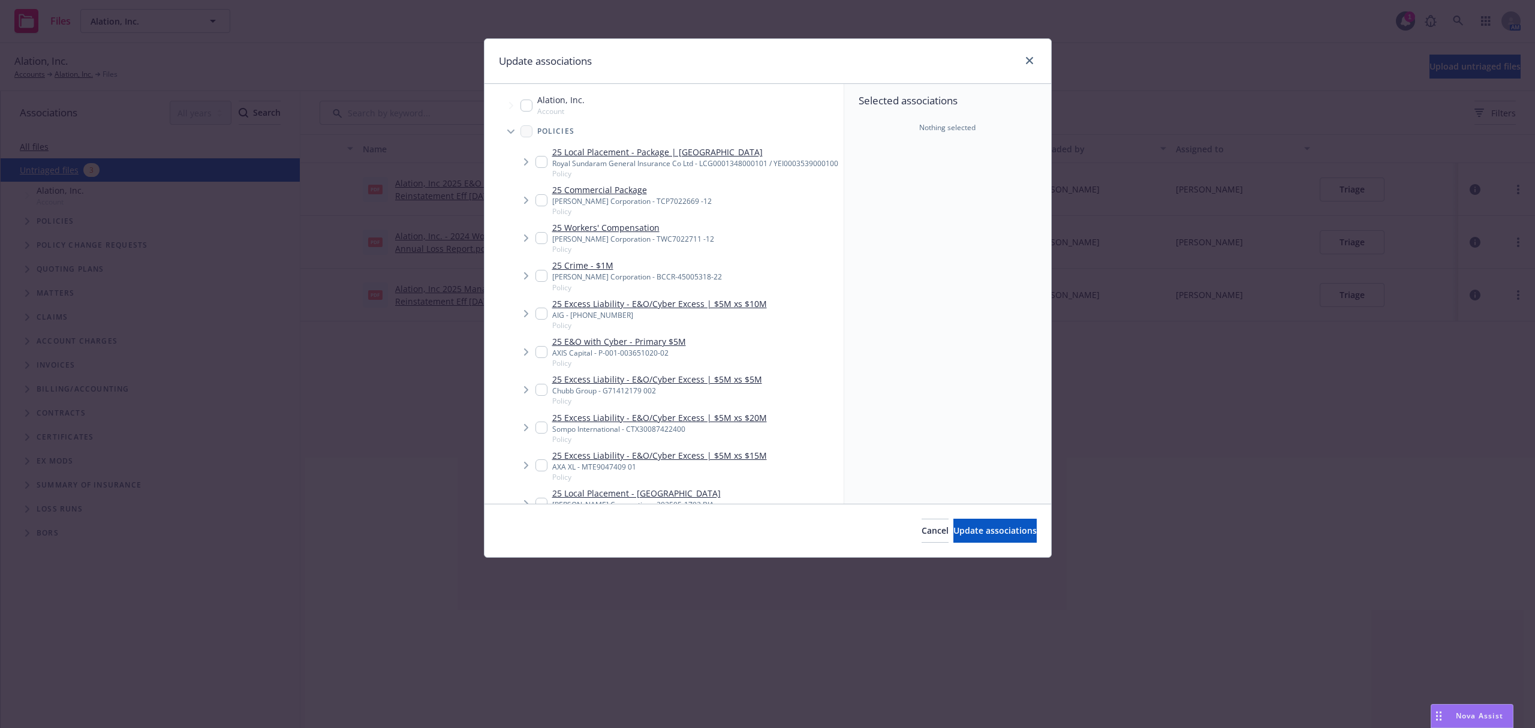
scroll to position [17, 0]
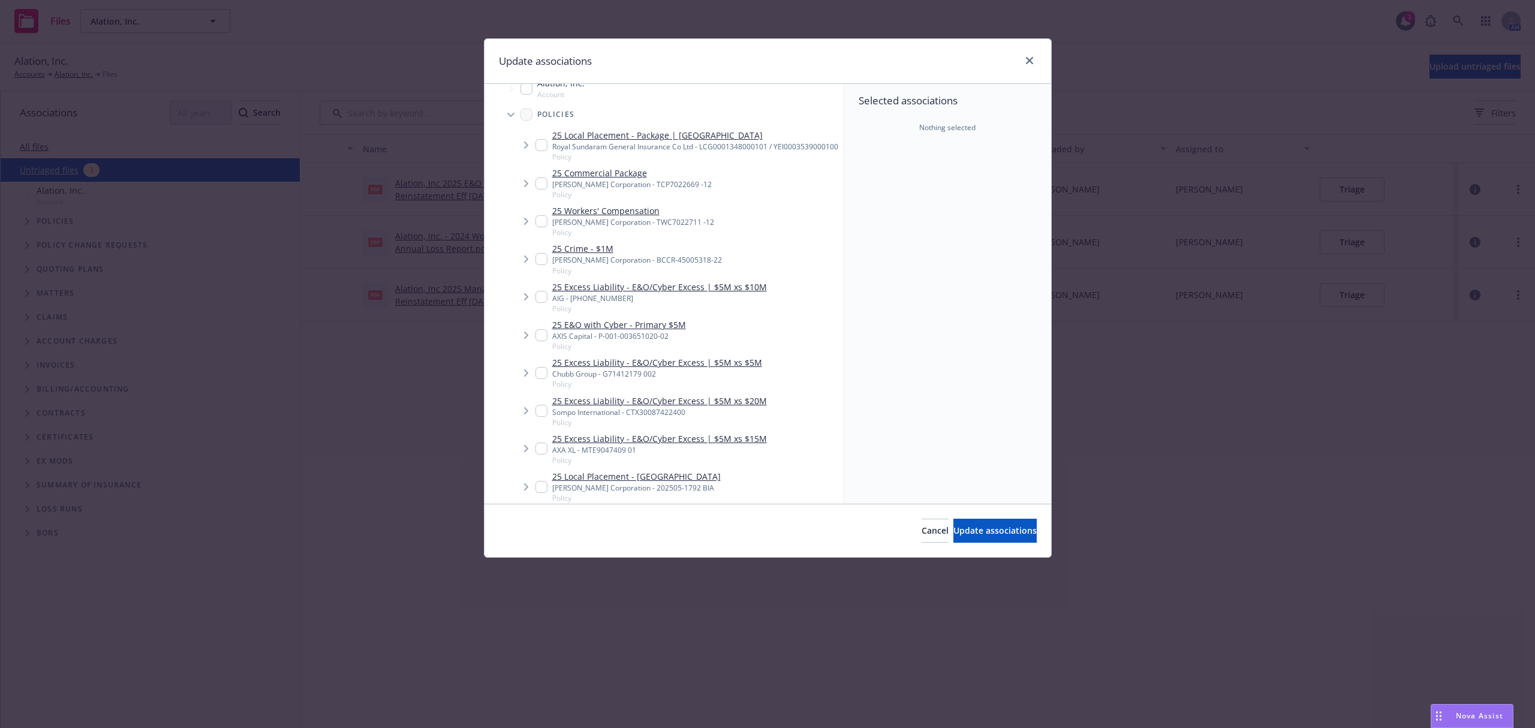
click at [543, 227] on input "Tree Example" at bounding box center [542, 221] width 12 height 12
checkbox input "true"
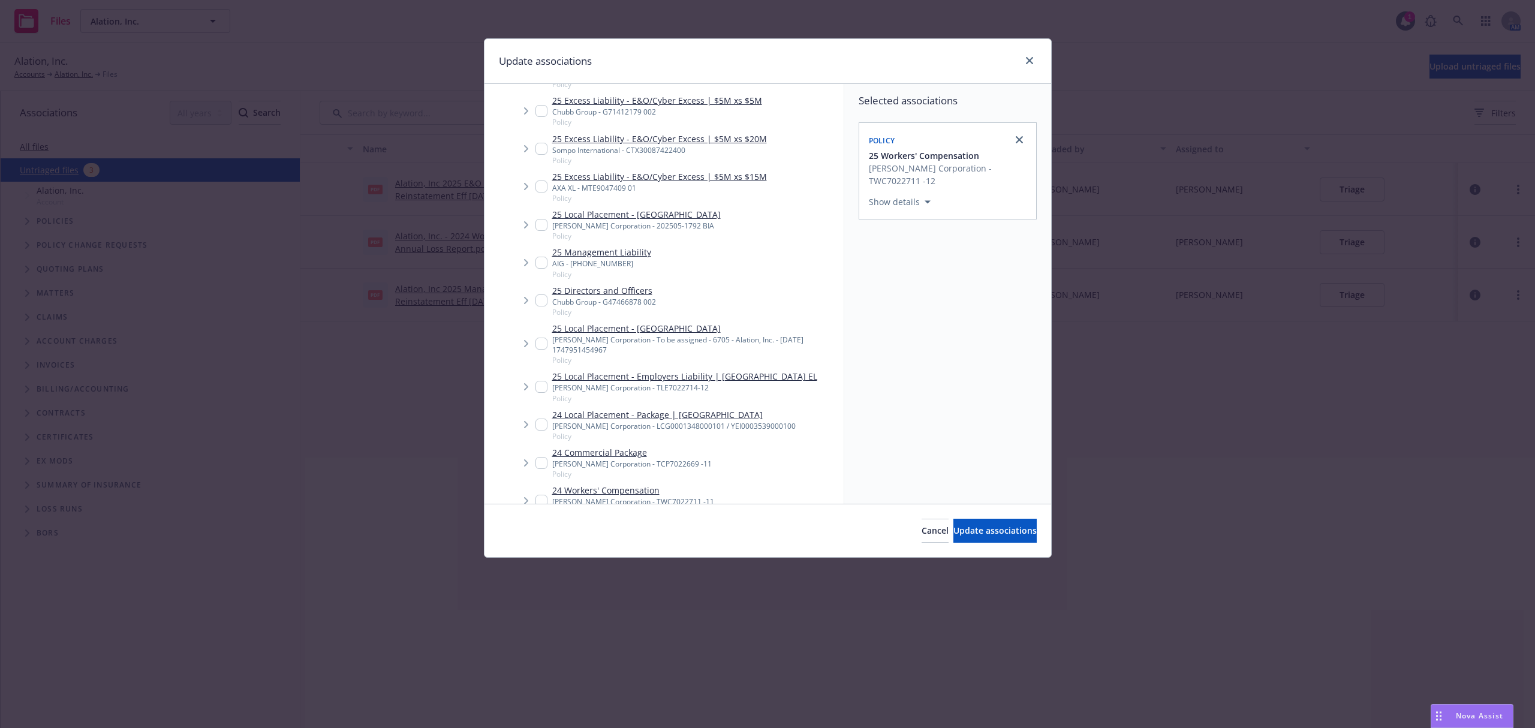
scroll to position [386, 0]
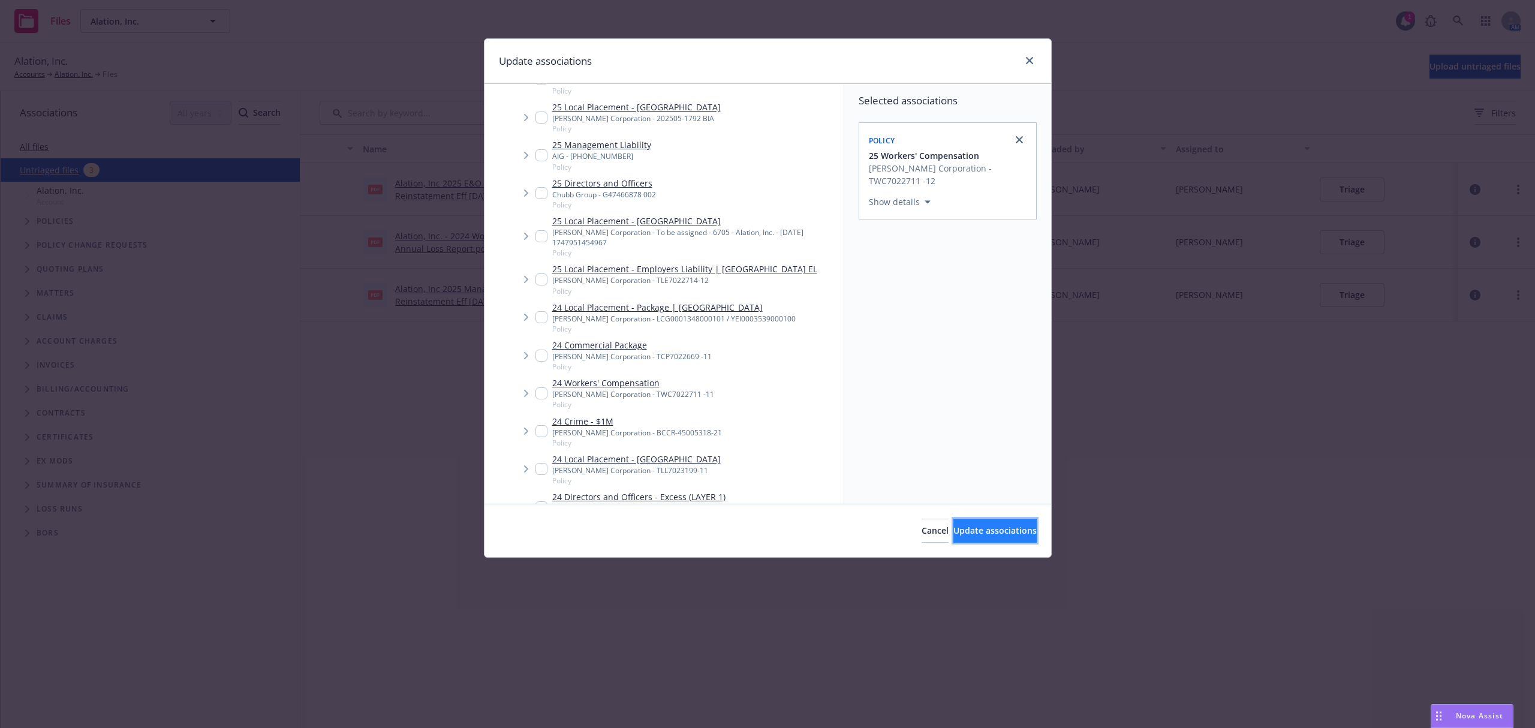
click at [996, 537] on button "Update associations" at bounding box center [995, 531] width 83 height 24
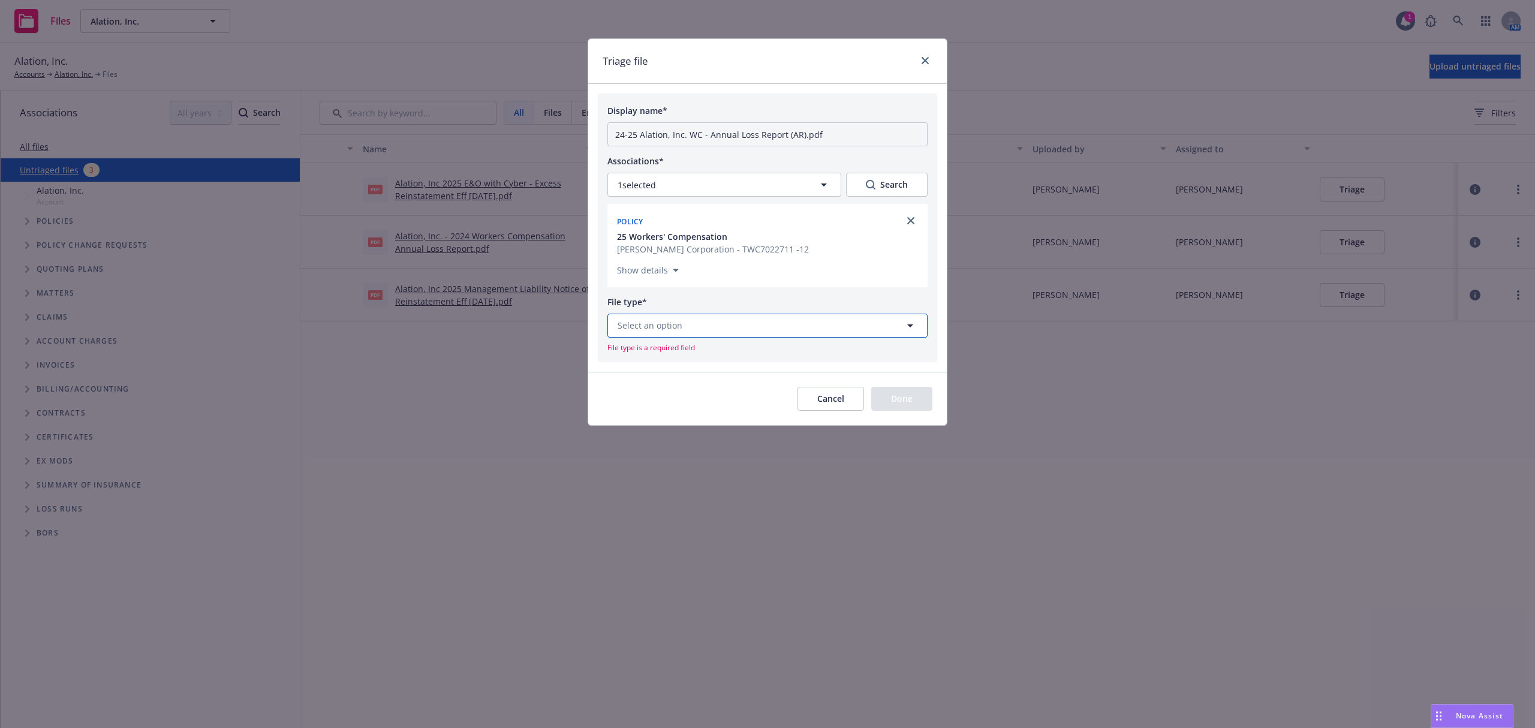
click at [692, 323] on button "Select an option" at bounding box center [768, 326] width 320 height 24
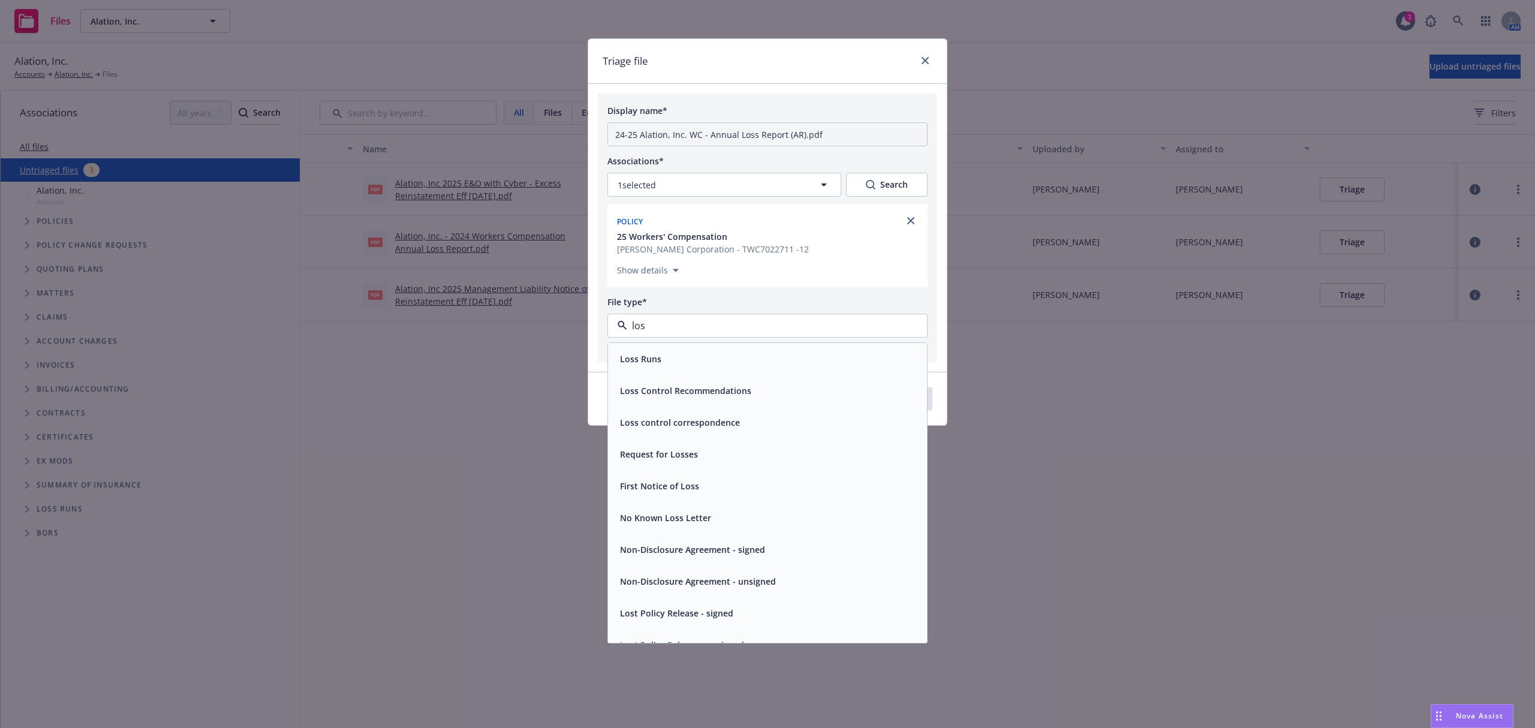
type input "loss"
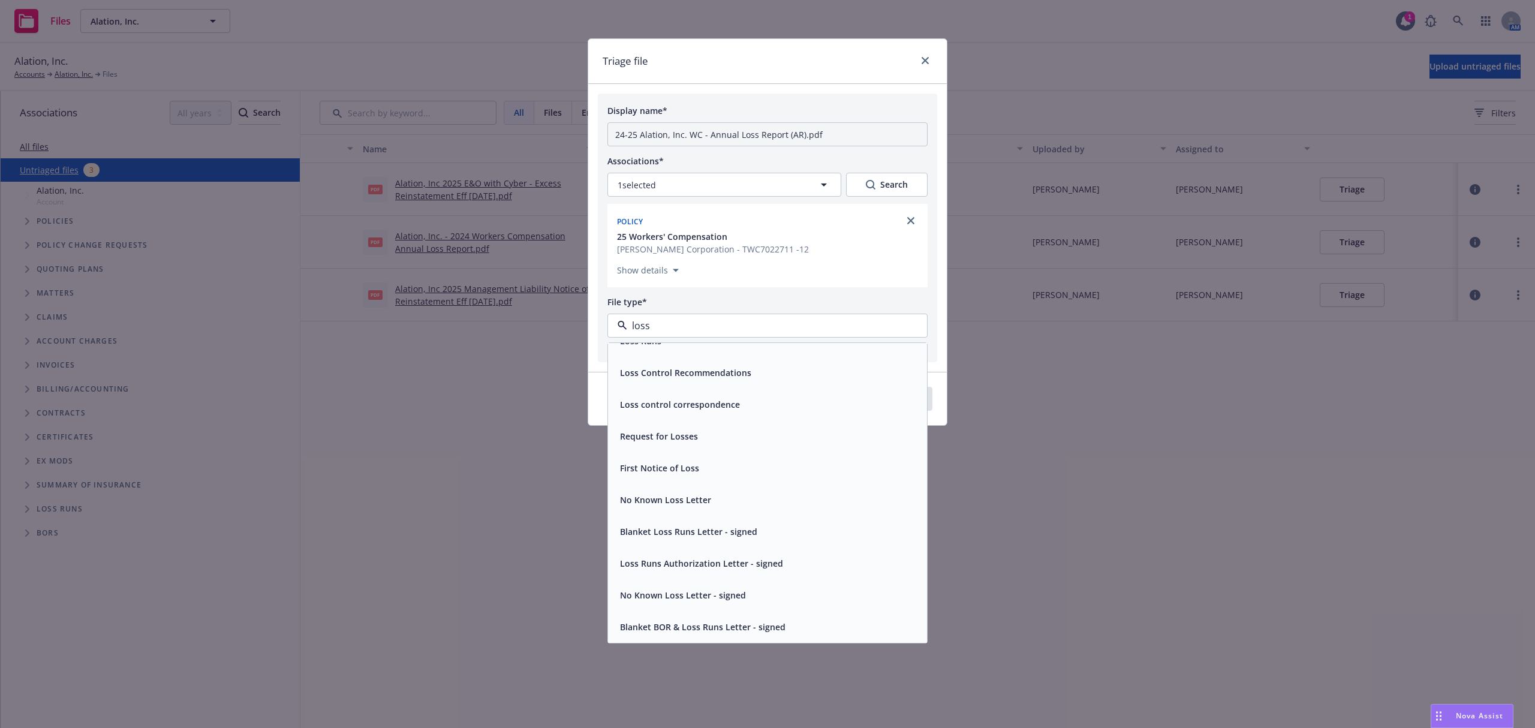
scroll to position [0, 0]
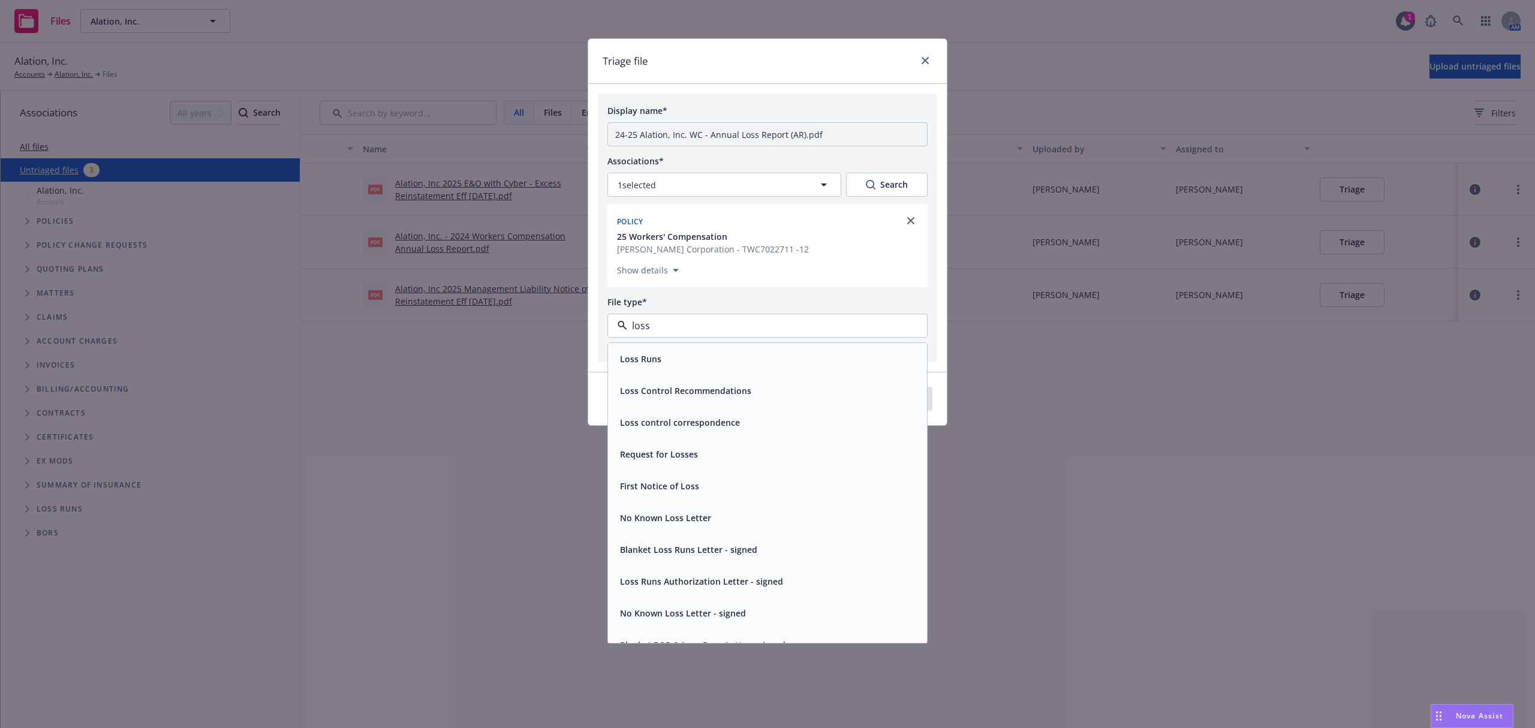
click at [680, 356] on div "Loss Runs" at bounding box center [767, 358] width 305 height 17
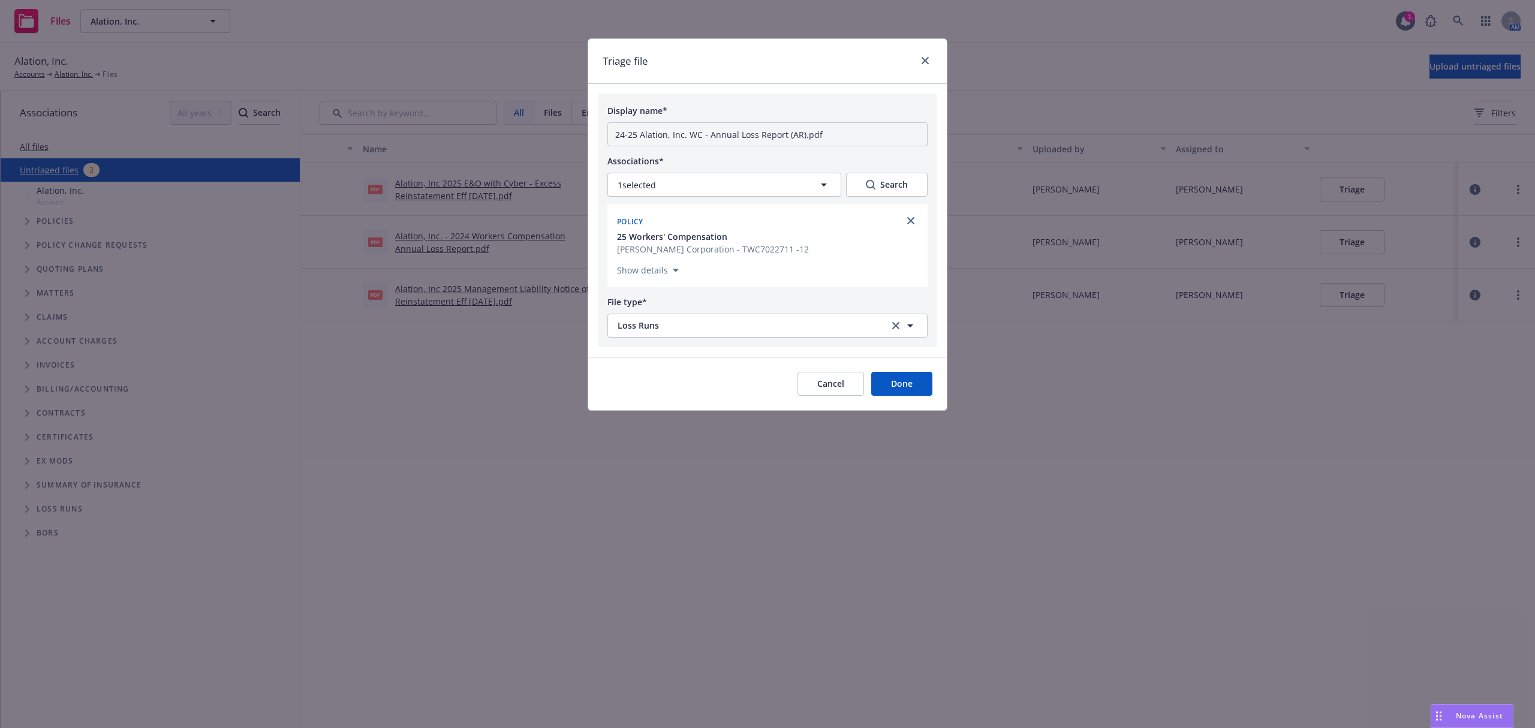
click at [898, 401] on div "Cancel Done" at bounding box center [767, 383] width 359 height 53
click at [896, 387] on button "Done" at bounding box center [901, 384] width 61 height 24
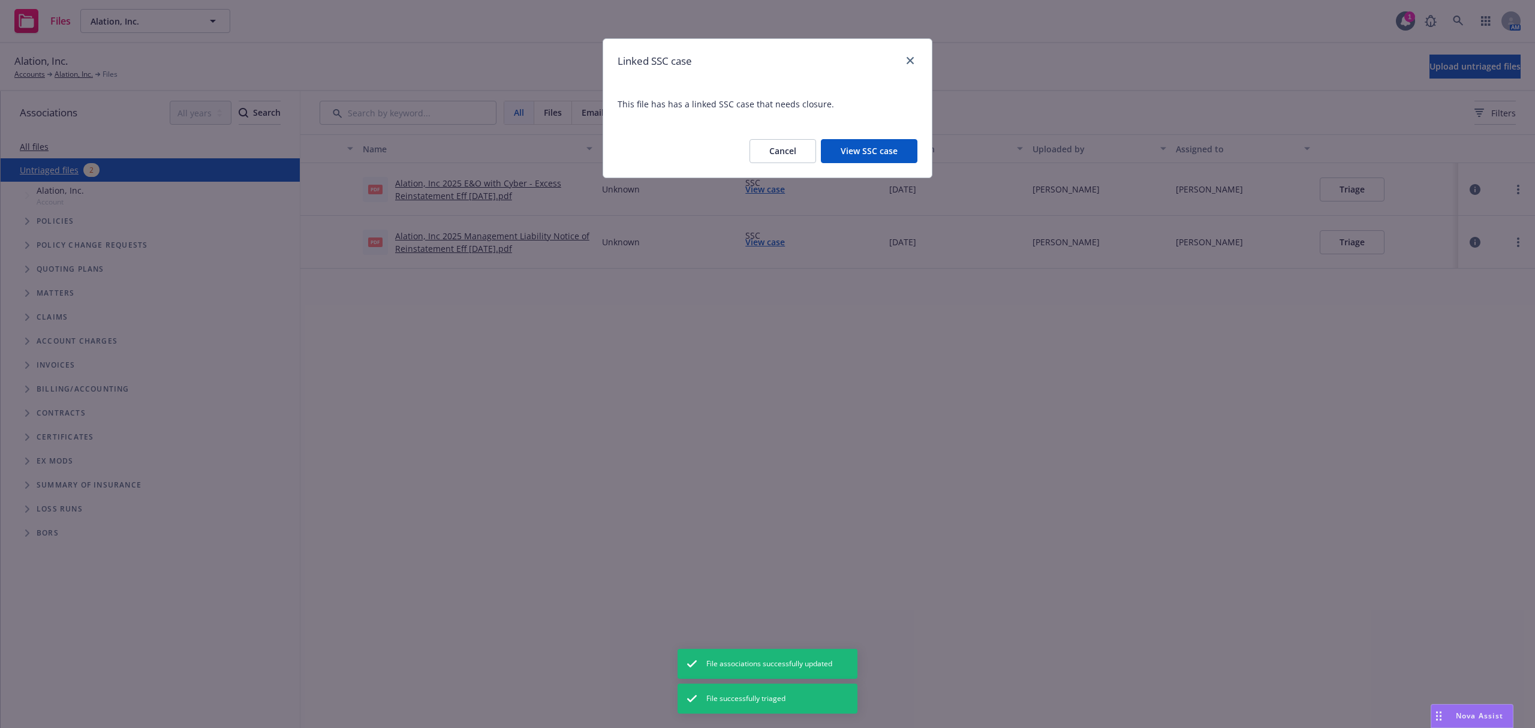
click at [783, 142] on button "Cancel" at bounding box center [783, 151] width 67 height 24
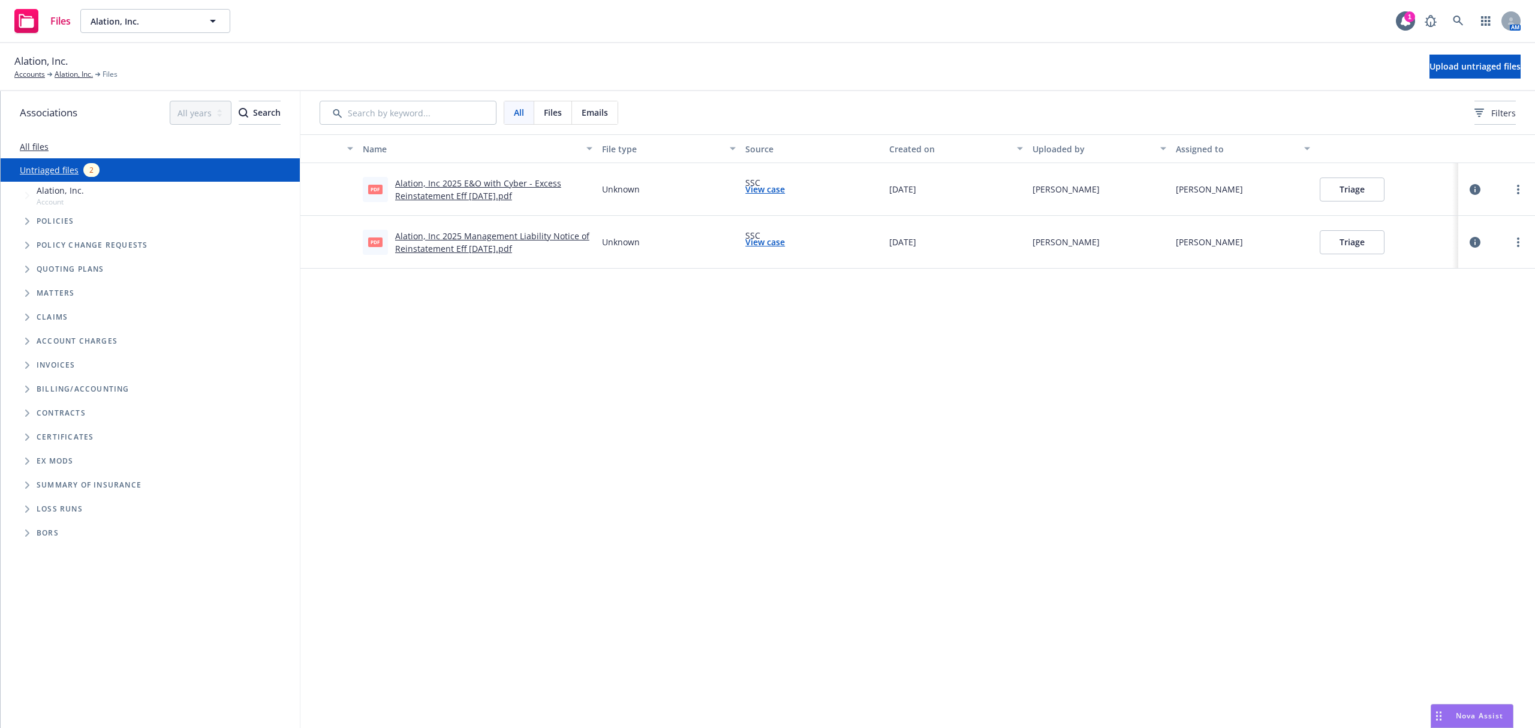
click at [504, 190] on link "Alation, Inc 2025 E&O with Cyber - Excess Reinstatement Eff [DATE].pdf" at bounding box center [478, 190] width 166 height 24
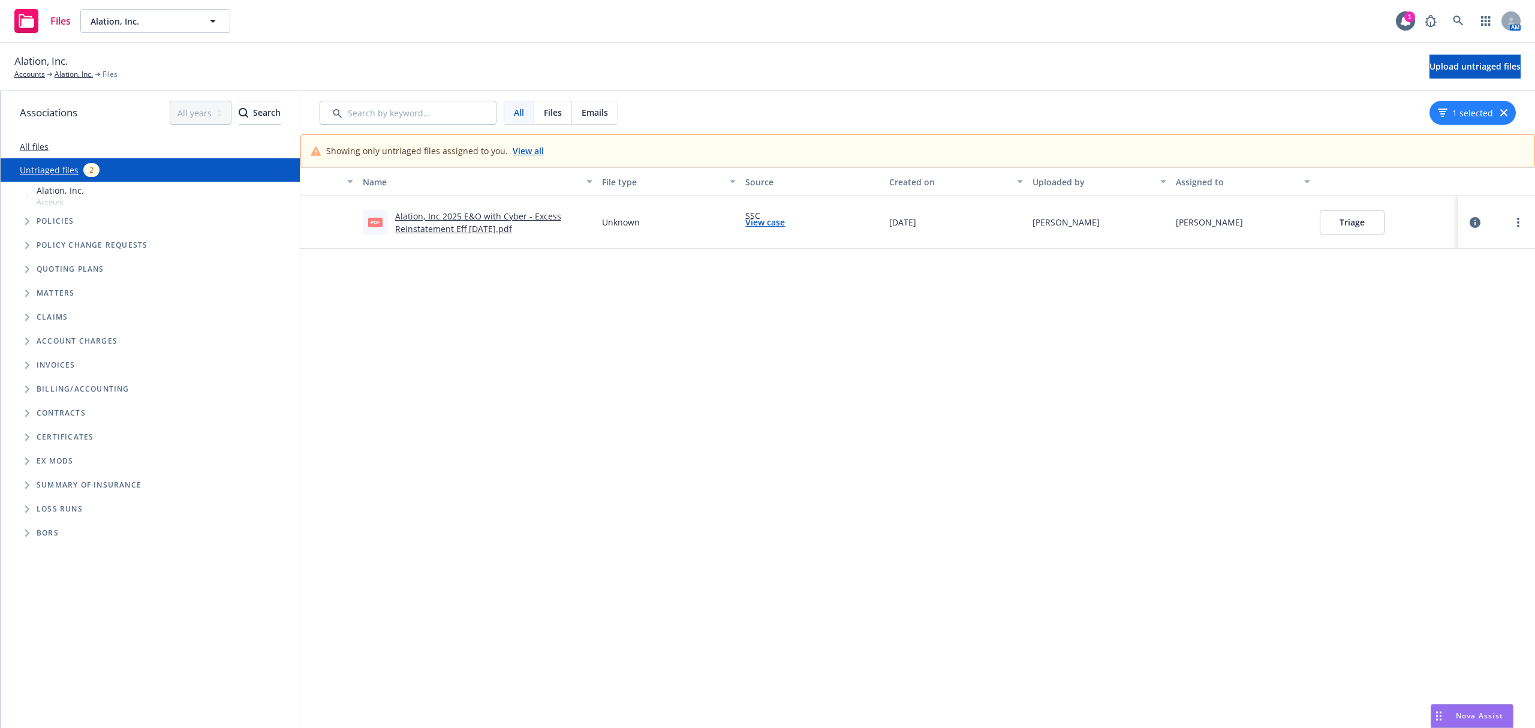
click at [482, 229] on link "Alation, Inc 2025 E&O with Cyber - Excess Reinstatement Eff [DATE].pdf" at bounding box center [478, 223] width 166 height 24
